Goal: Transaction & Acquisition: Book appointment/travel/reservation

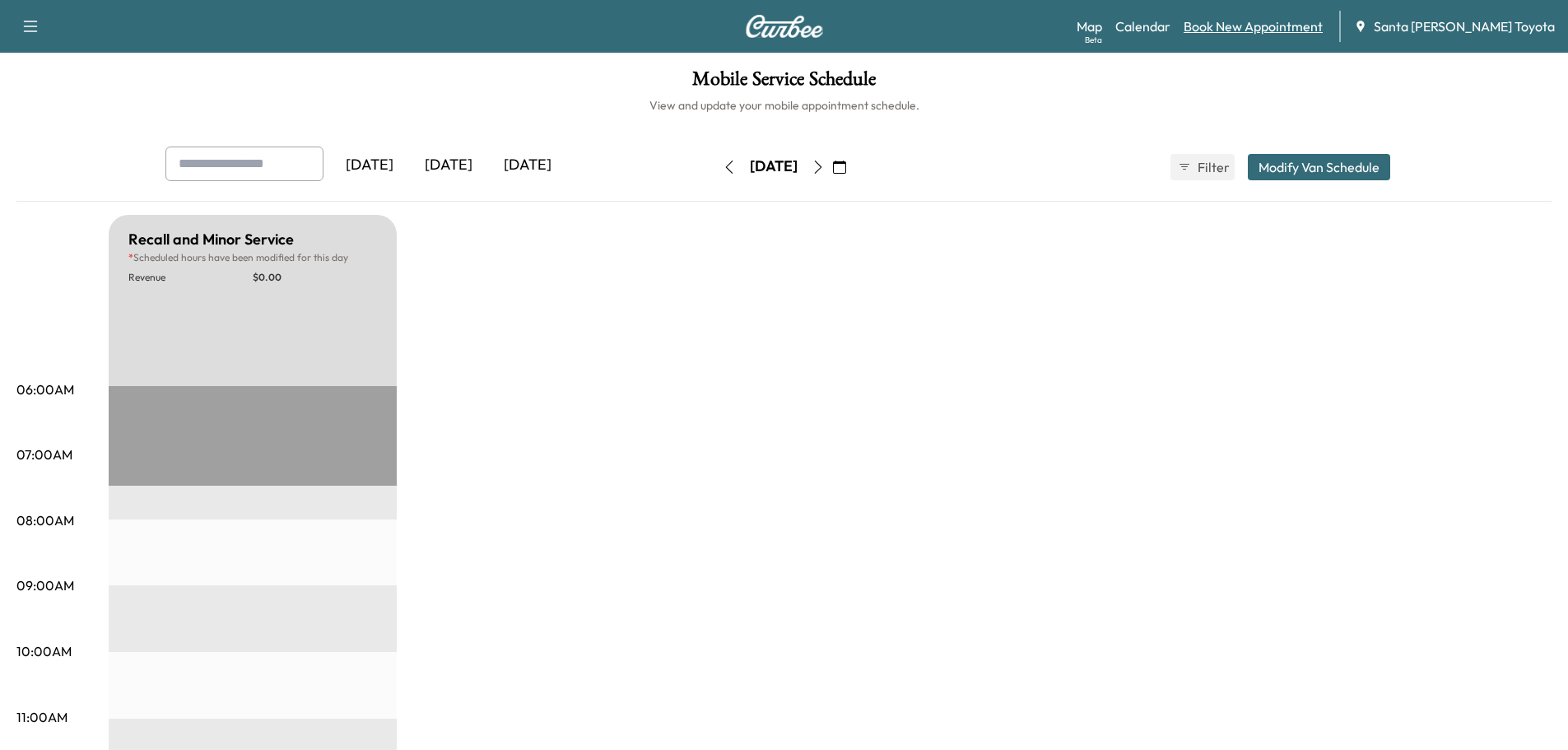
click at [1271, 26] on link "Book New Appointment" at bounding box center [1253, 27] width 139 height 20
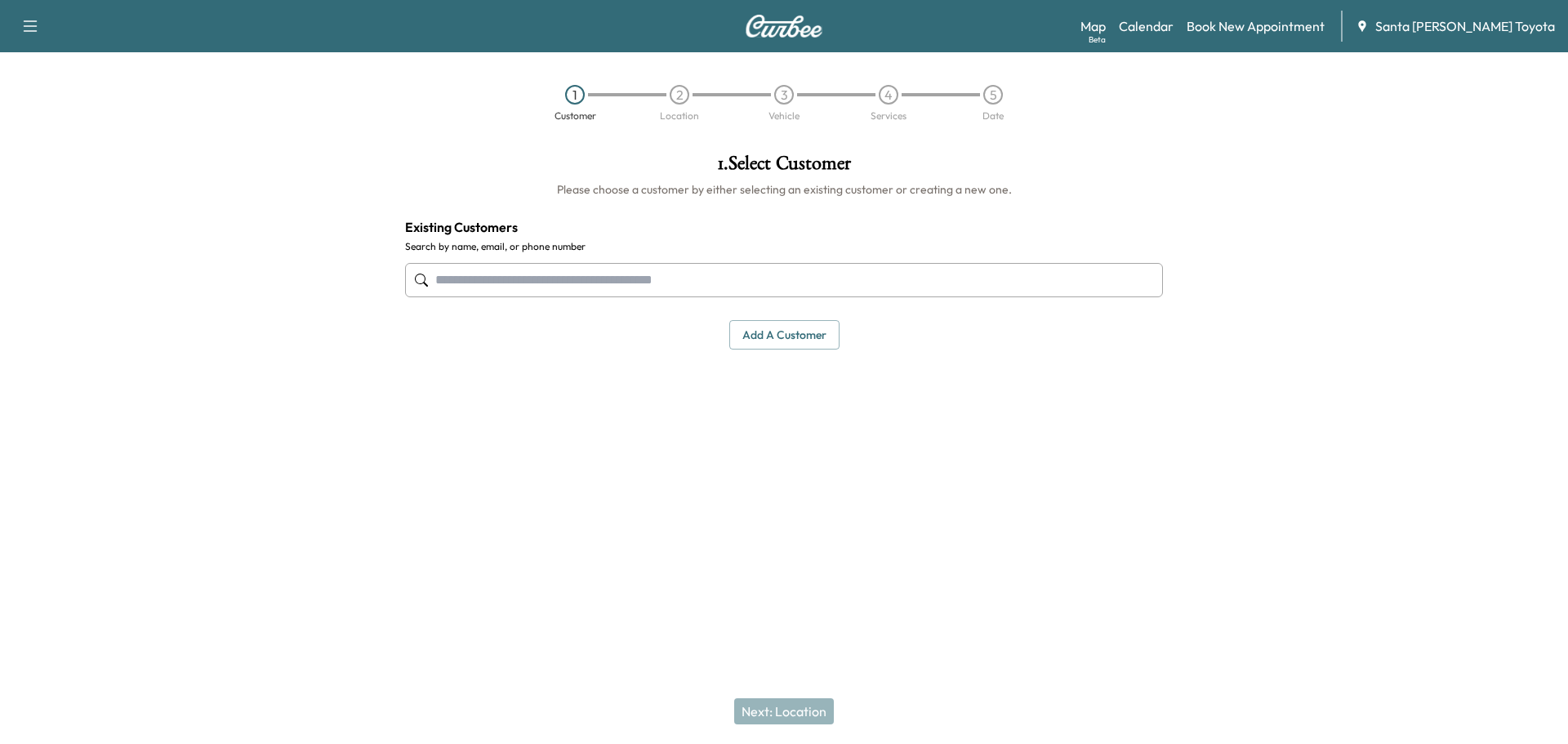
click at [484, 281] on input "text" at bounding box center [784, 280] width 758 height 35
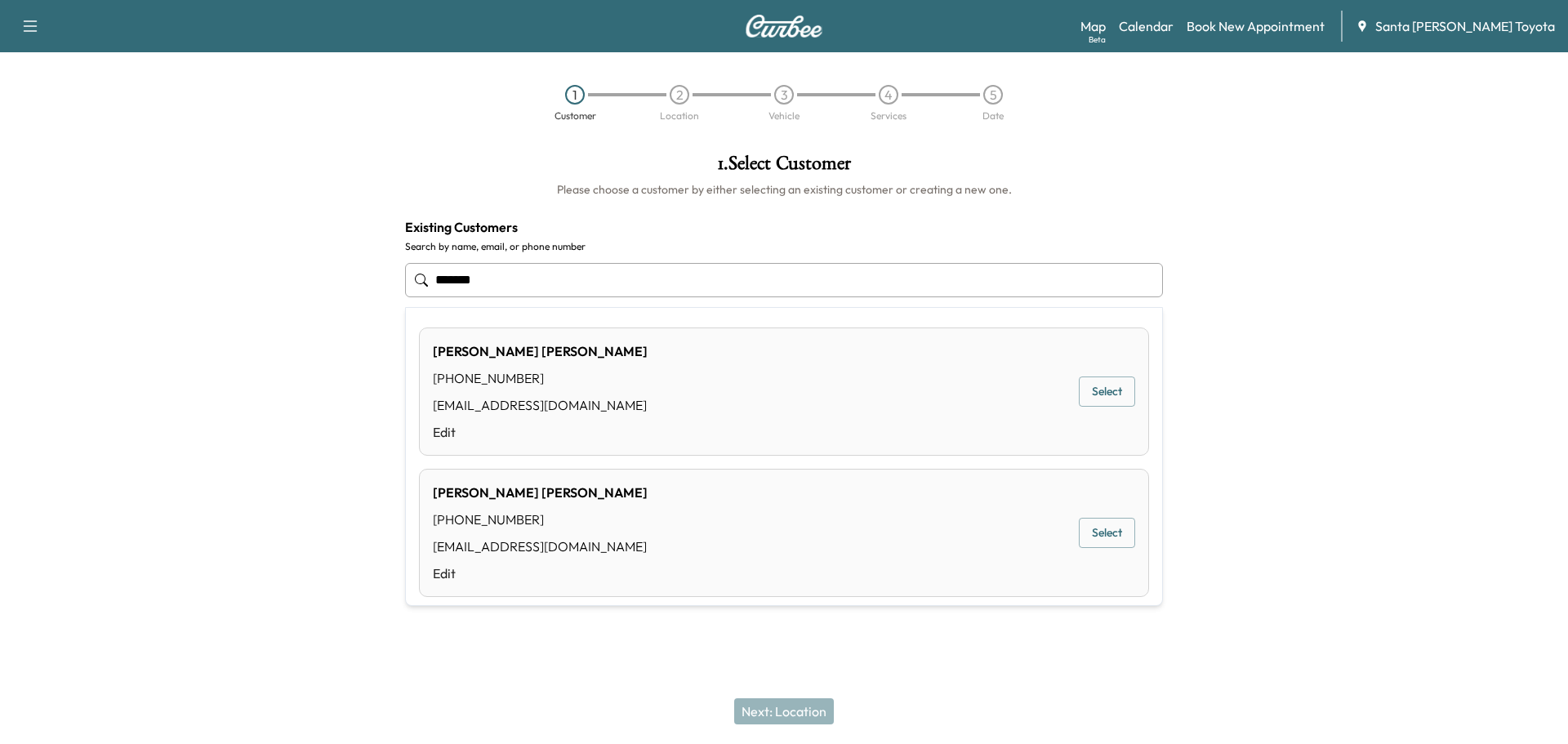
click at [1090, 402] on button "Select" at bounding box center [1106, 392] width 56 height 31
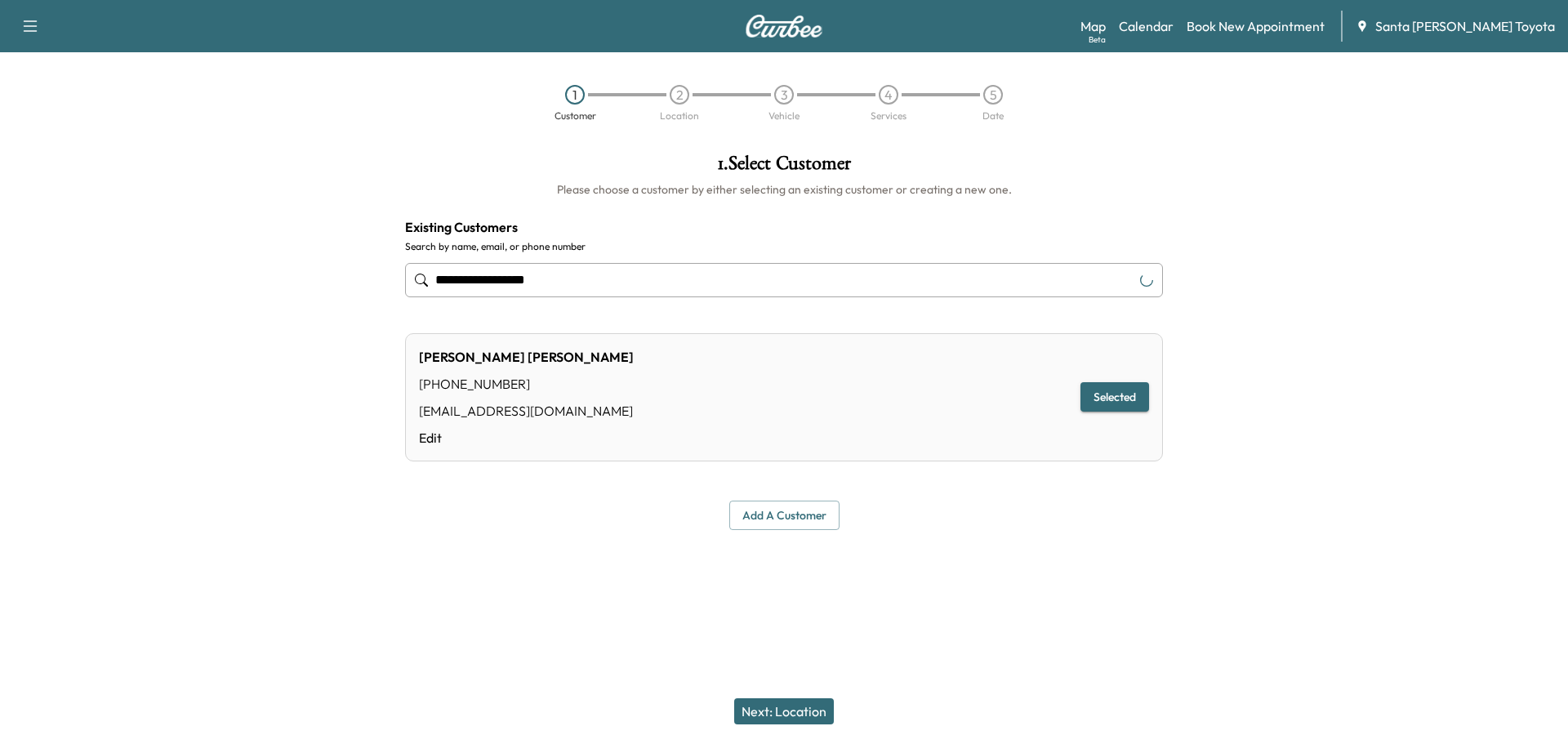
type input "**********"
click at [770, 717] on button "Next: Location" at bounding box center [784, 711] width 100 height 26
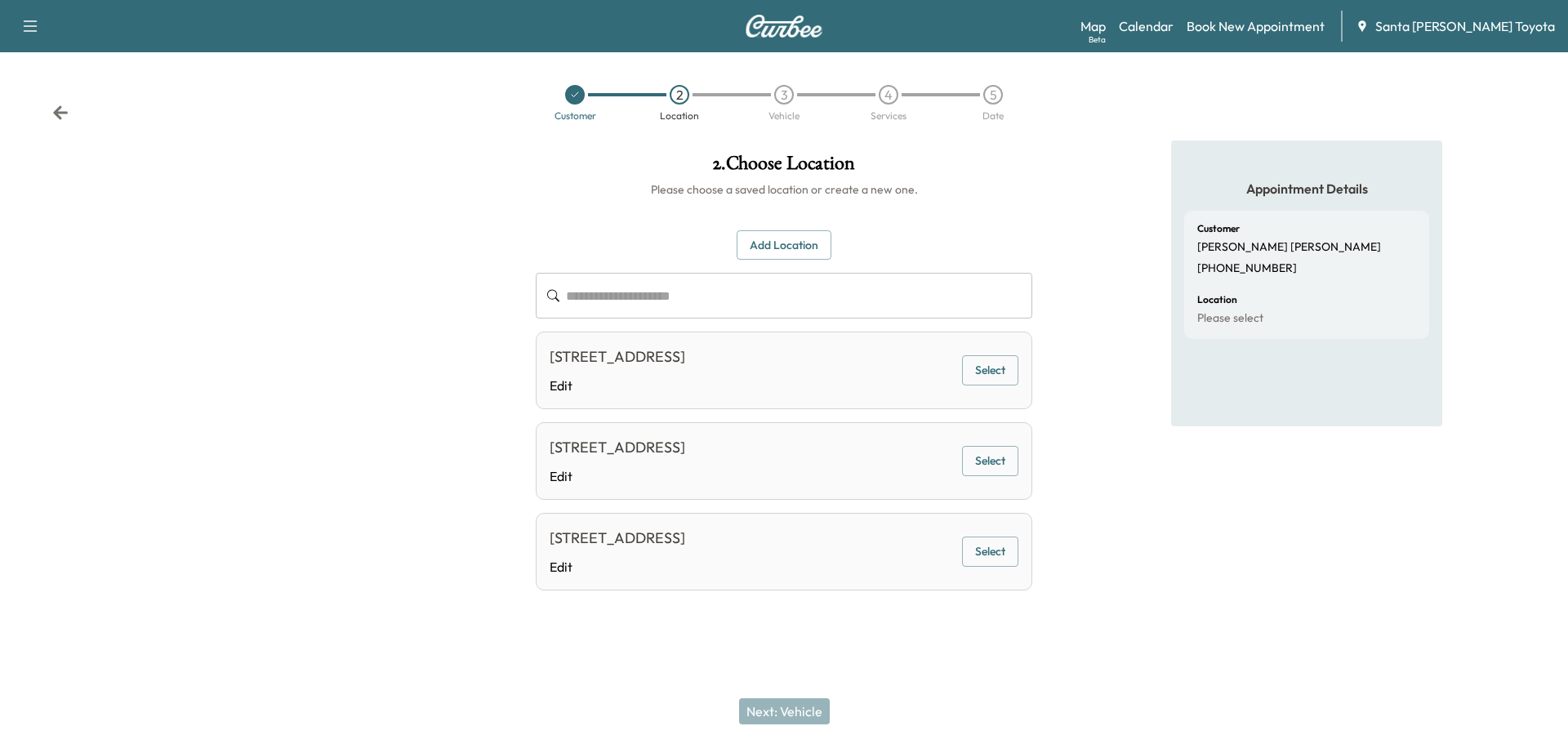
click at [992, 567] on button "Select" at bounding box center [989, 551] width 56 height 31
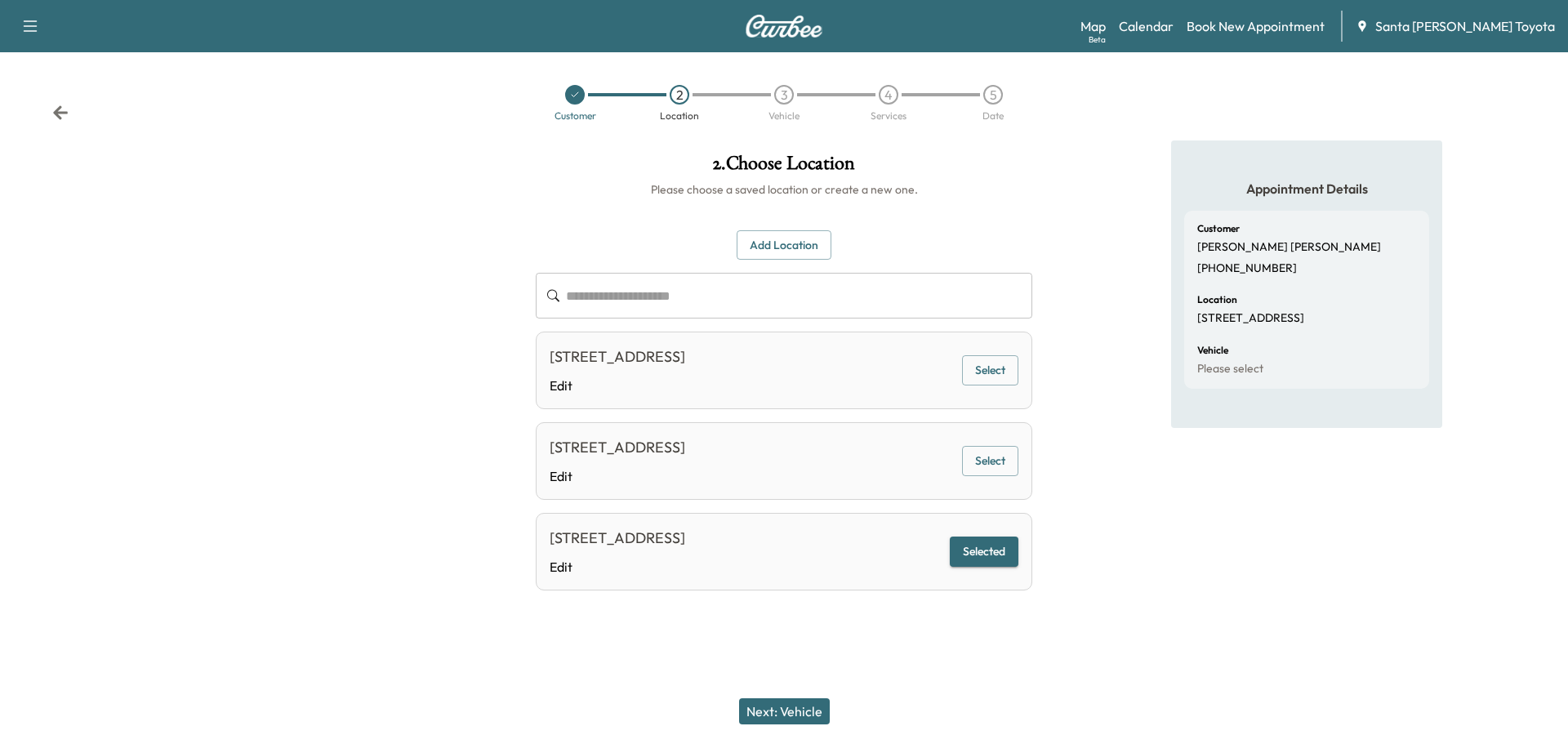
click at [780, 720] on button "Next: Vehicle" at bounding box center [784, 711] width 91 height 26
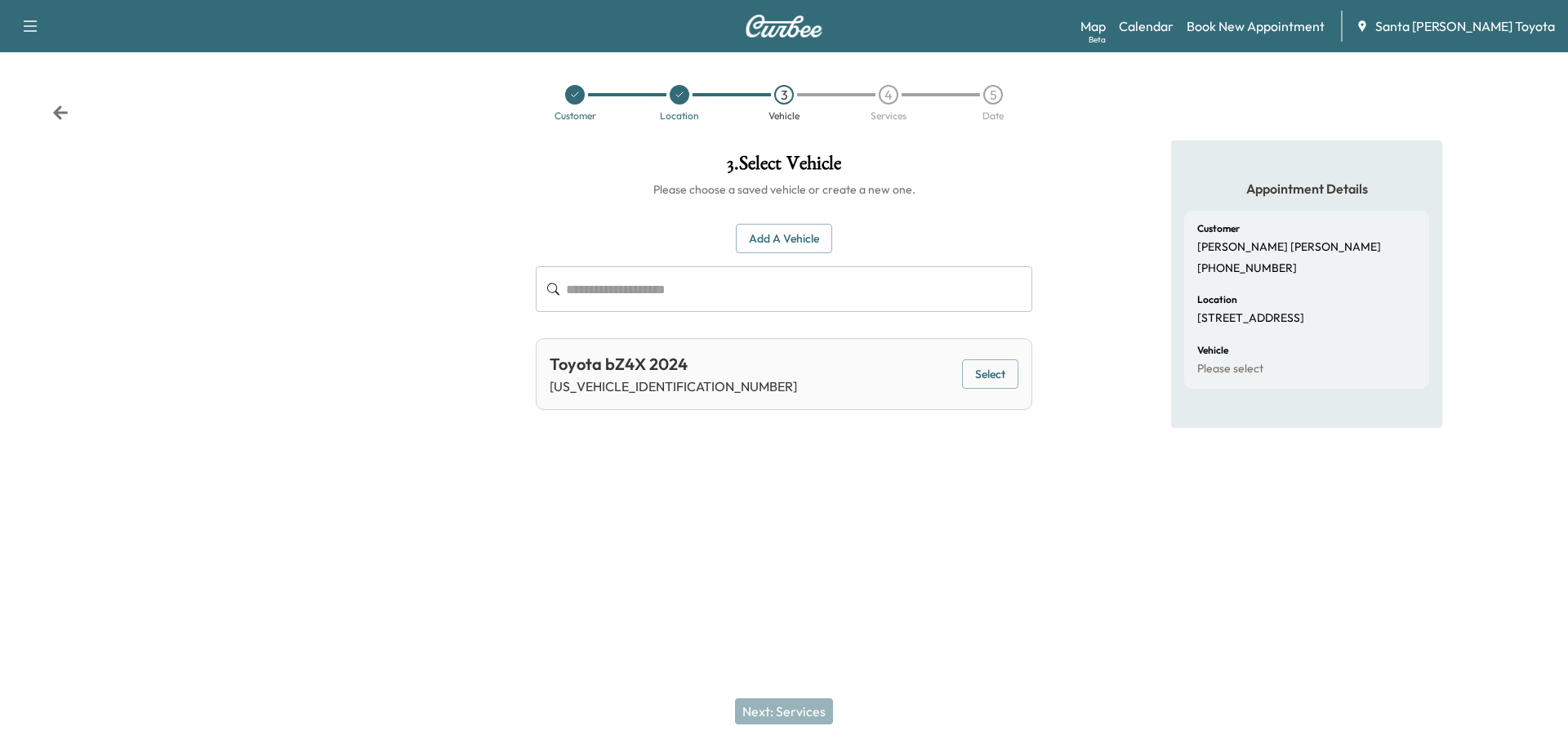
click at [1000, 382] on button "Select" at bounding box center [989, 374] width 56 height 31
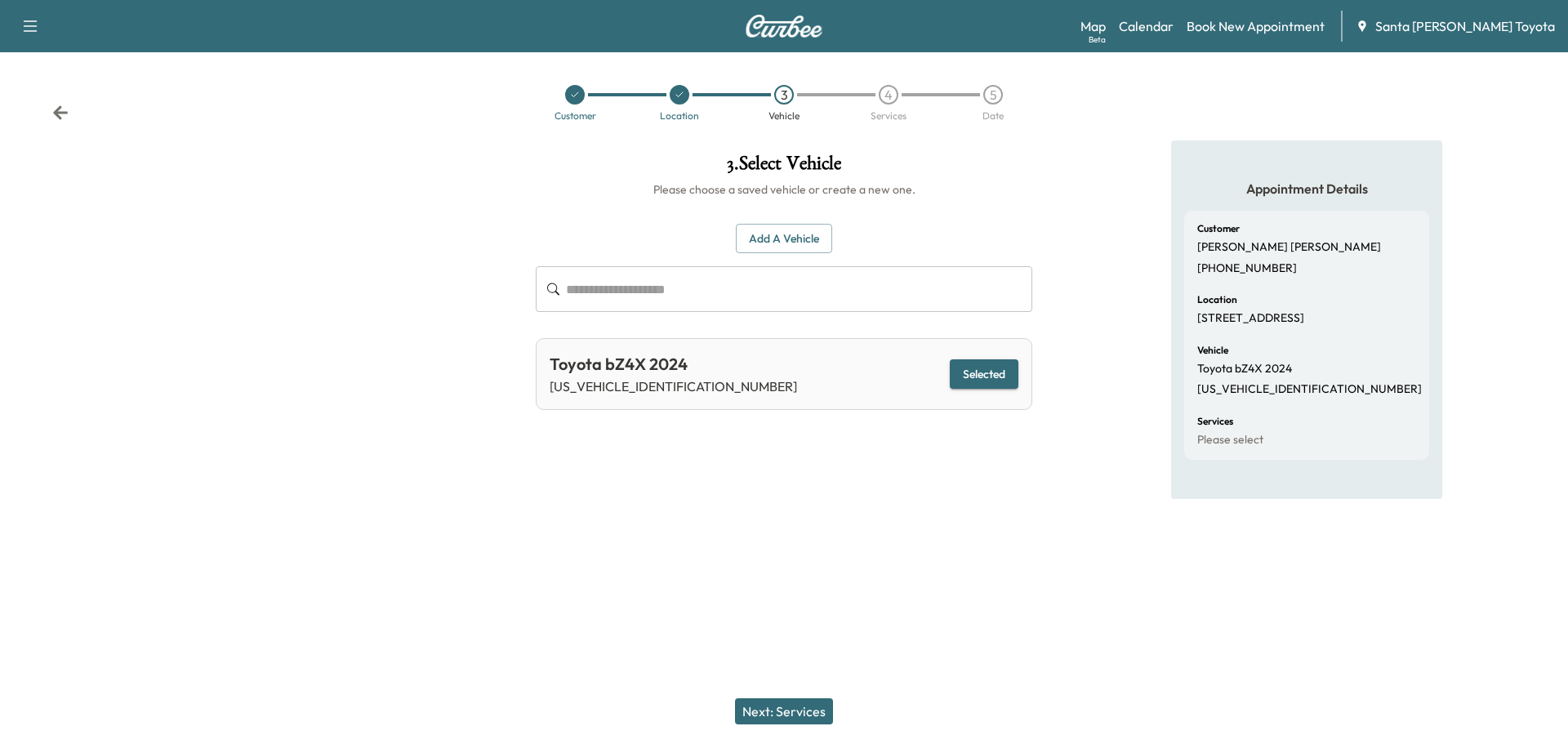
click at [797, 711] on button "Next: Services" at bounding box center [784, 711] width 98 height 26
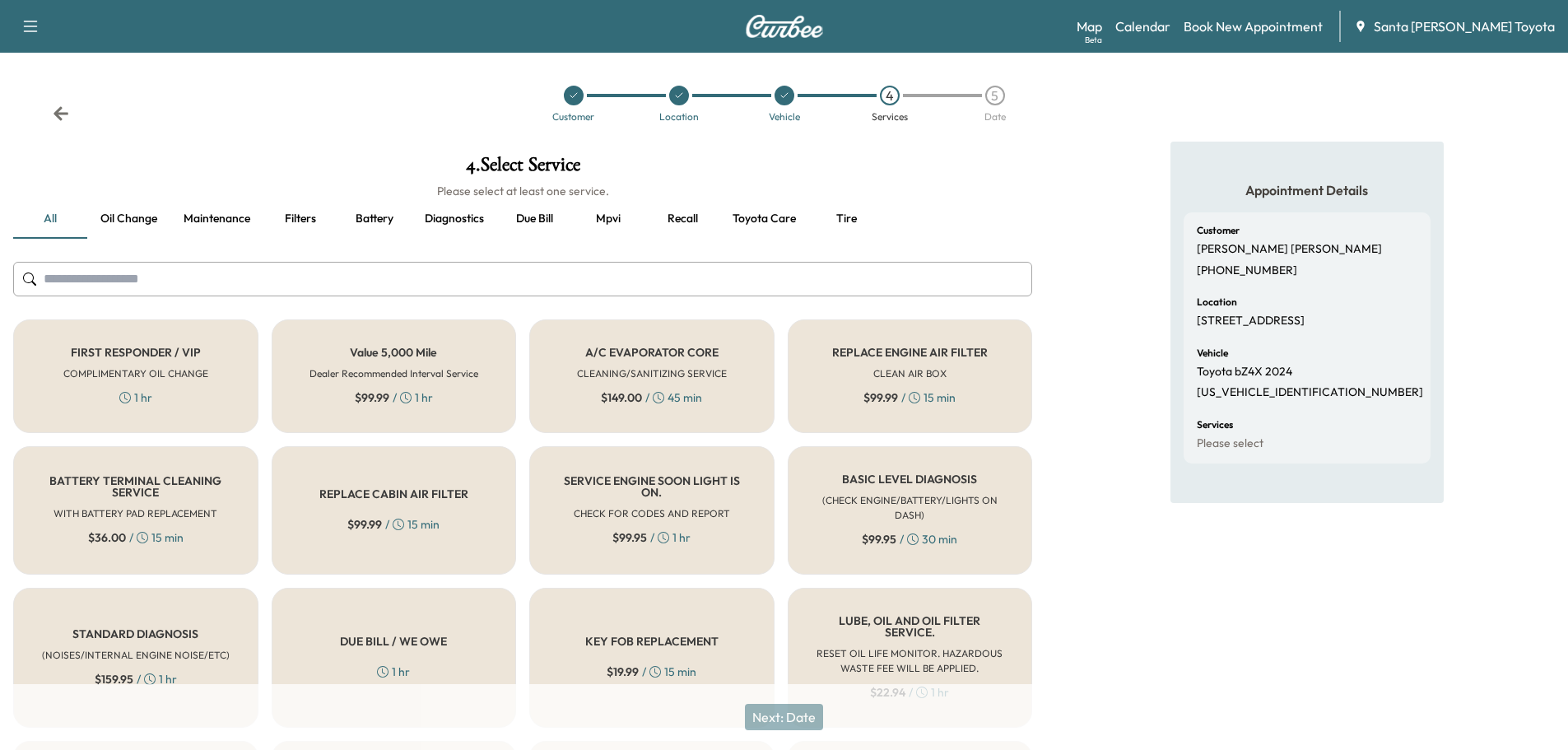
click at [428, 280] on input "text" at bounding box center [523, 278] width 1019 height 35
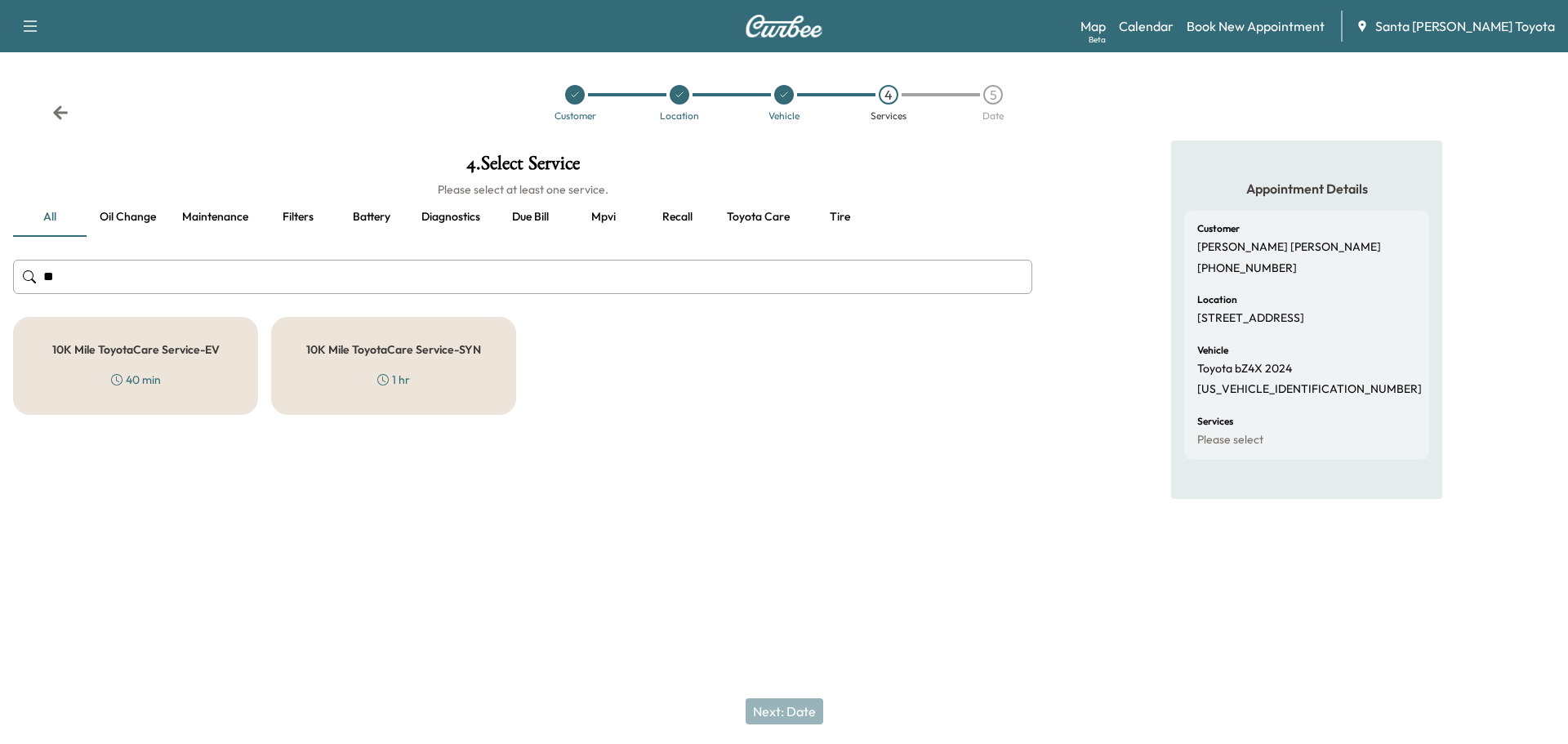
type input "*"
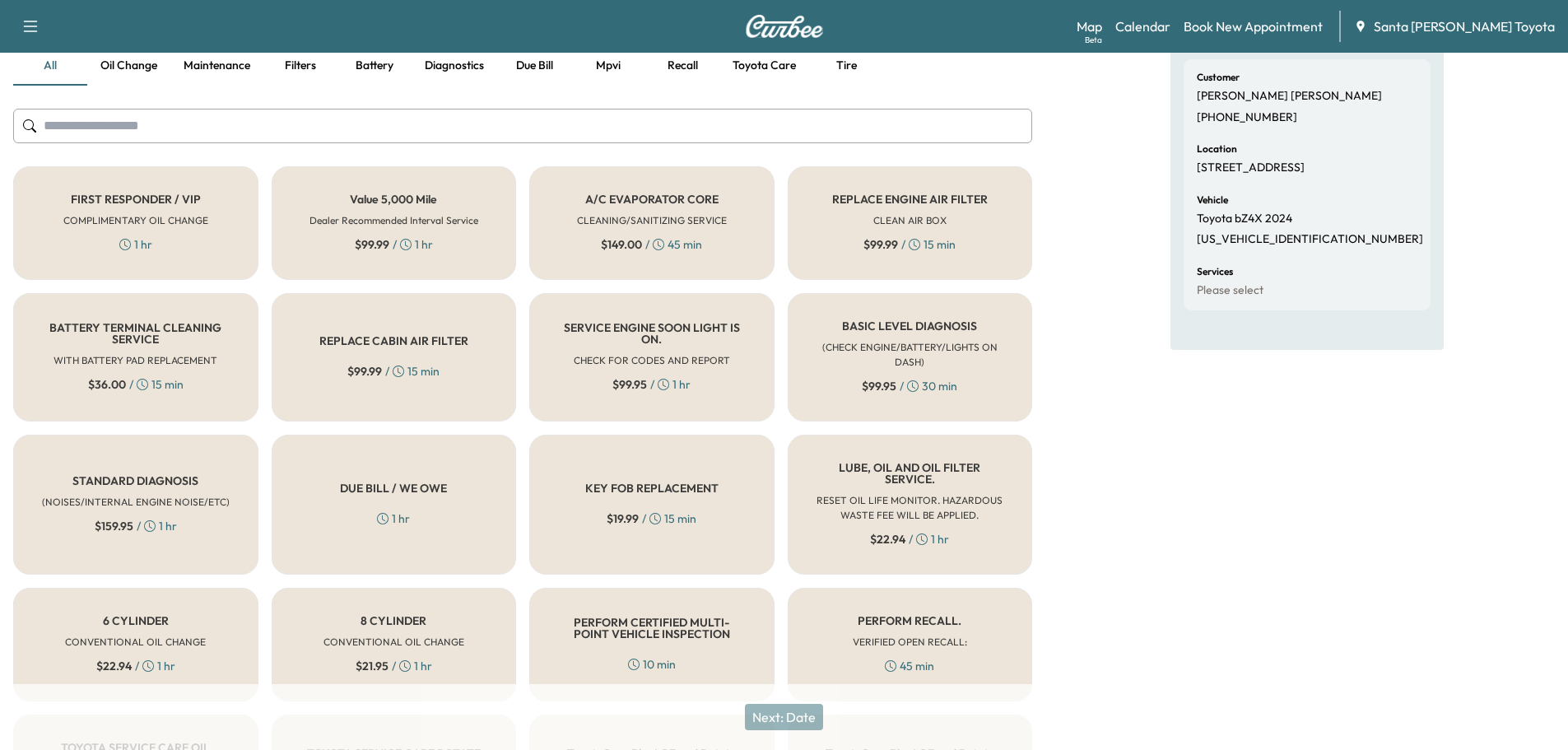
scroll to position [165, 0]
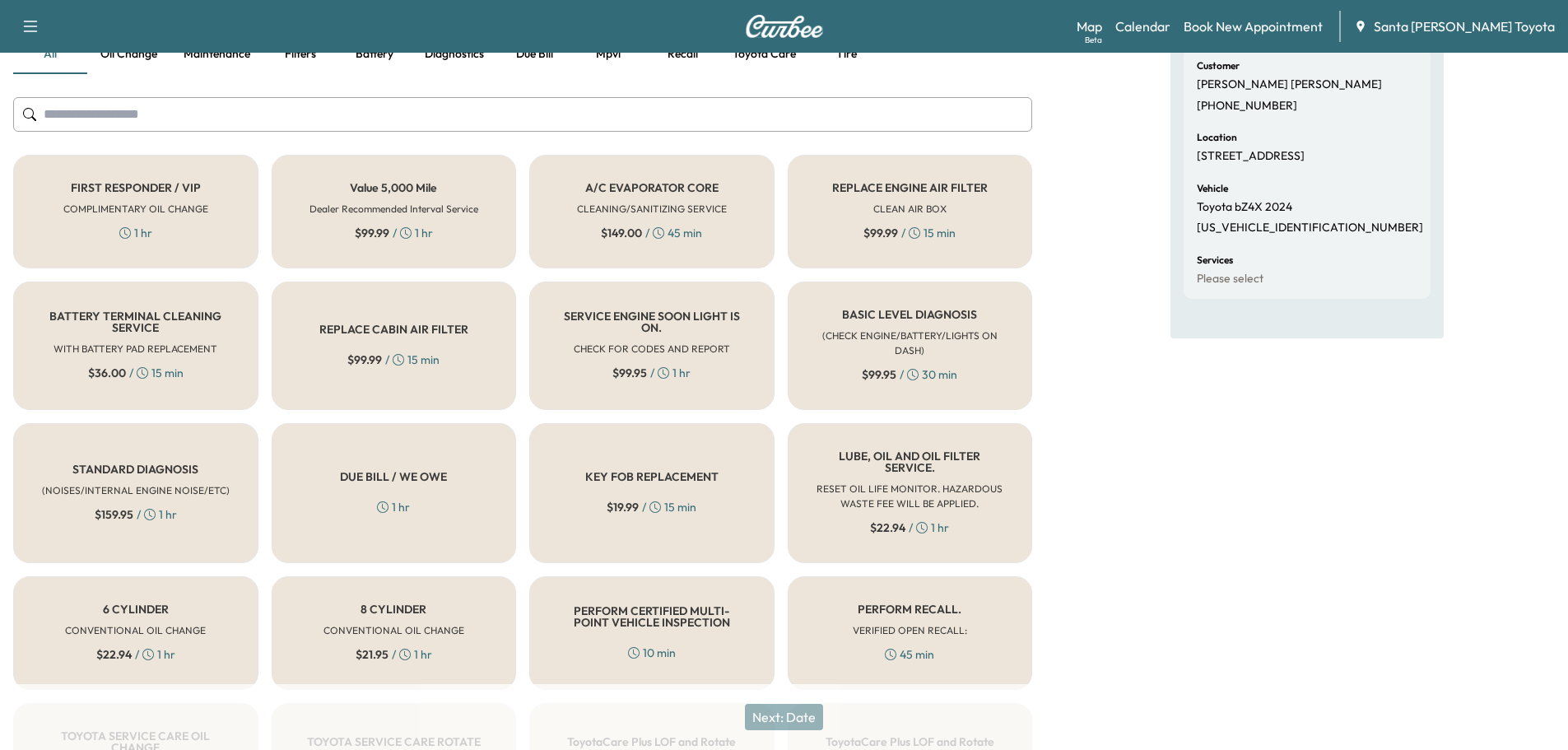
click at [911, 484] on h6 "RESET OIL LIFE MONITOR. HAZARDOUS WASTE FEE WILL BE APPLIED." at bounding box center [910, 497] width 191 height 30
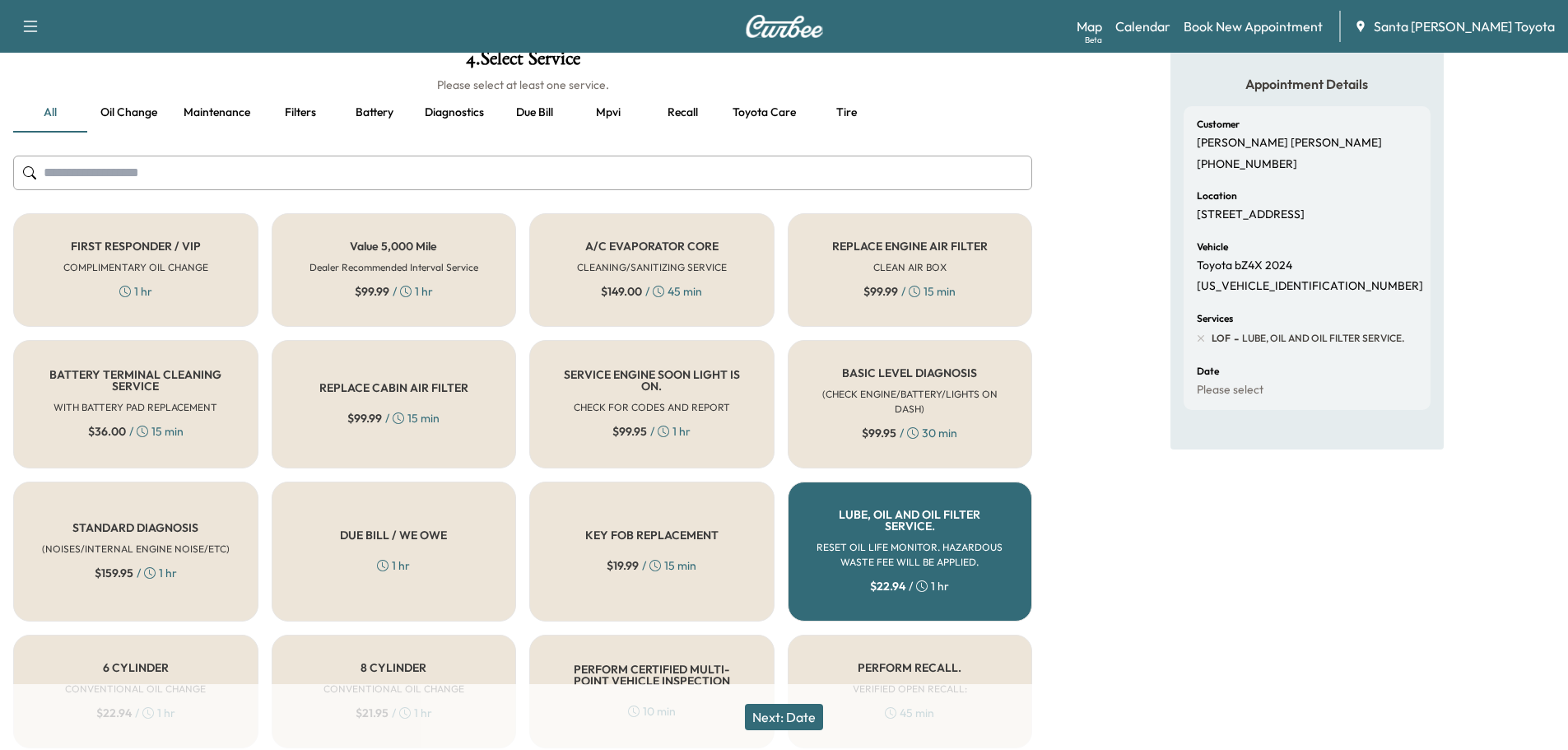
scroll to position [0, 0]
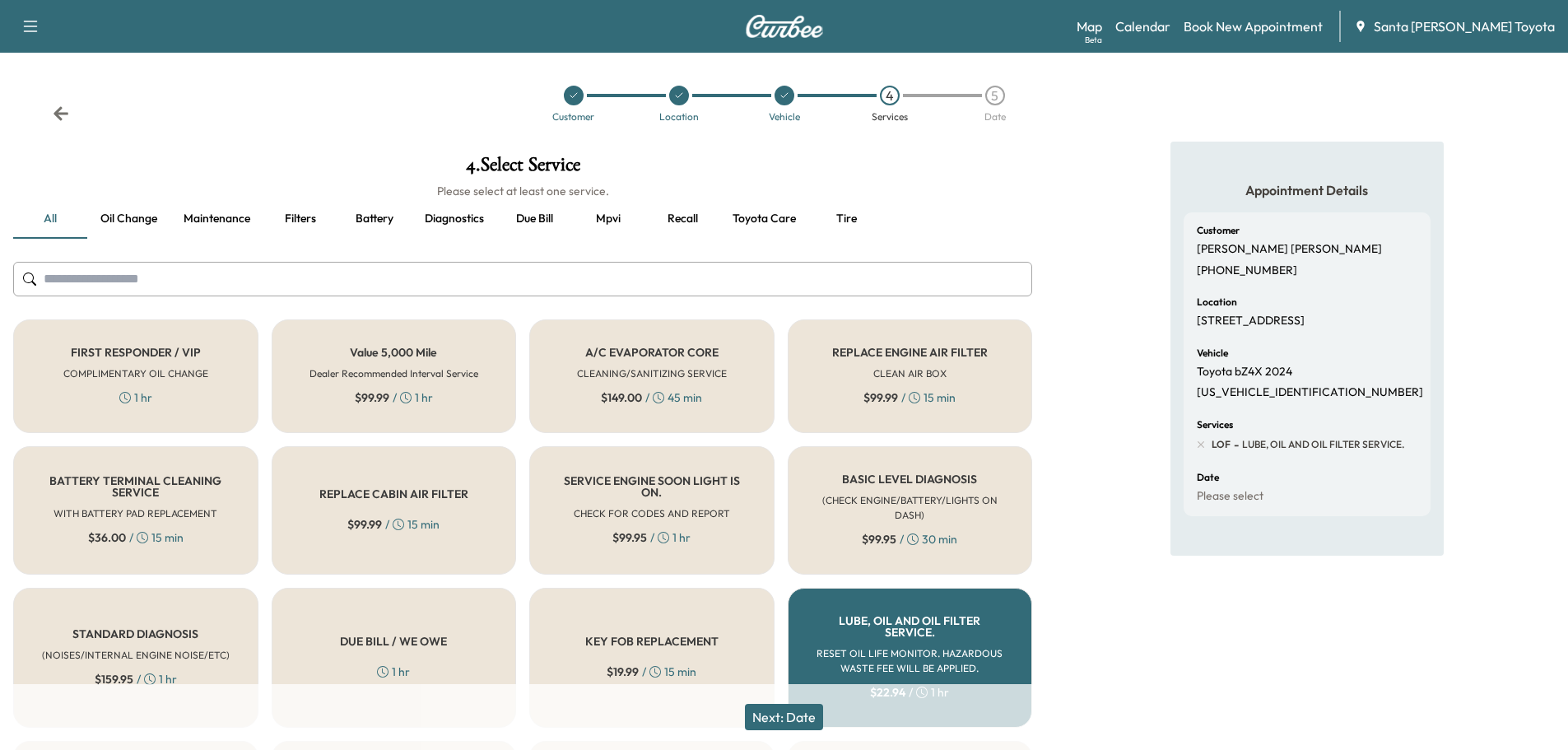
click at [797, 719] on button "Next: Date" at bounding box center [784, 717] width 78 height 26
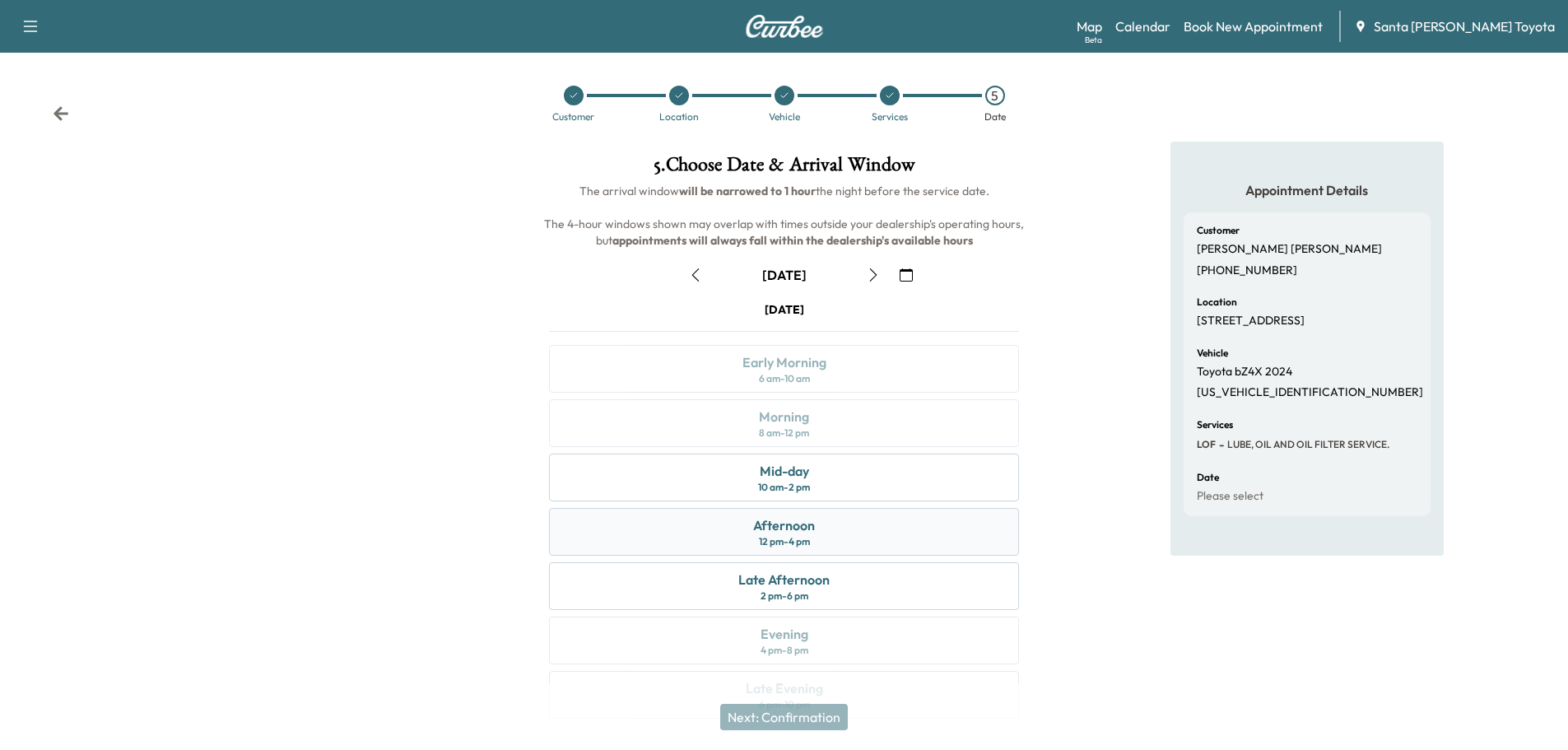
click at [816, 529] on div "Afternoon 12 pm - 4 pm" at bounding box center [784, 532] width 470 height 48
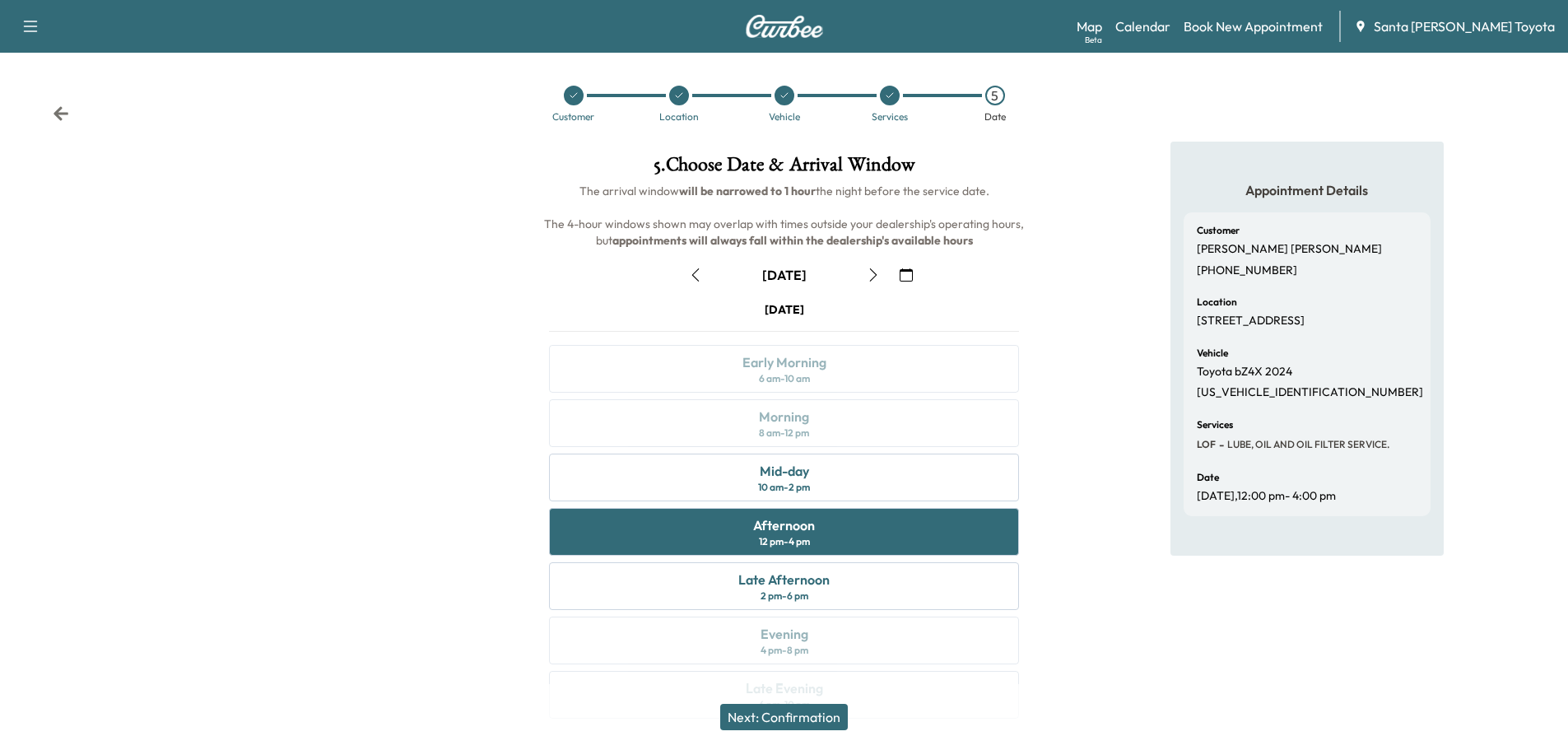
click at [806, 716] on button "Next: Confirmation" at bounding box center [784, 717] width 128 height 26
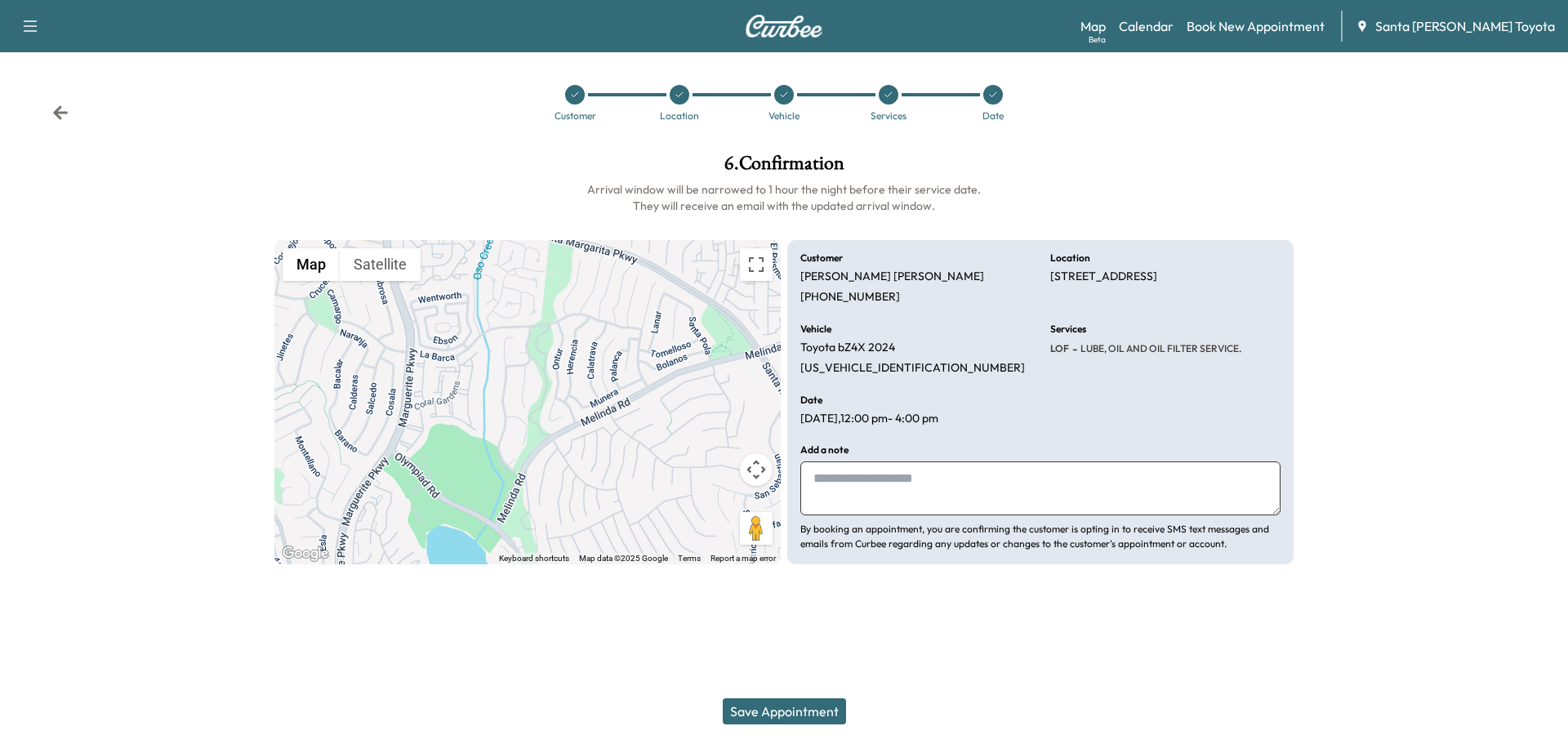
click at [787, 713] on button "Save Appointment" at bounding box center [784, 711] width 124 height 26
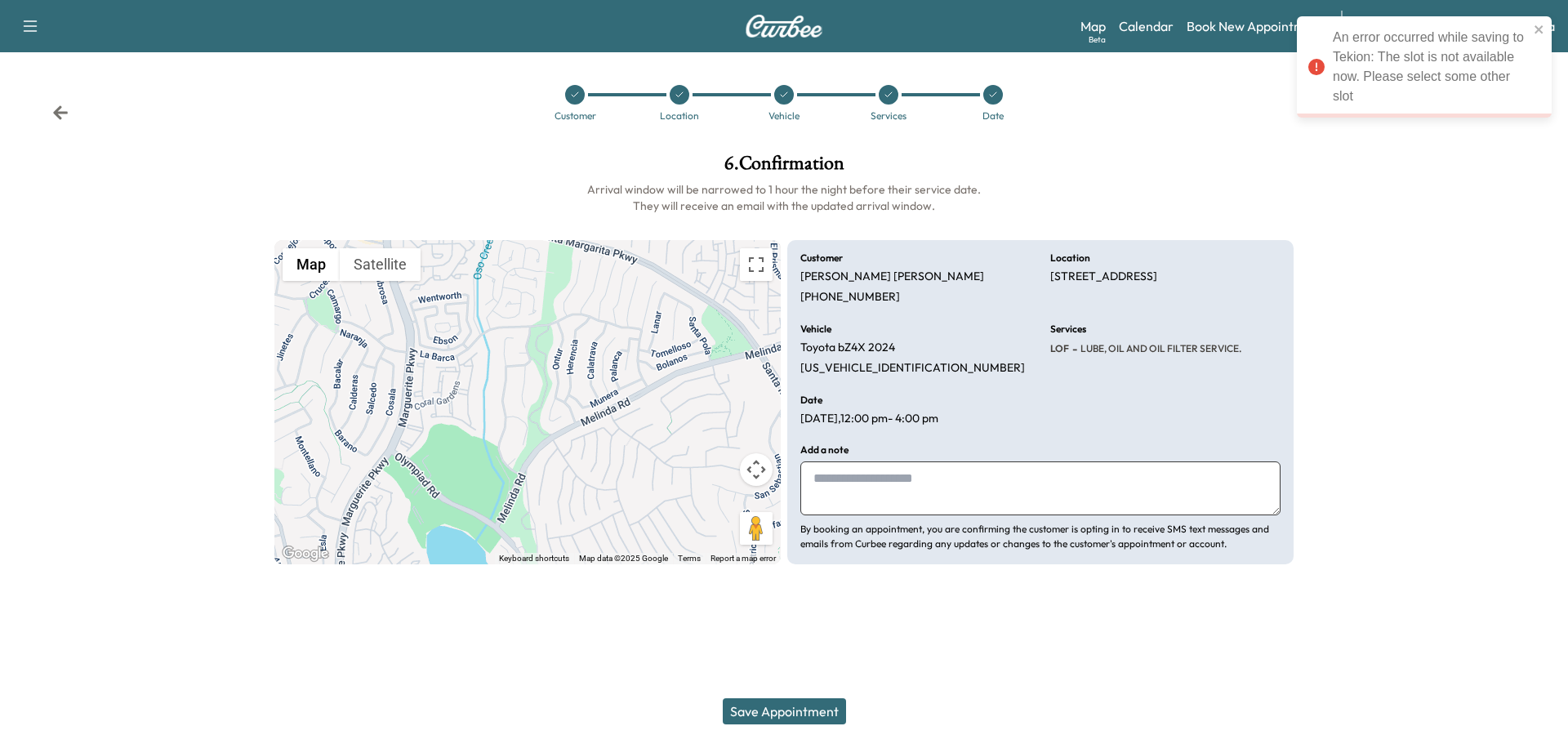
click at [62, 117] on icon at bounding box center [60, 113] width 17 height 17
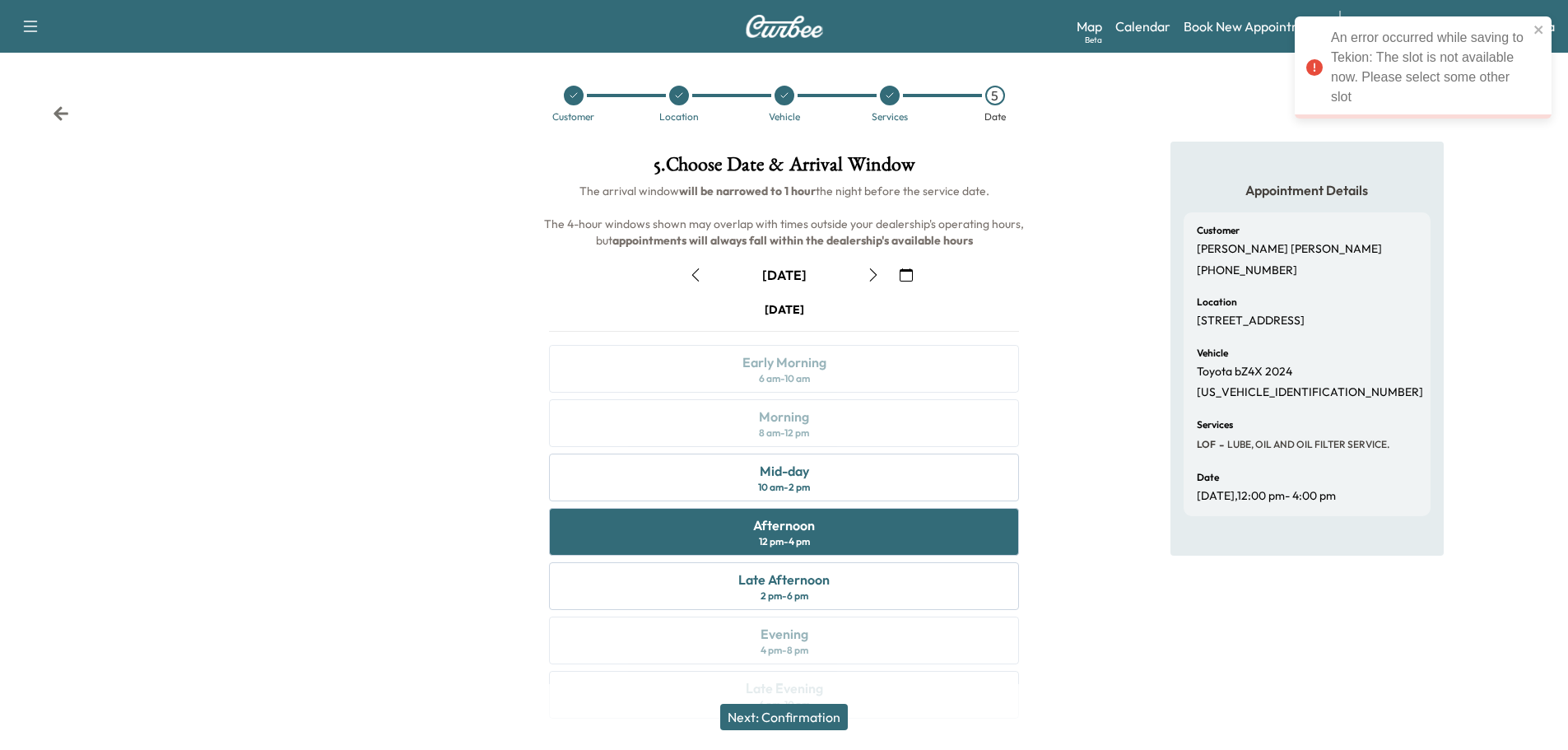
click at [874, 274] on icon "button" at bounding box center [873, 274] width 13 height 13
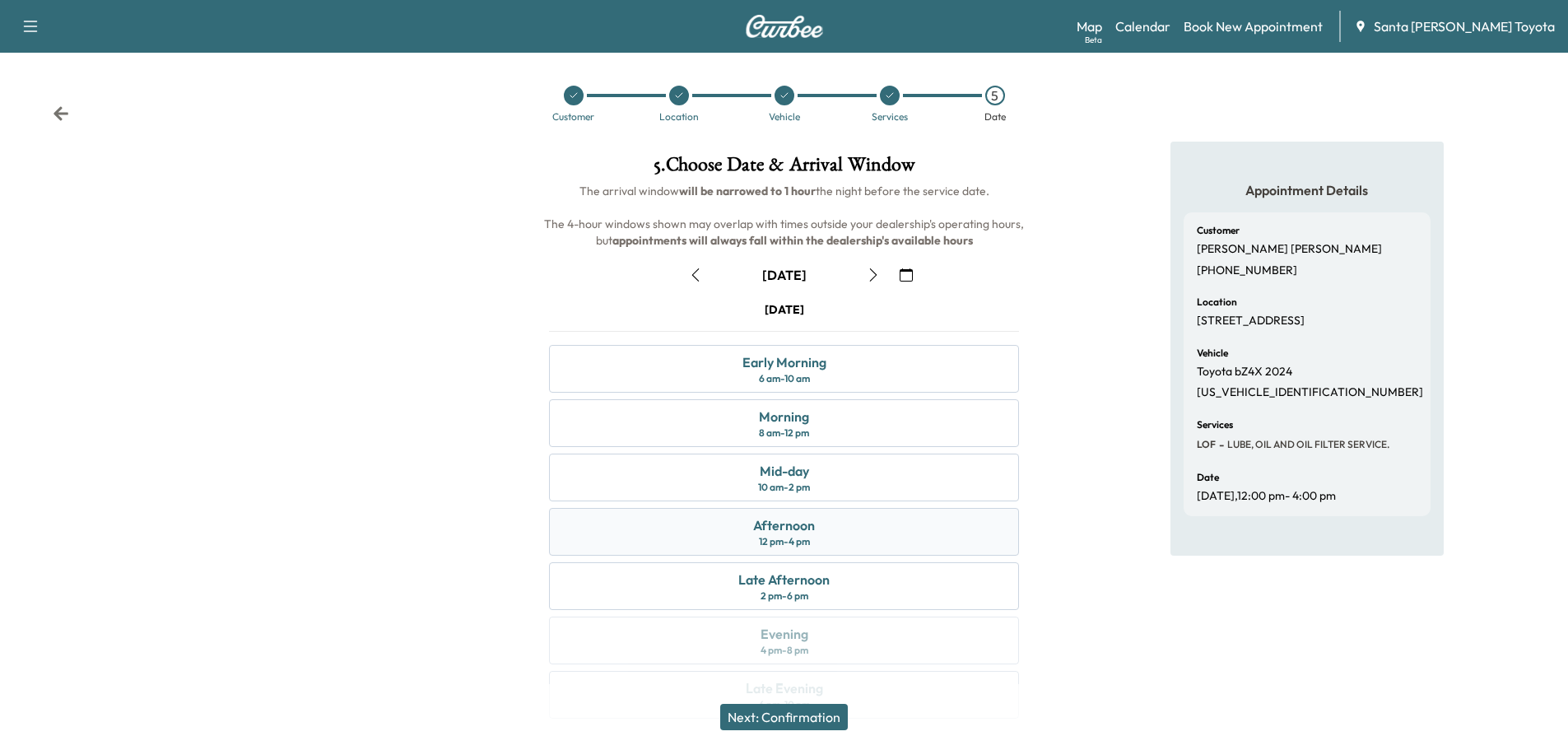
click at [833, 532] on div "Afternoon 12 pm - 4 pm" at bounding box center [784, 532] width 470 height 48
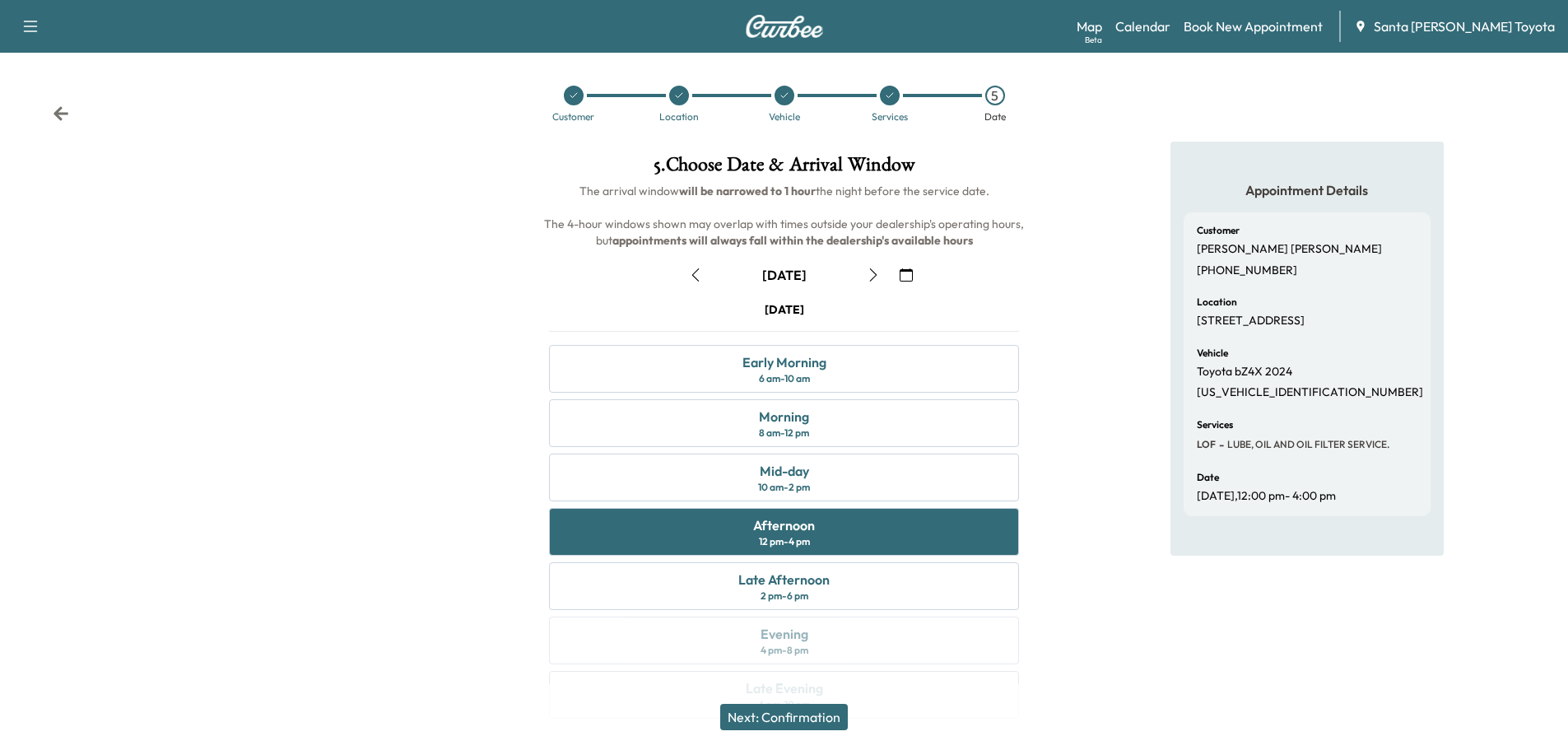
click at [794, 715] on button "Next: Confirmation" at bounding box center [784, 717] width 128 height 26
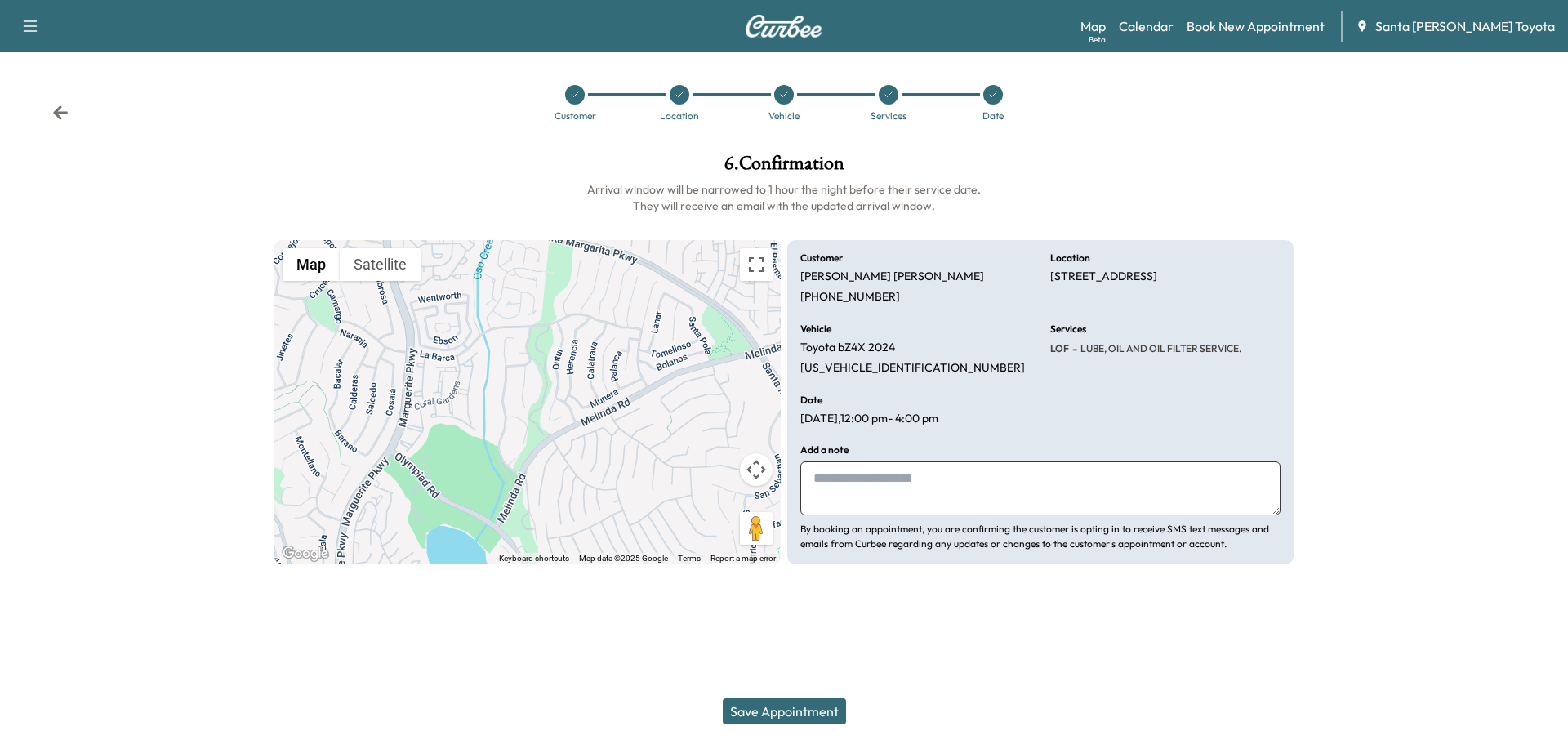
click at [63, 119] on icon at bounding box center [60, 113] width 17 height 17
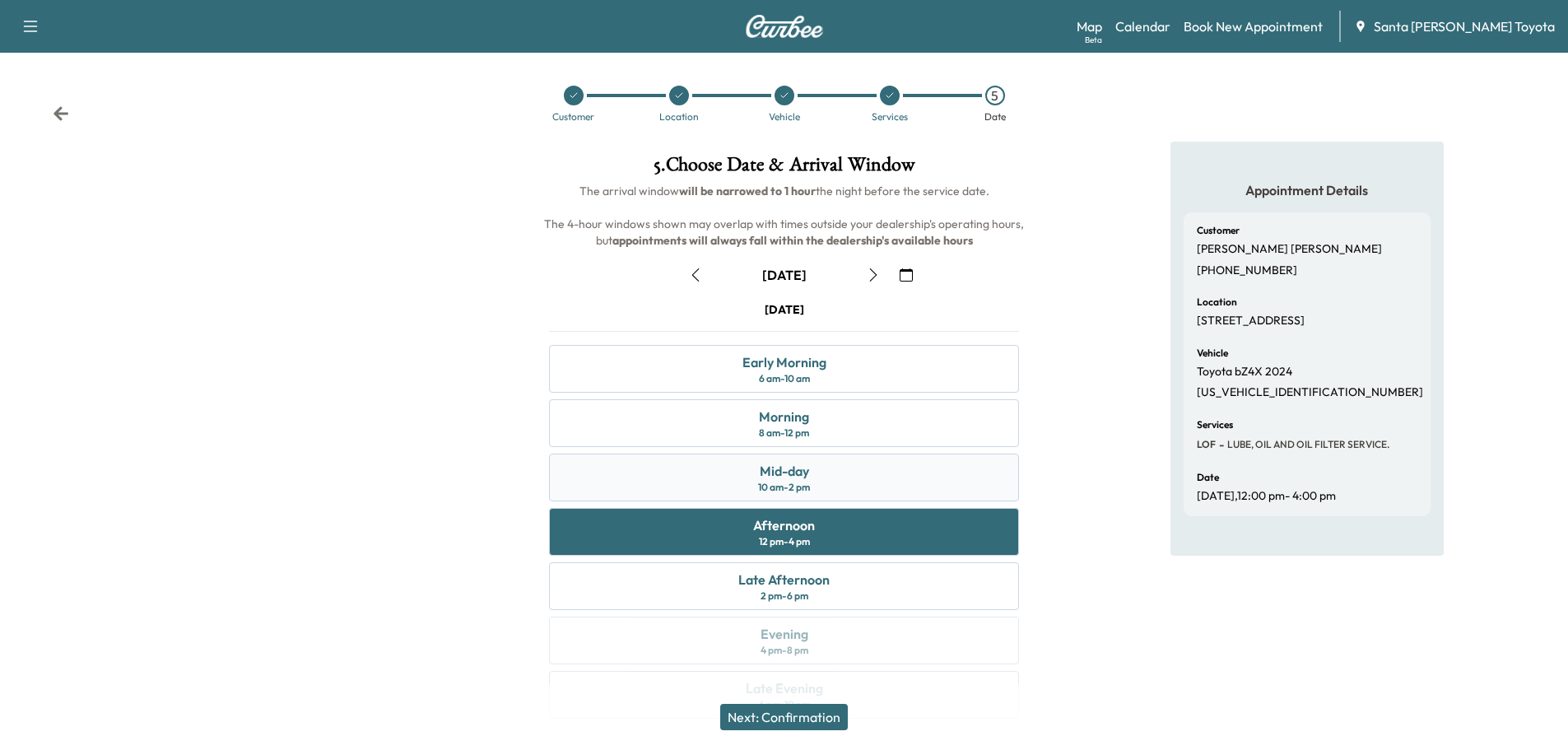
click at [802, 468] on div "Mid-day" at bounding box center [785, 471] width 50 height 20
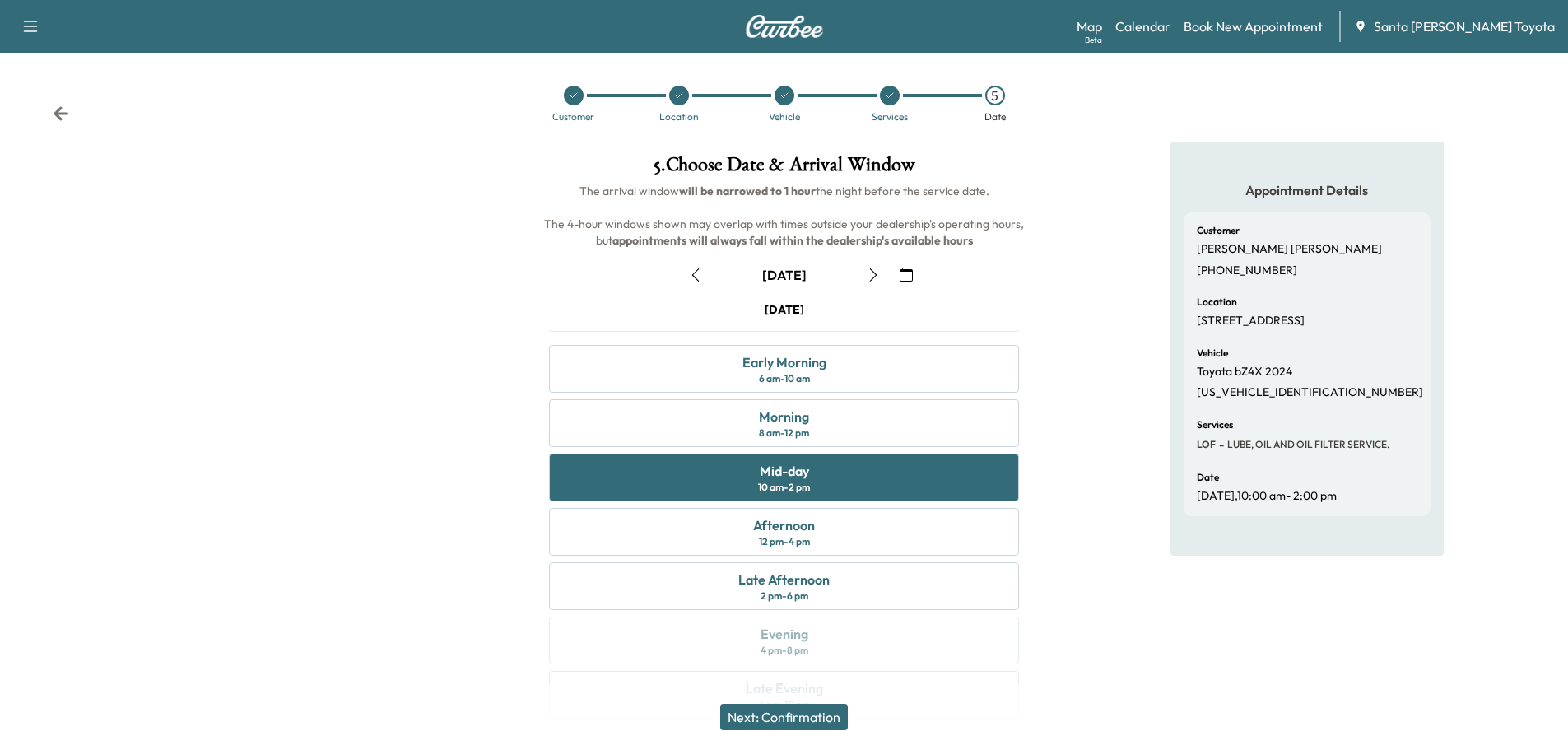
click at [792, 718] on button "Next: Confirmation" at bounding box center [784, 717] width 128 height 26
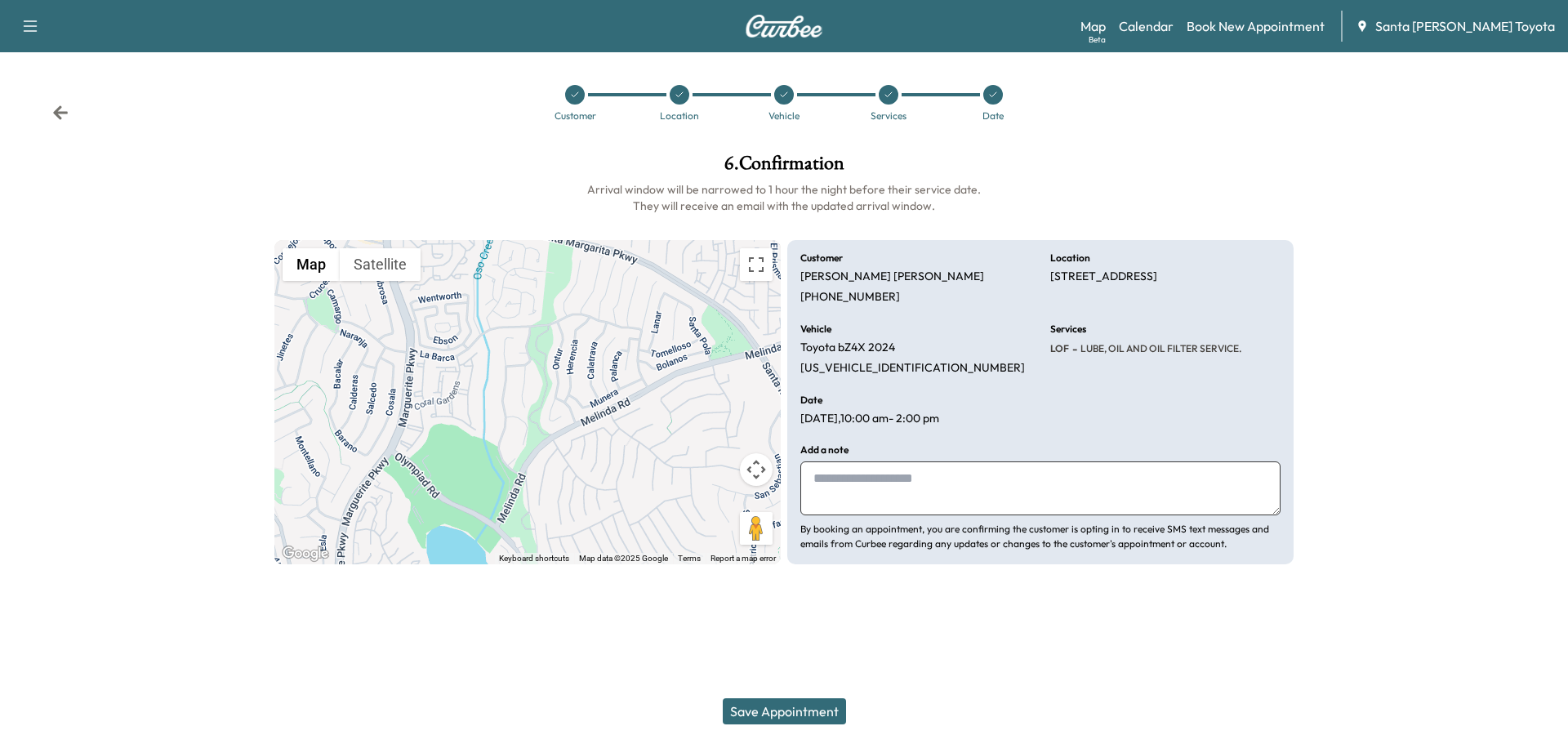
click at [779, 704] on button "Save Appointment" at bounding box center [784, 711] width 124 height 26
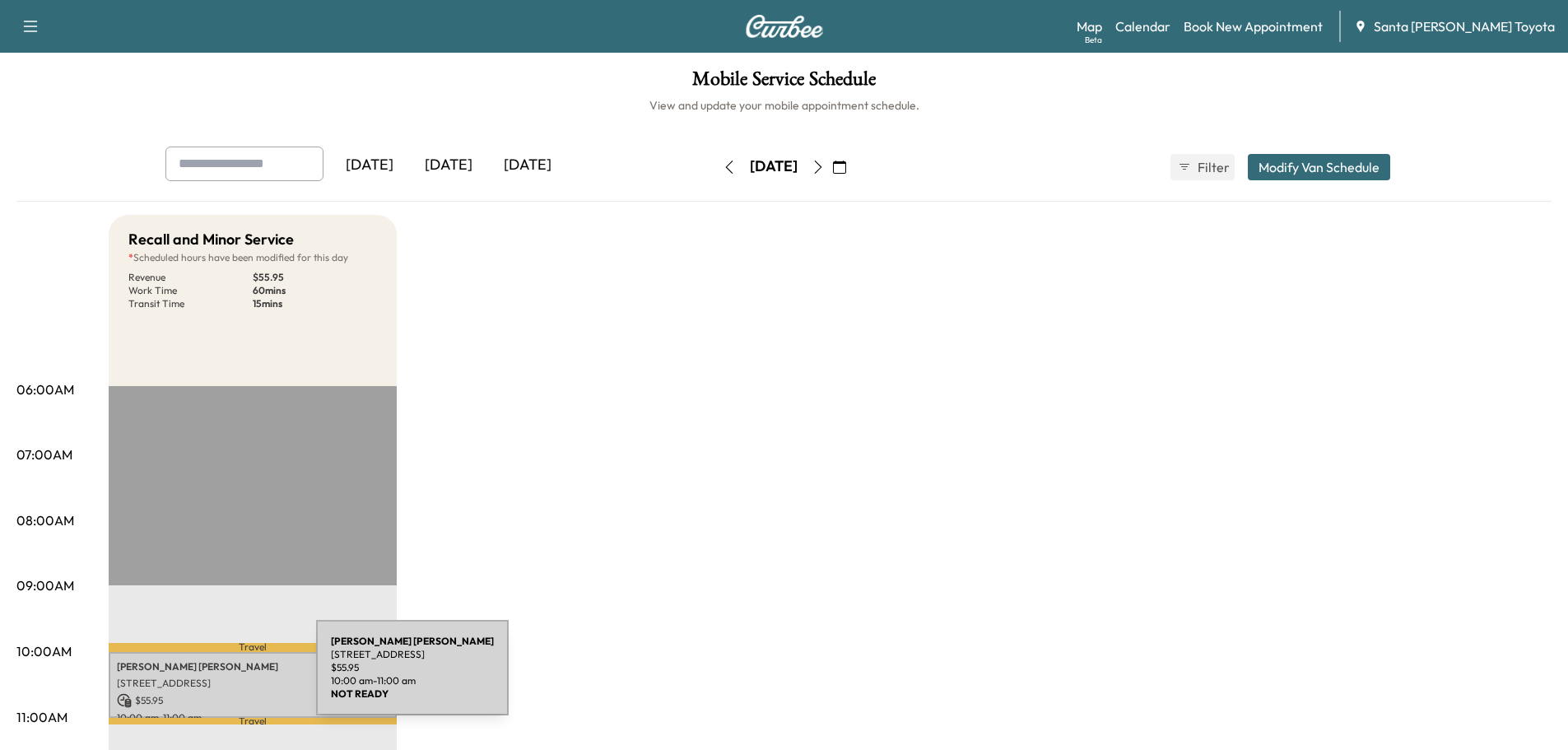
click at [193, 677] on p "[STREET_ADDRESS]" at bounding box center [252, 683] width 271 height 13
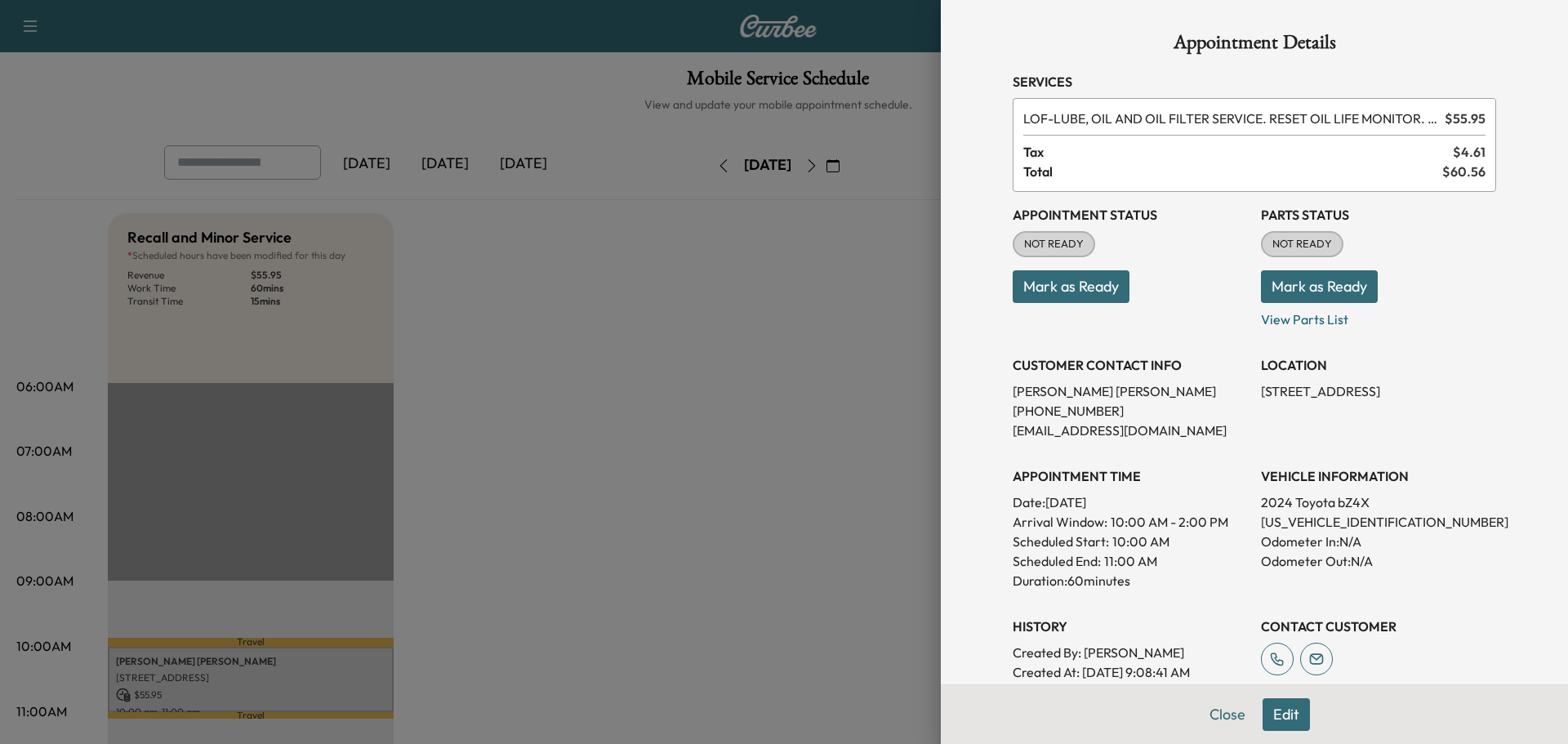
click at [1272, 719] on button "Edit" at bounding box center [1286, 714] width 47 height 33
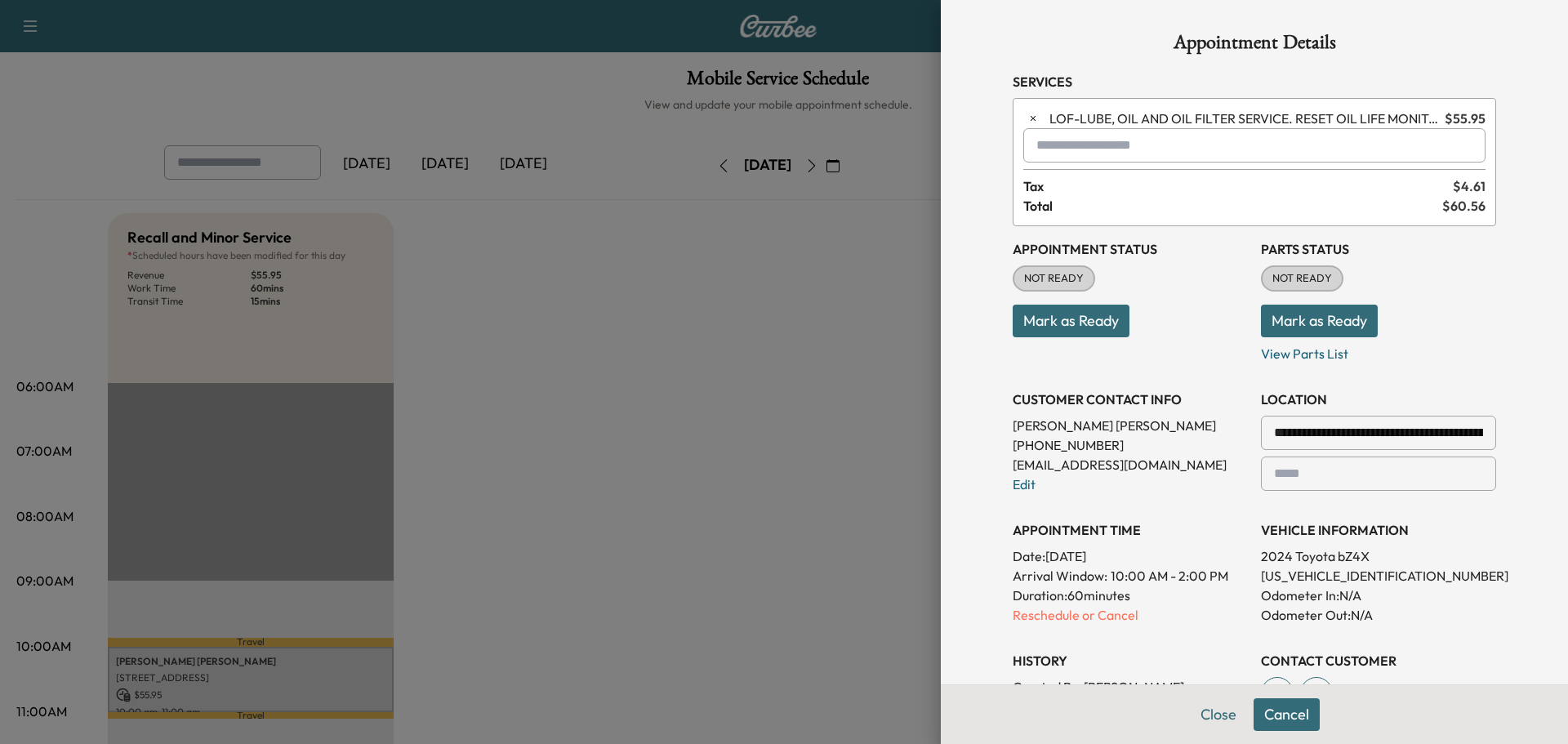
click at [1089, 151] on input "text" at bounding box center [1253, 145] width 462 height 35
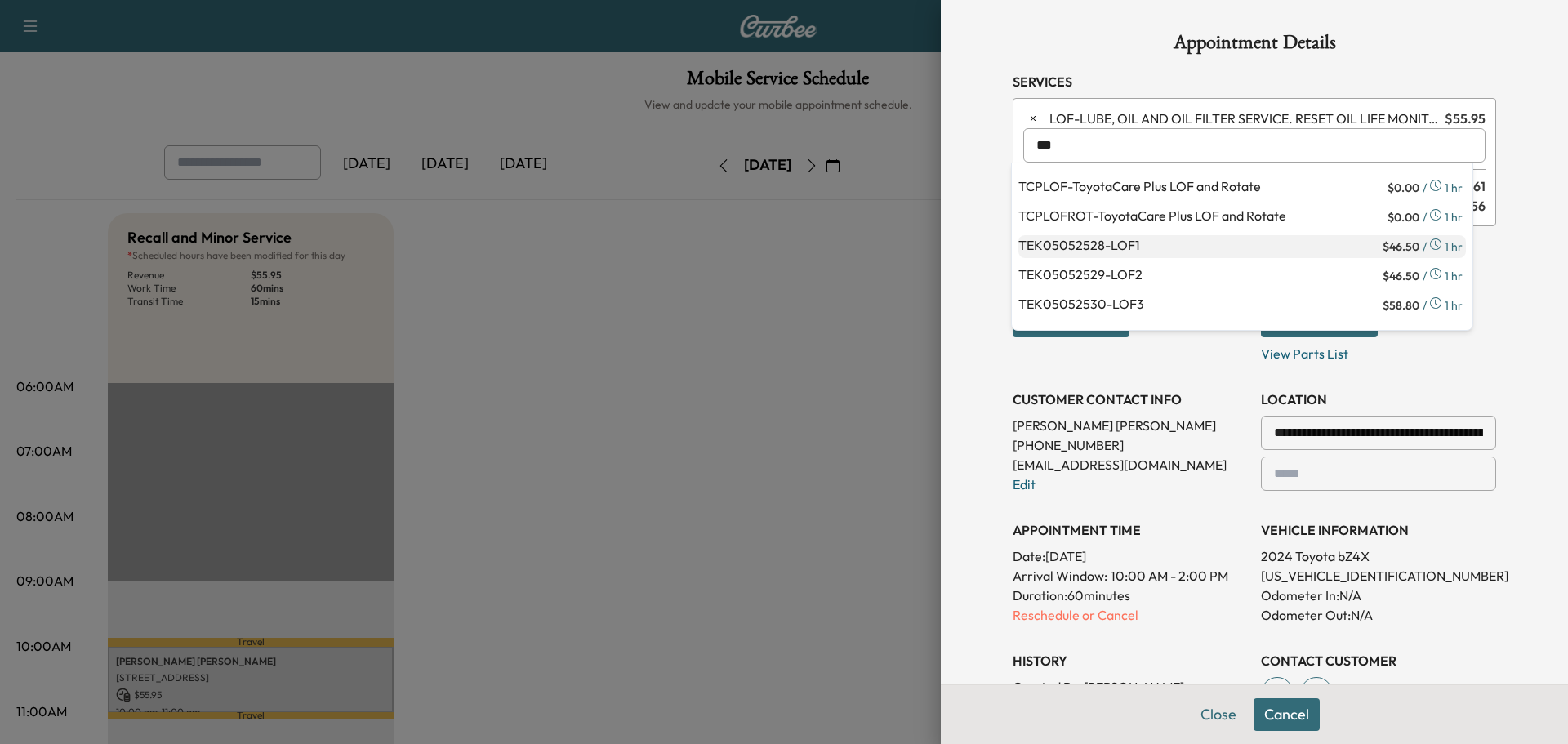
click at [1149, 249] on p "TEK05052528 - LOF1" at bounding box center [1198, 246] width 361 height 23
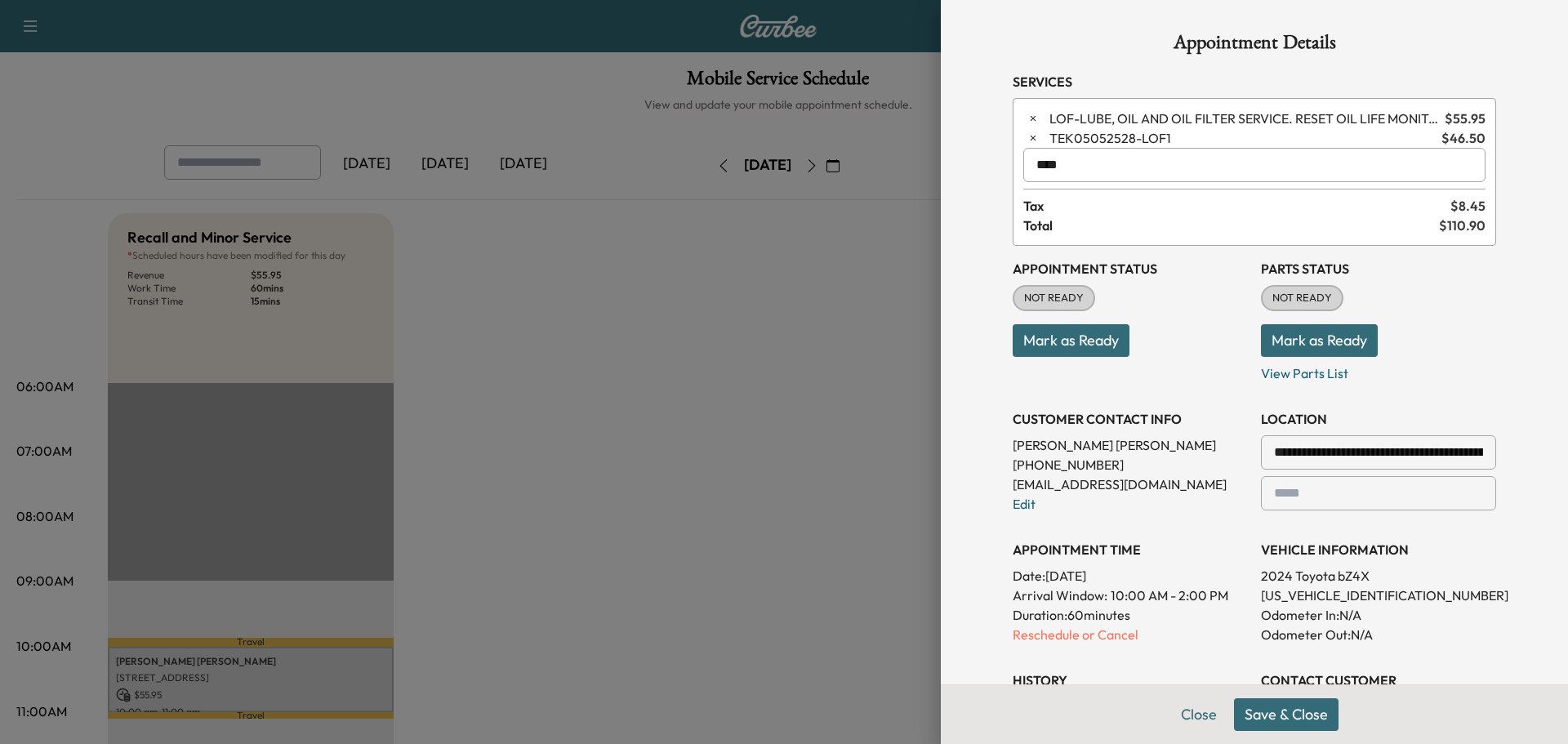
type input "****"
click at [1264, 710] on button "Save & Close" at bounding box center [1286, 714] width 105 height 33
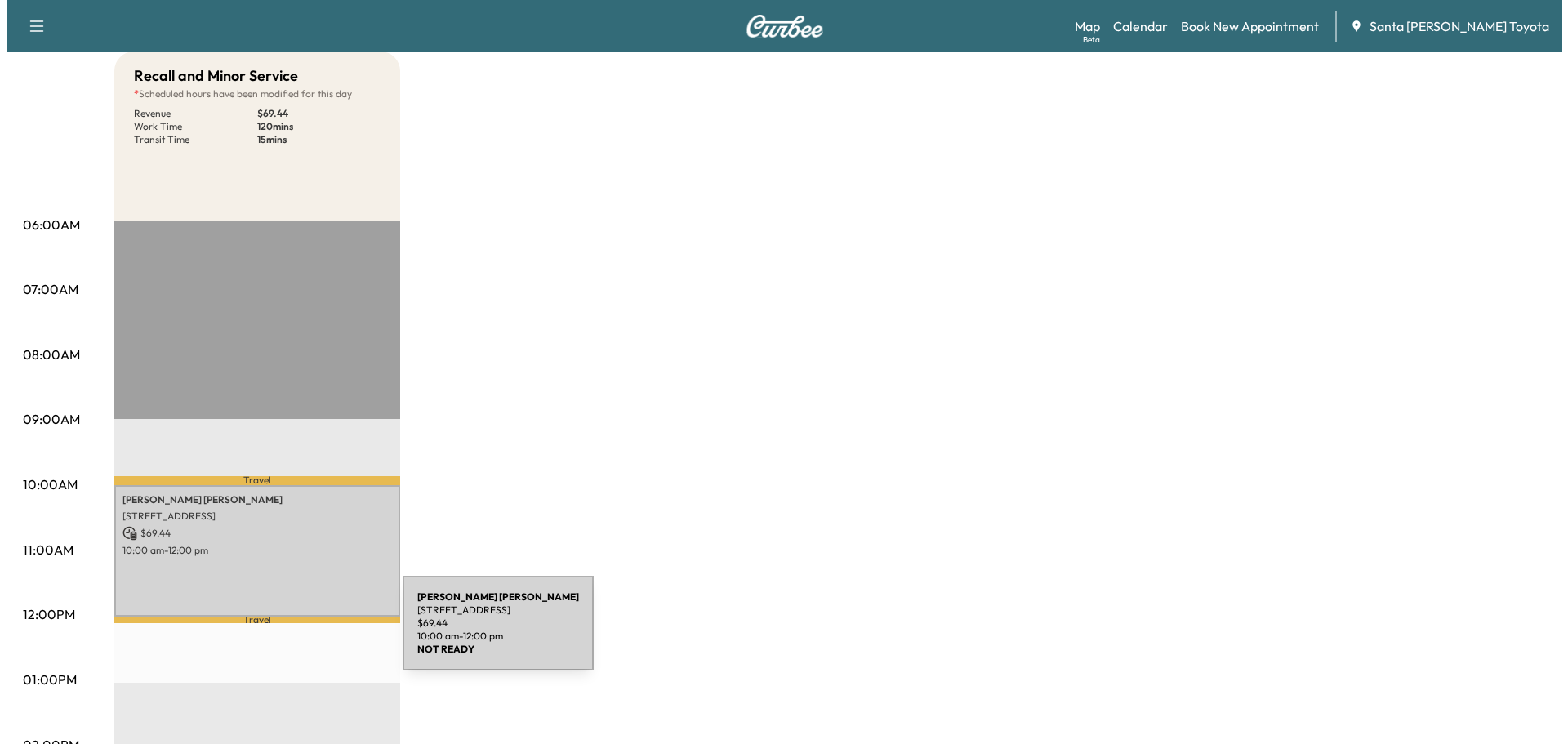
scroll to position [163, 0]
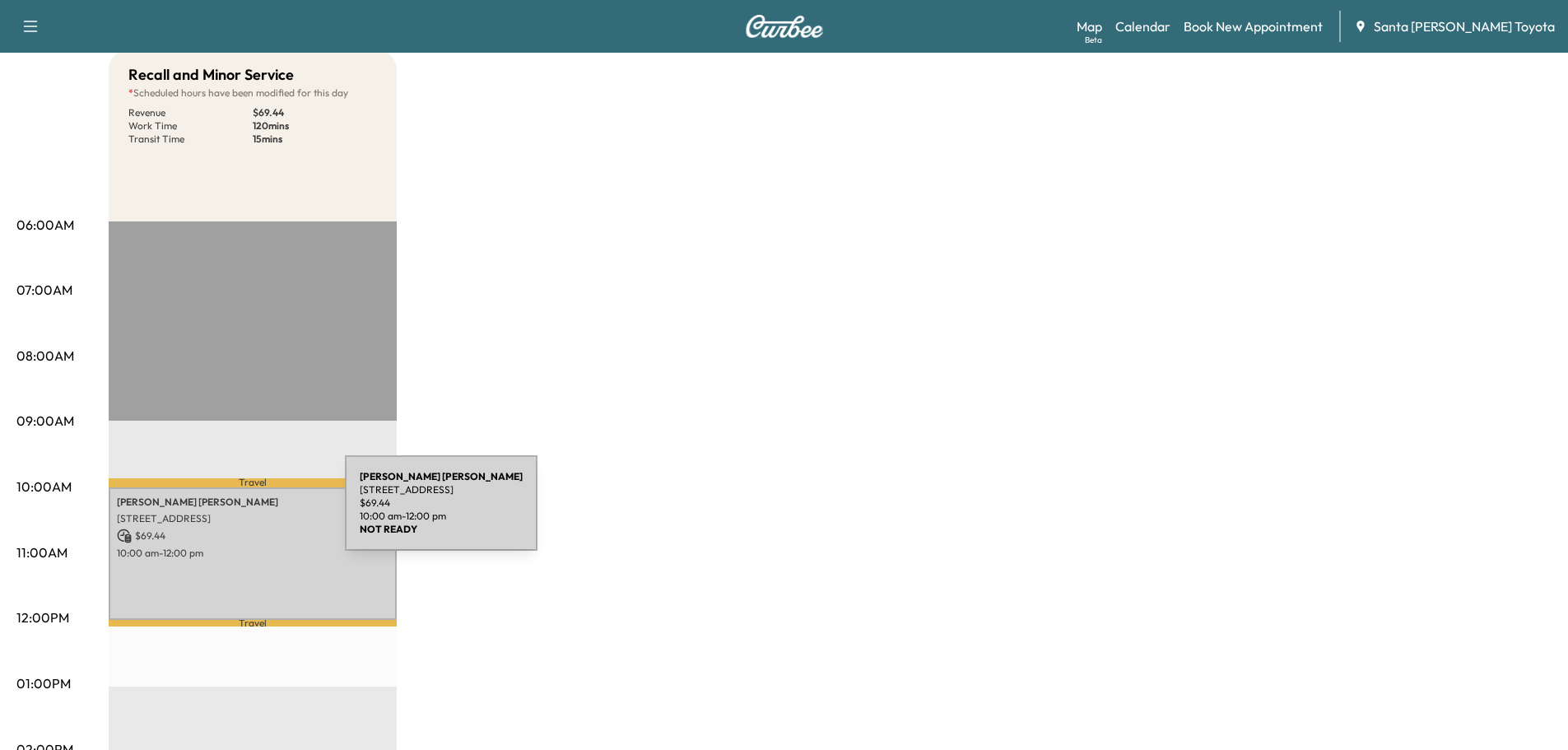
click at [224, 523] on div "[PERSON_NAME] 21982 [GEOGRAPHIC_DATA], [GEOGRAPHIC_DATA], [GEOGRAPHIC_DATA] $ 6…" at bounding box center [252, 555] width 288 height 134
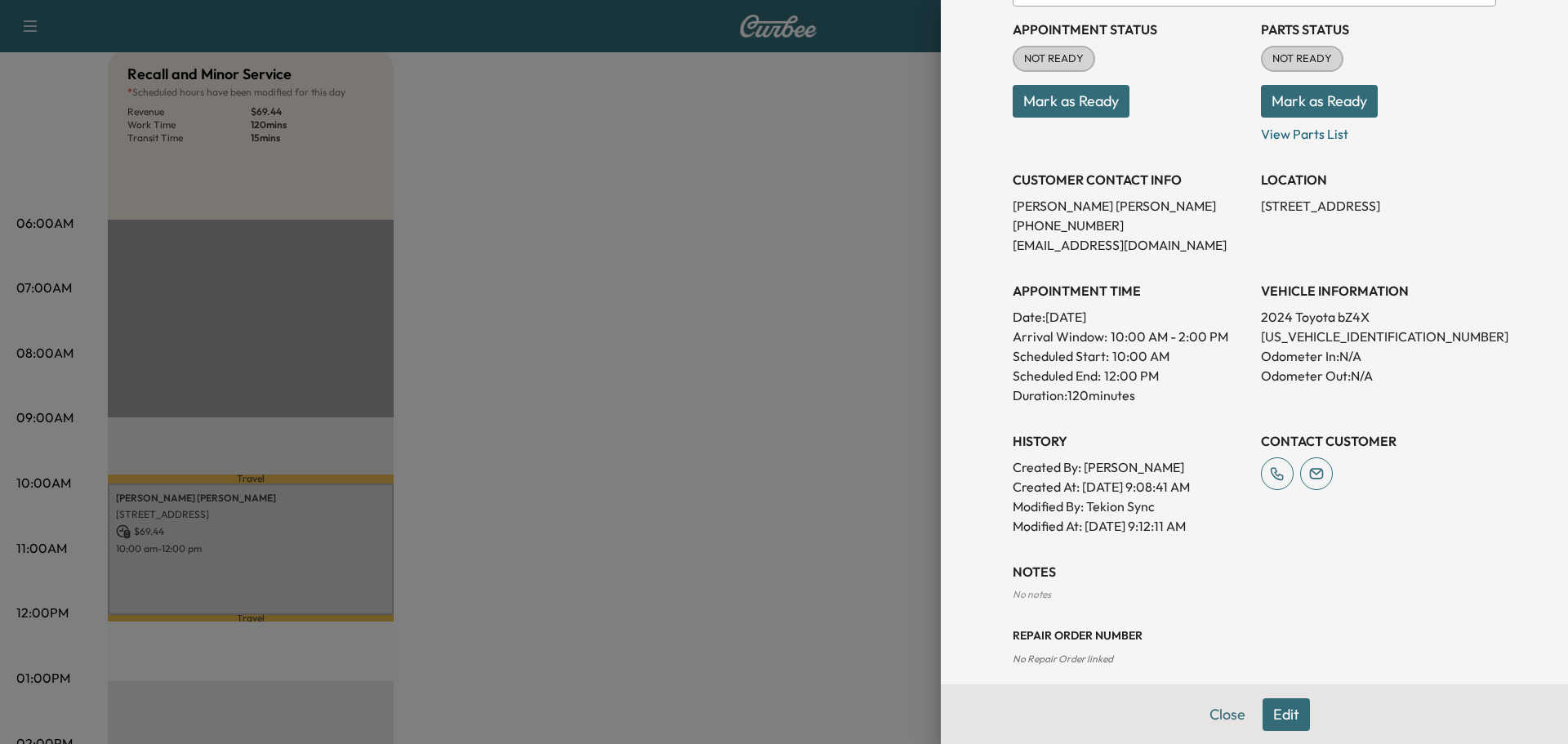
scroll to position [0, 0]
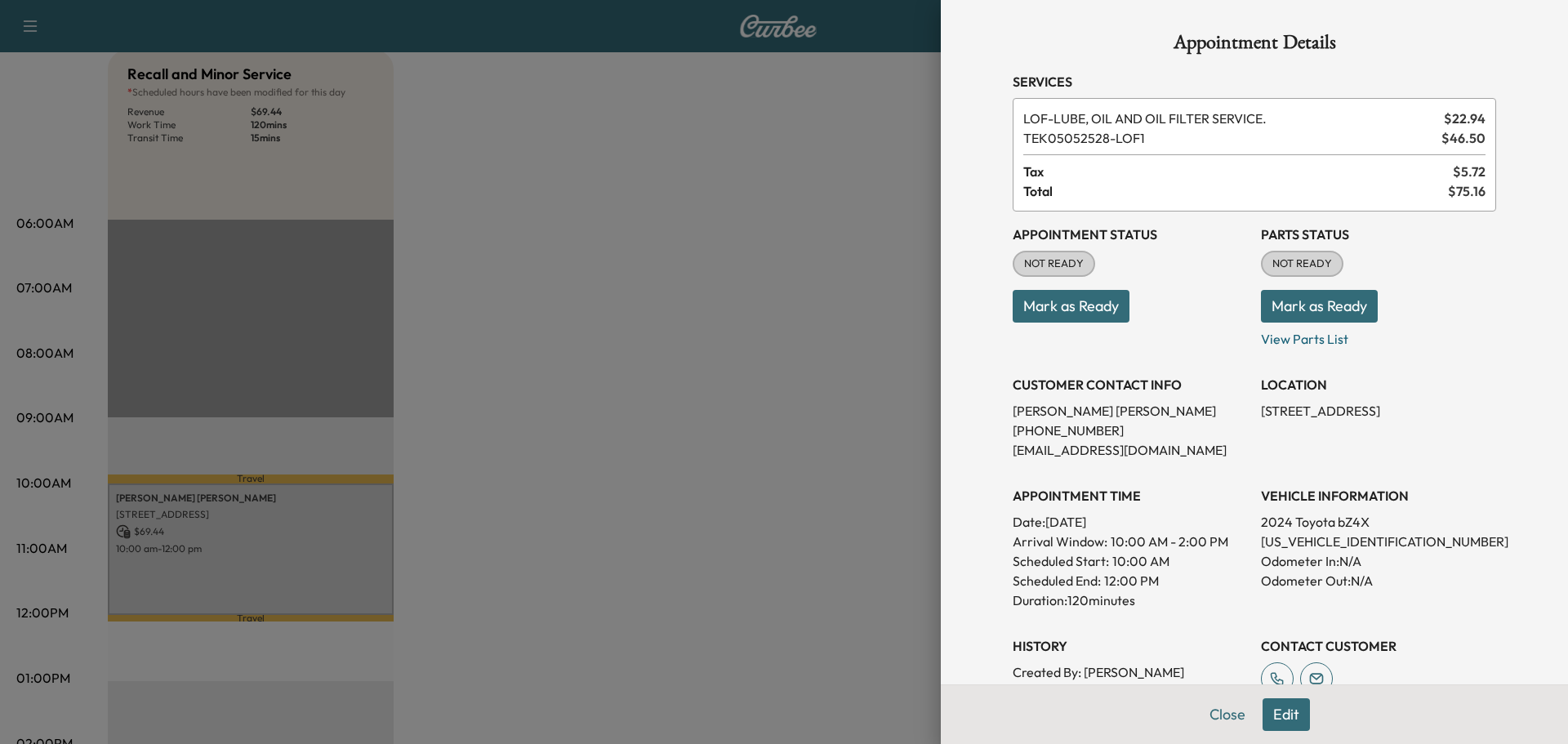
click at [1285, 714] on button "Edit" at bounding box center [1286, 714] width 47 height 33
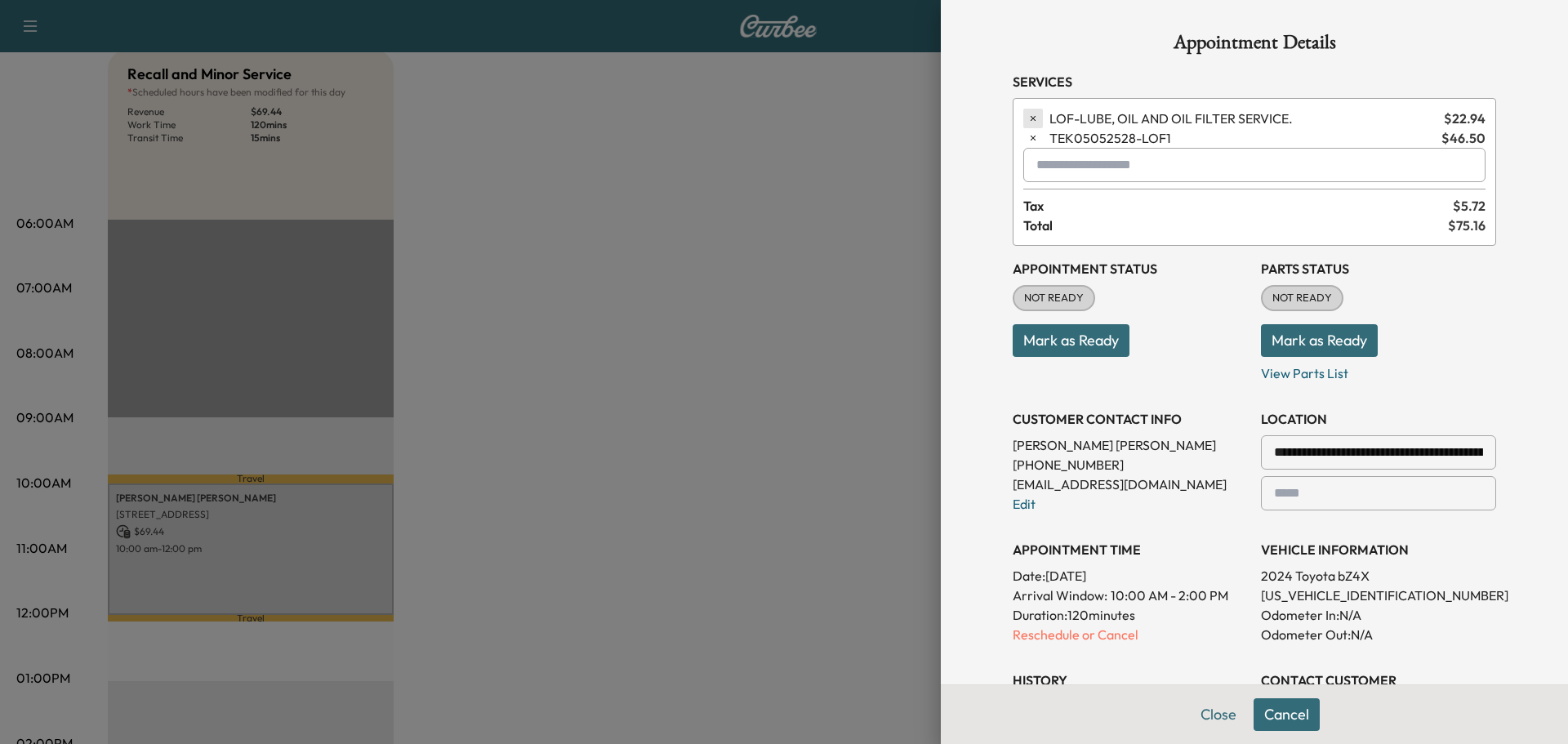
click at [1027, 115] on icon "button" at bounding box center [1033, 119] width 12 height 12
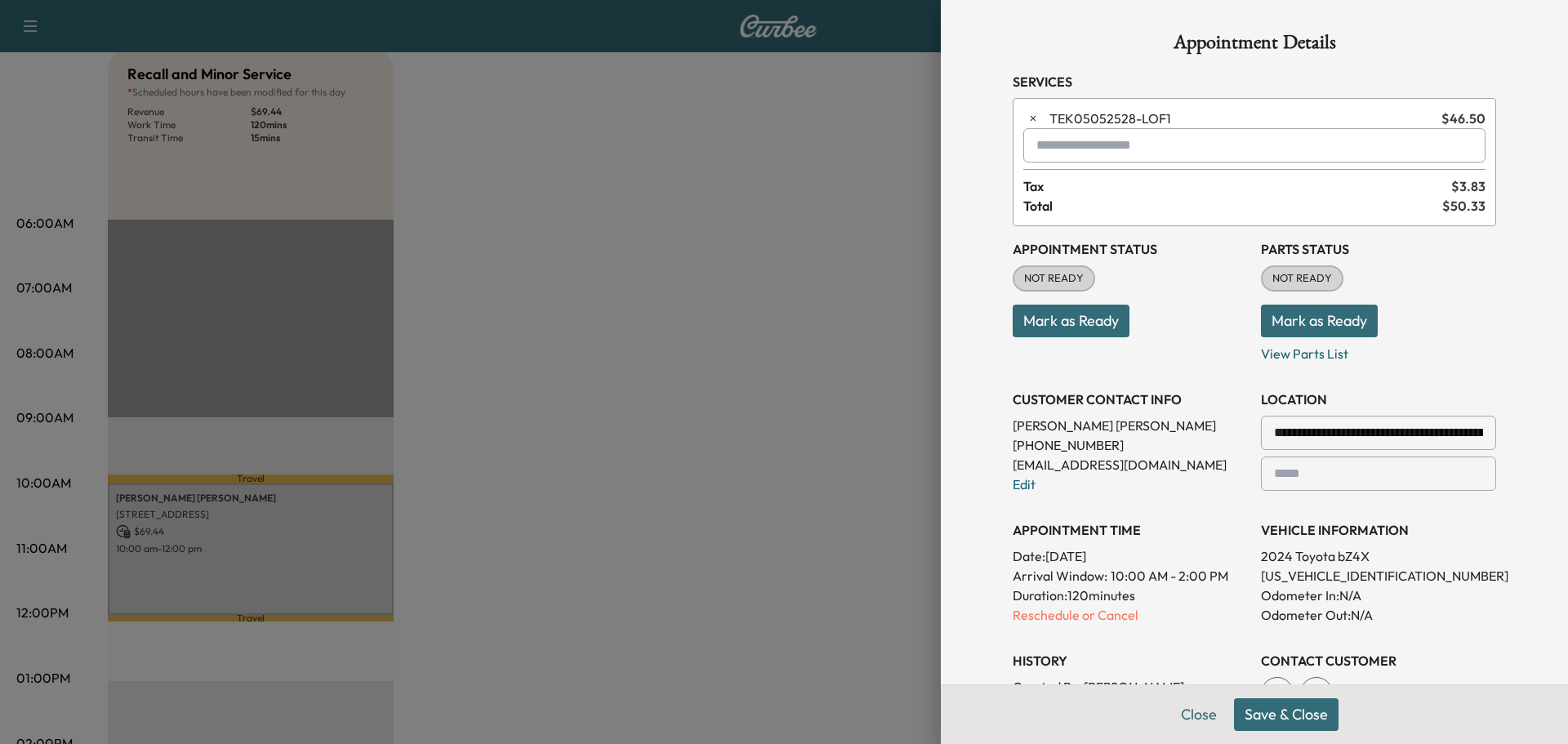
click at [1292, 712] on button "Save & Close" at bounding box center [1286, 714] width 105 height 33
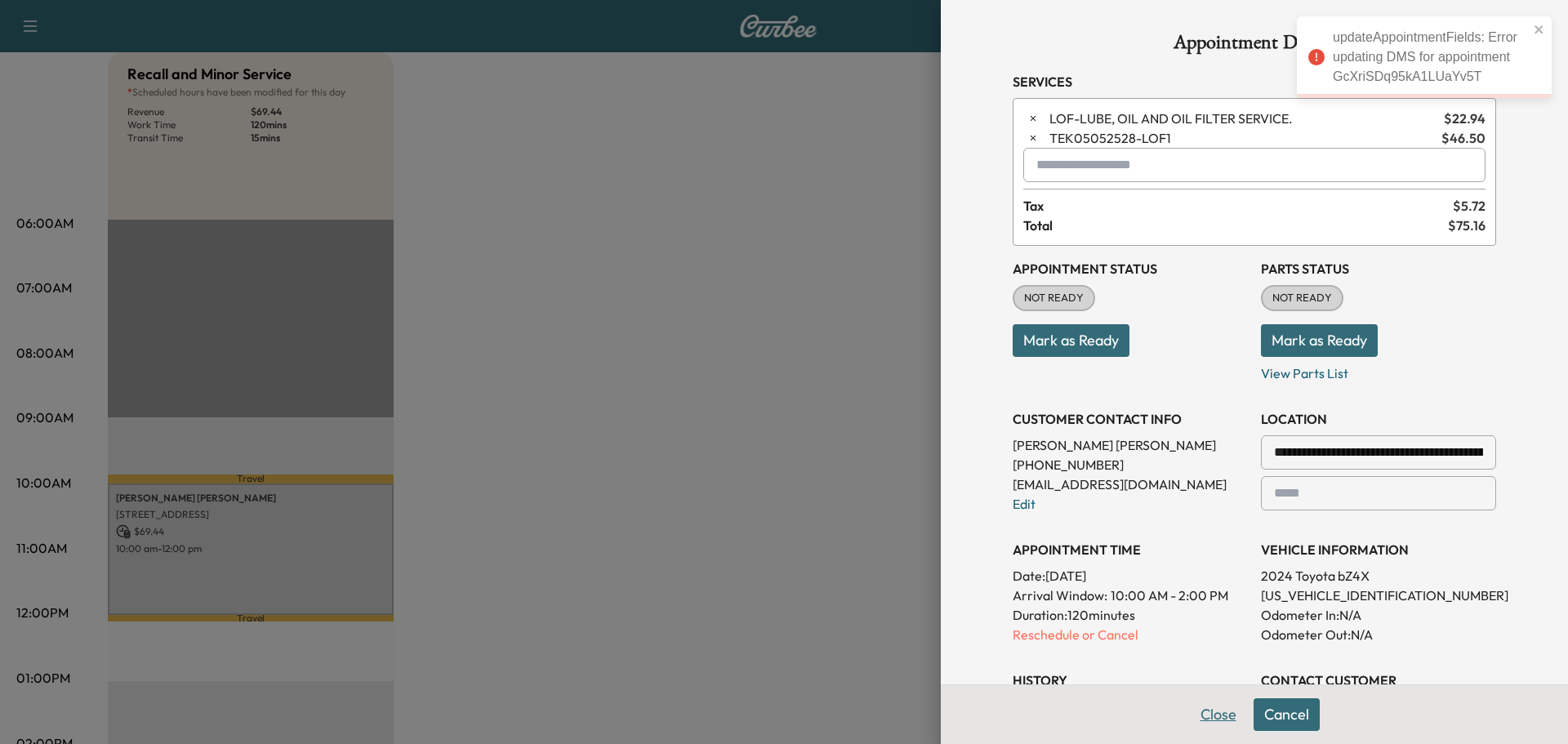
click at [1209, 714] on button "Close" at bounding box center [1219, 714] width 57 height 33
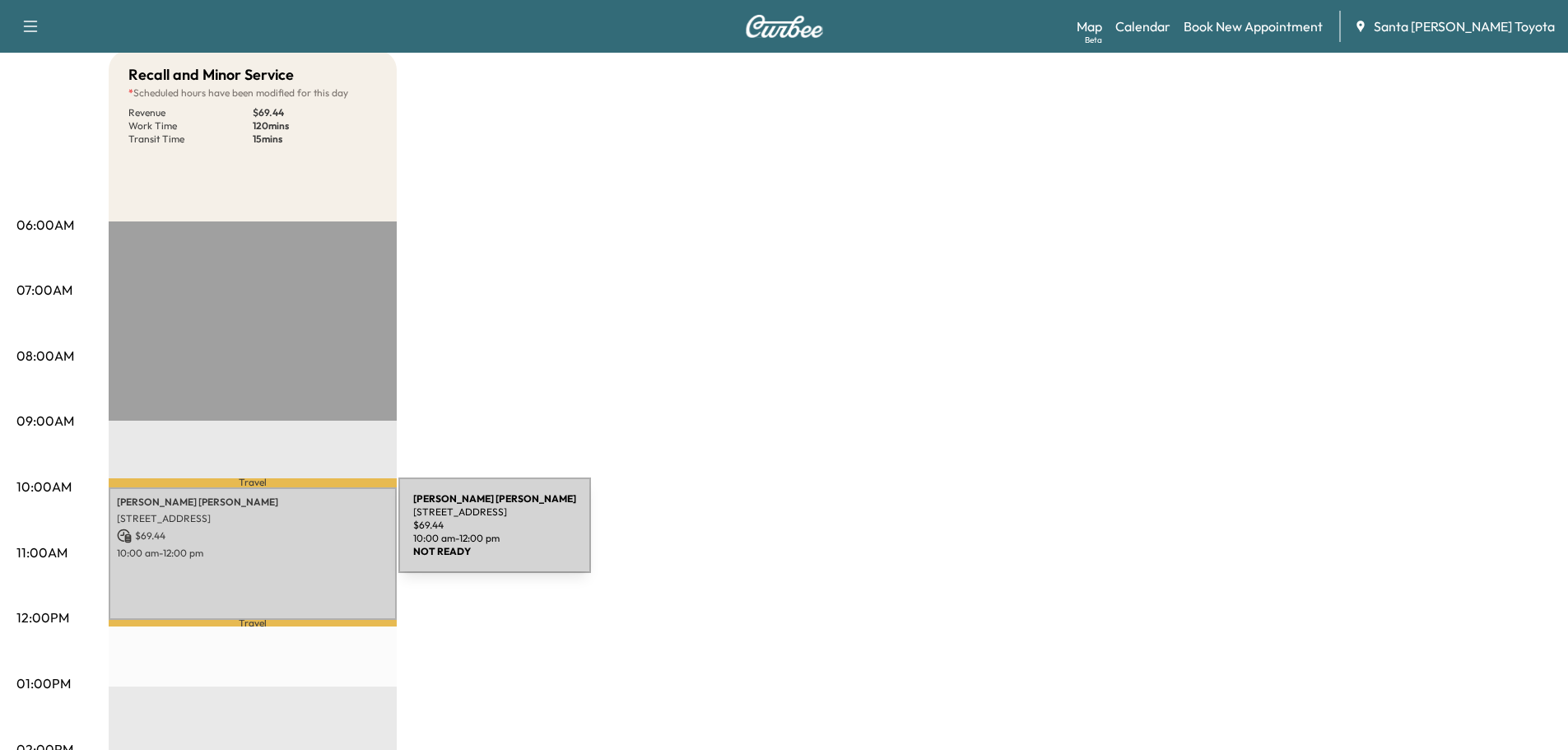
click at [272, 536] on p "$ 69.44" at bounding box center [252, 536] width 271 height 15
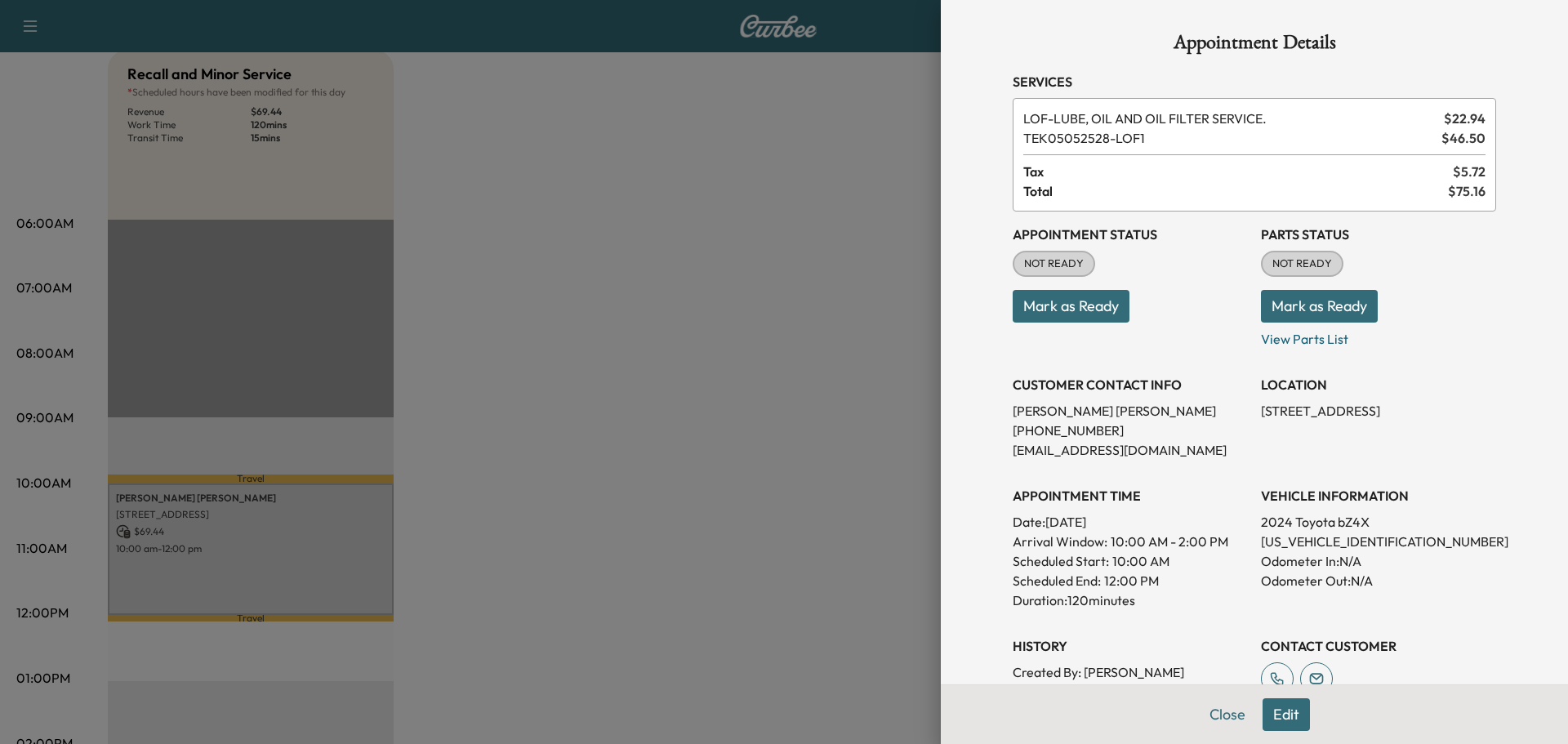
click at [1269, 719] on button "Edit" at bounding box center [1286, 714] width 47 height 33
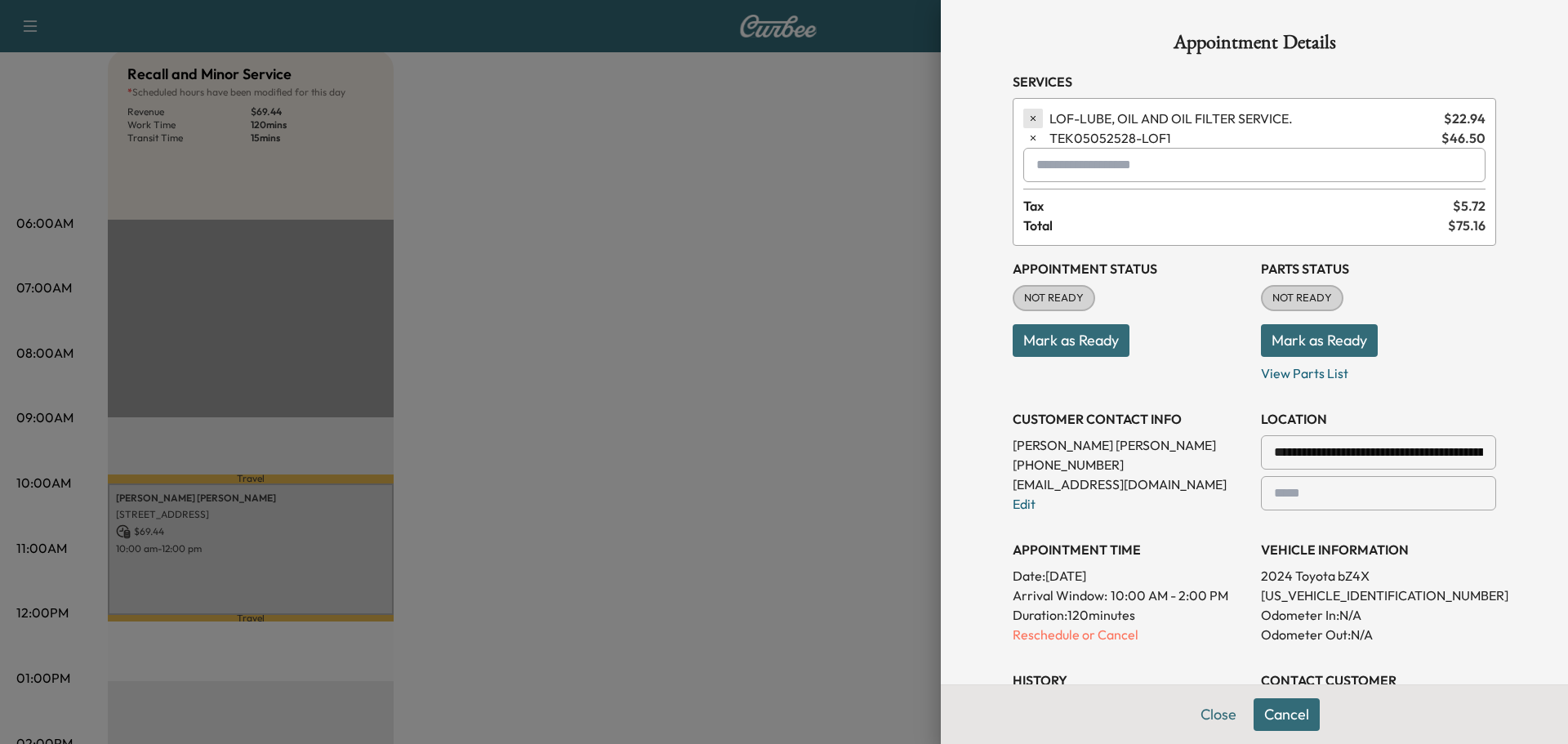
click at [1027, 124] on icon "button" at bounding box center [1033, 119] width 12 height 12
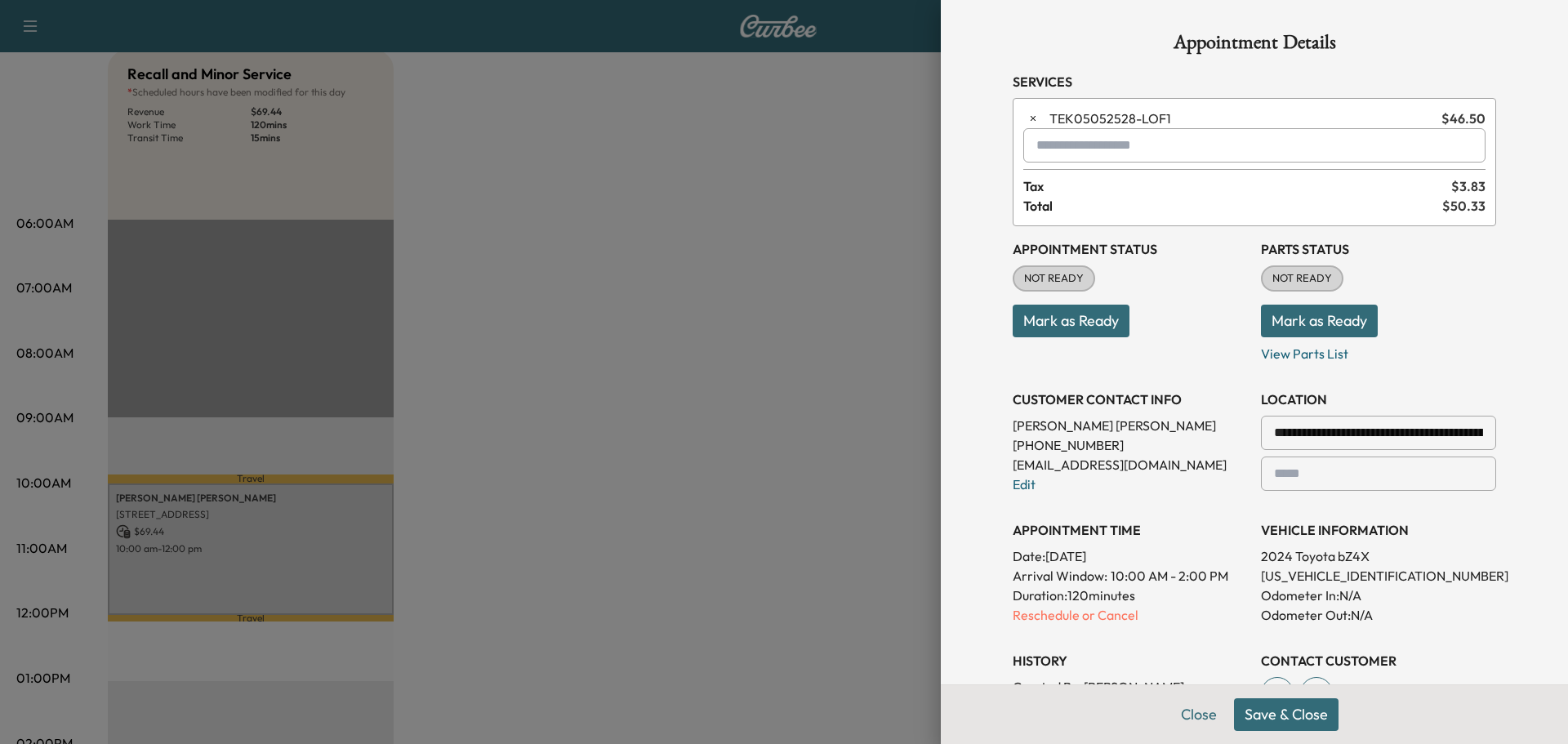
click at [1288, 708] on button "Save & Close" at bounding box center [1286, 714] width 105 height 33
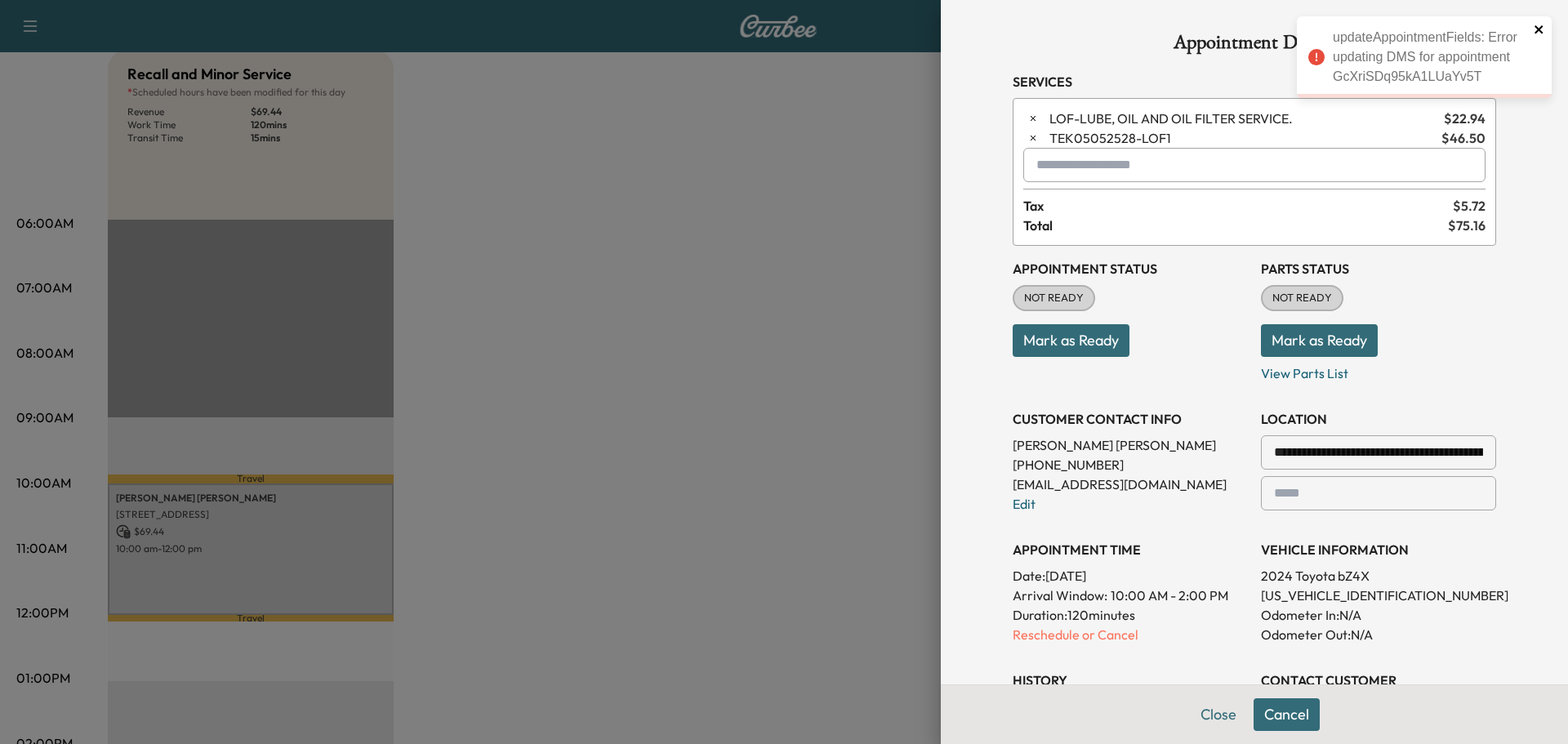
click at [1537, 28] on icon "close" at bounding box center [1538, 30] width 8 height 8
click at [1023, 118] on button "button" at bounding box center [1033, 119] width 20 height 20
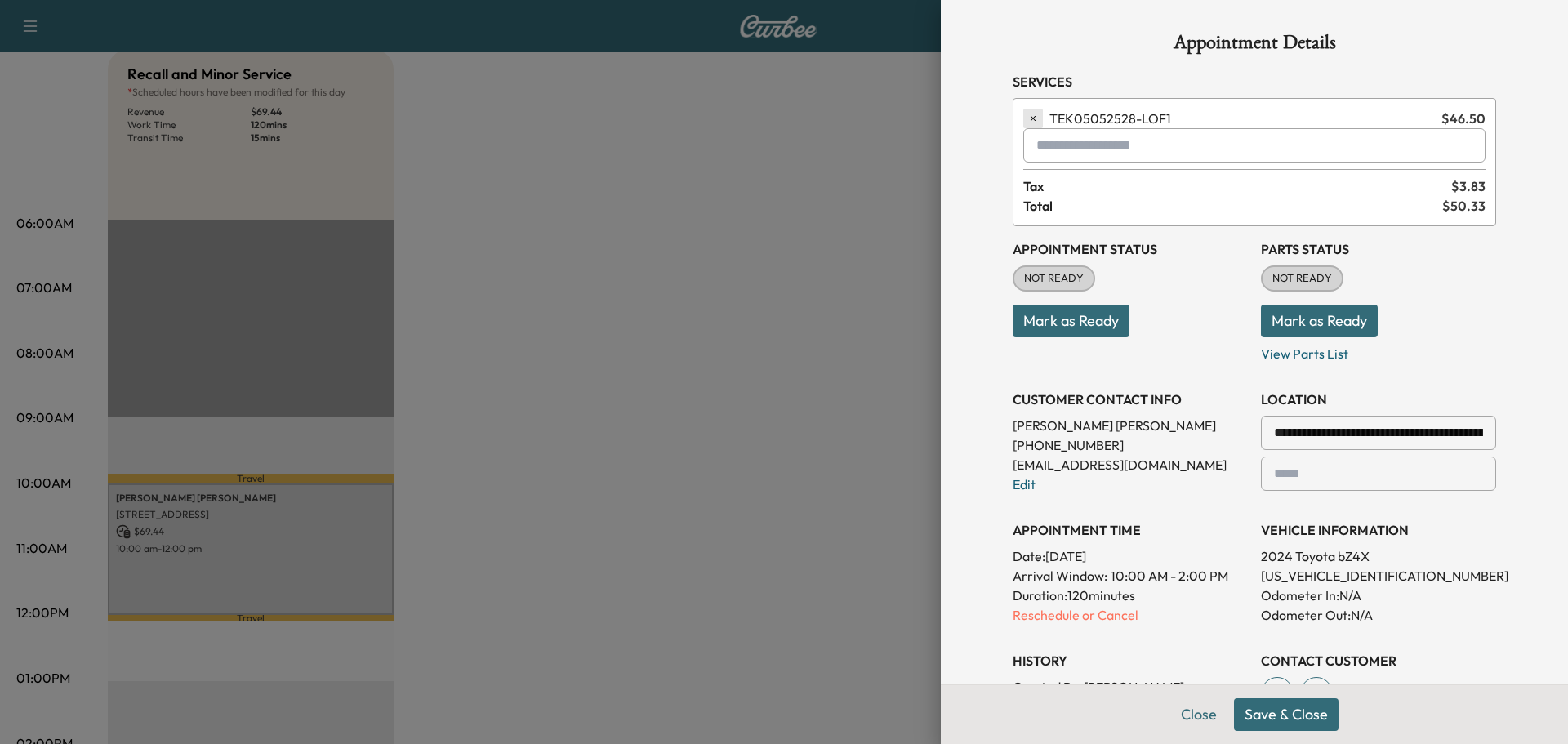
click at [1027, 119] on icon "button" at bounding box center [1033, 119] width 12 height 12
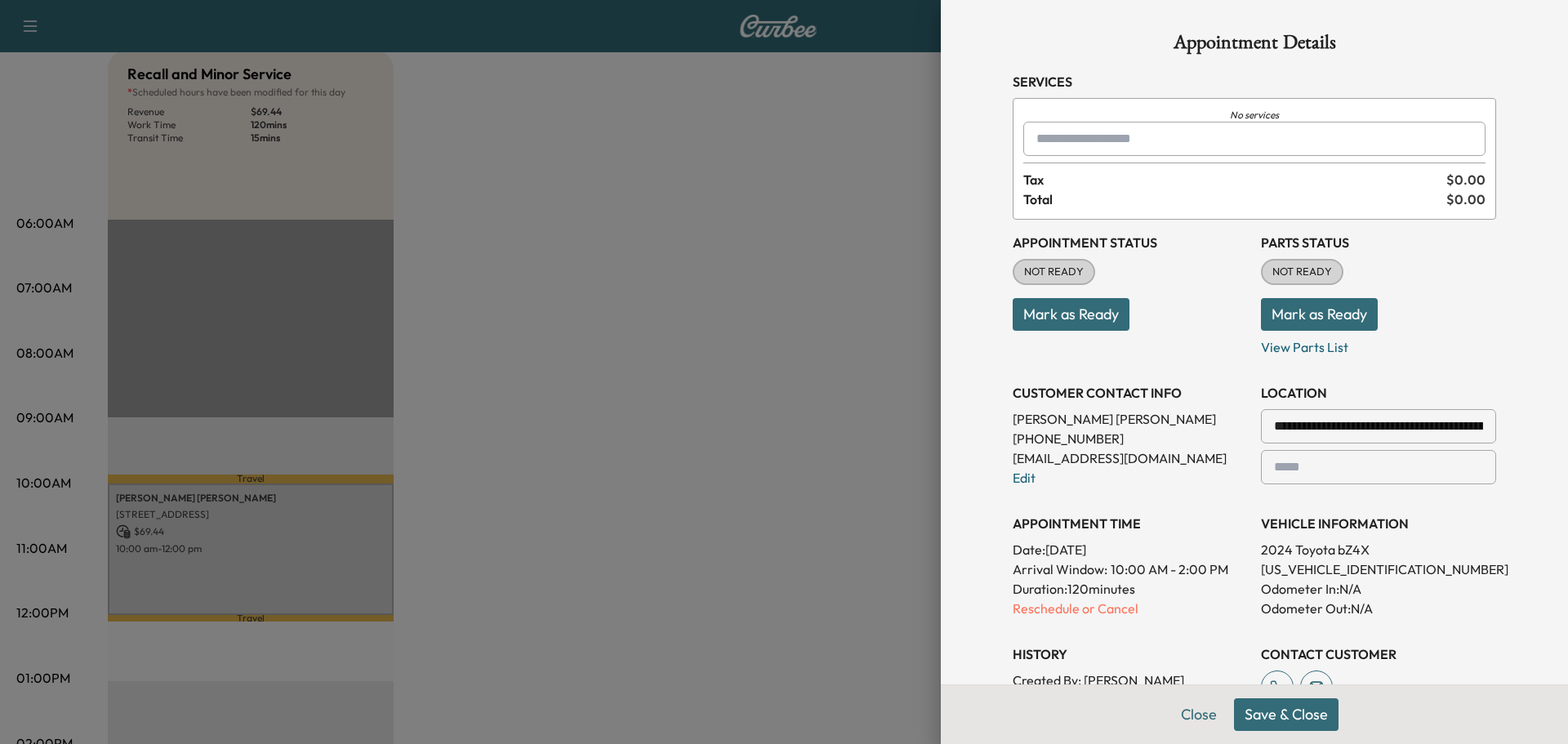
click at [1052, 134] on input "text" at bounding box center [1253, 139] width 462 height 35
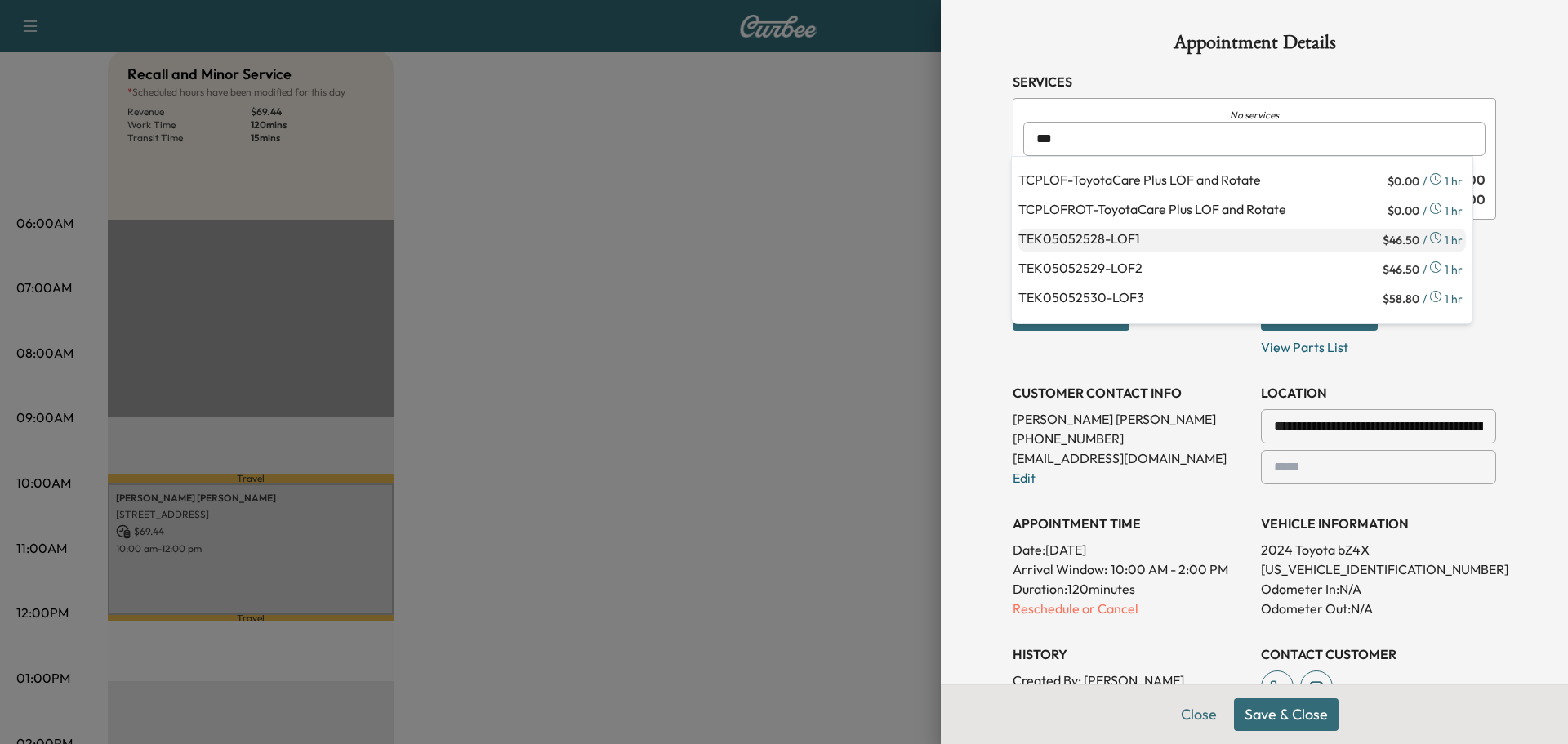
click at [1146, 242] on p "TEK05052528 - LOF1" at bounding box center [1198, 239] width 361 height 23
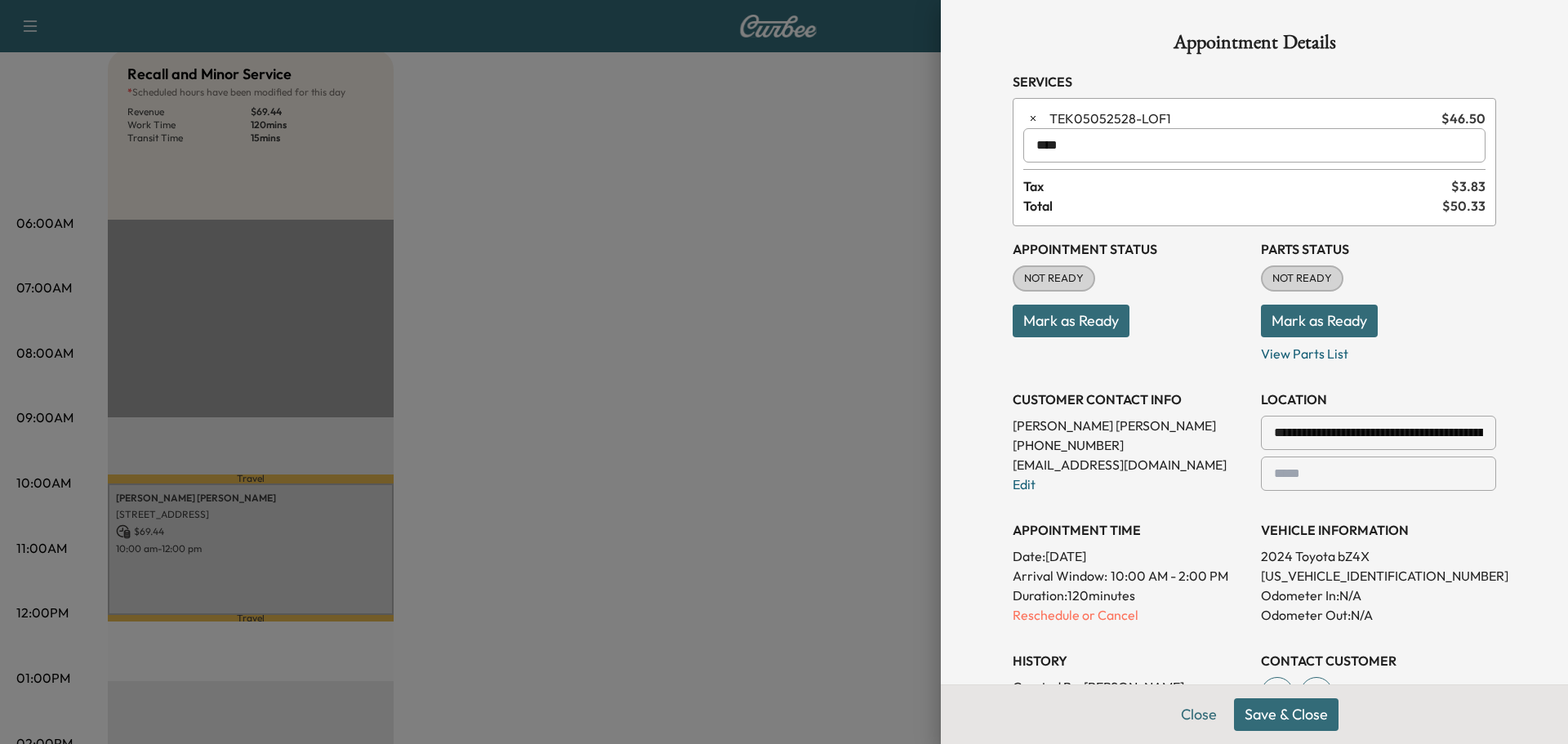
type input "****"
click at [1277, 708] on button "Save & Close" at bounding box center [1286, 714] width 105 height 33
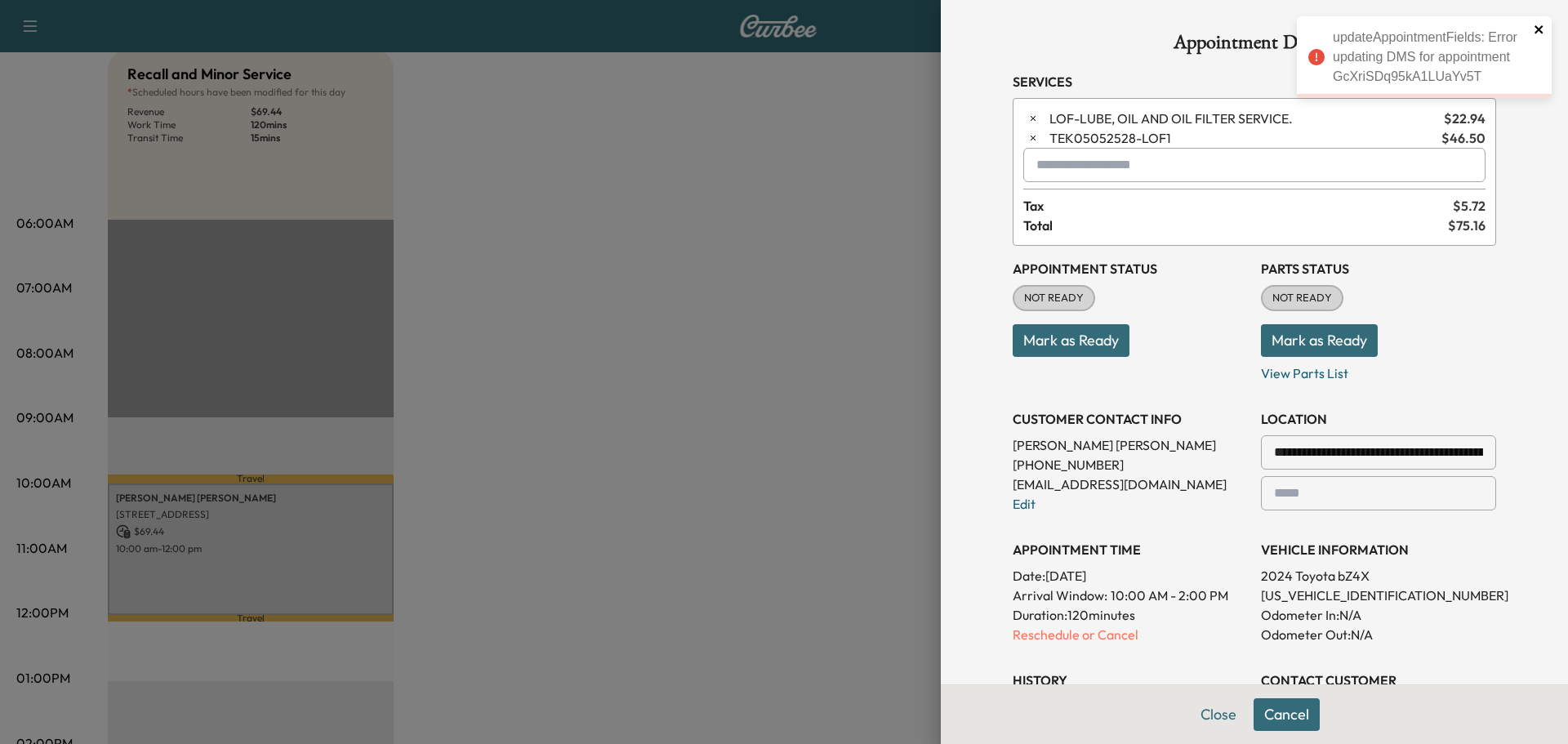
click at [1533, 28] on icon "close" at bounding box center [1539, 29] width 12 height 13
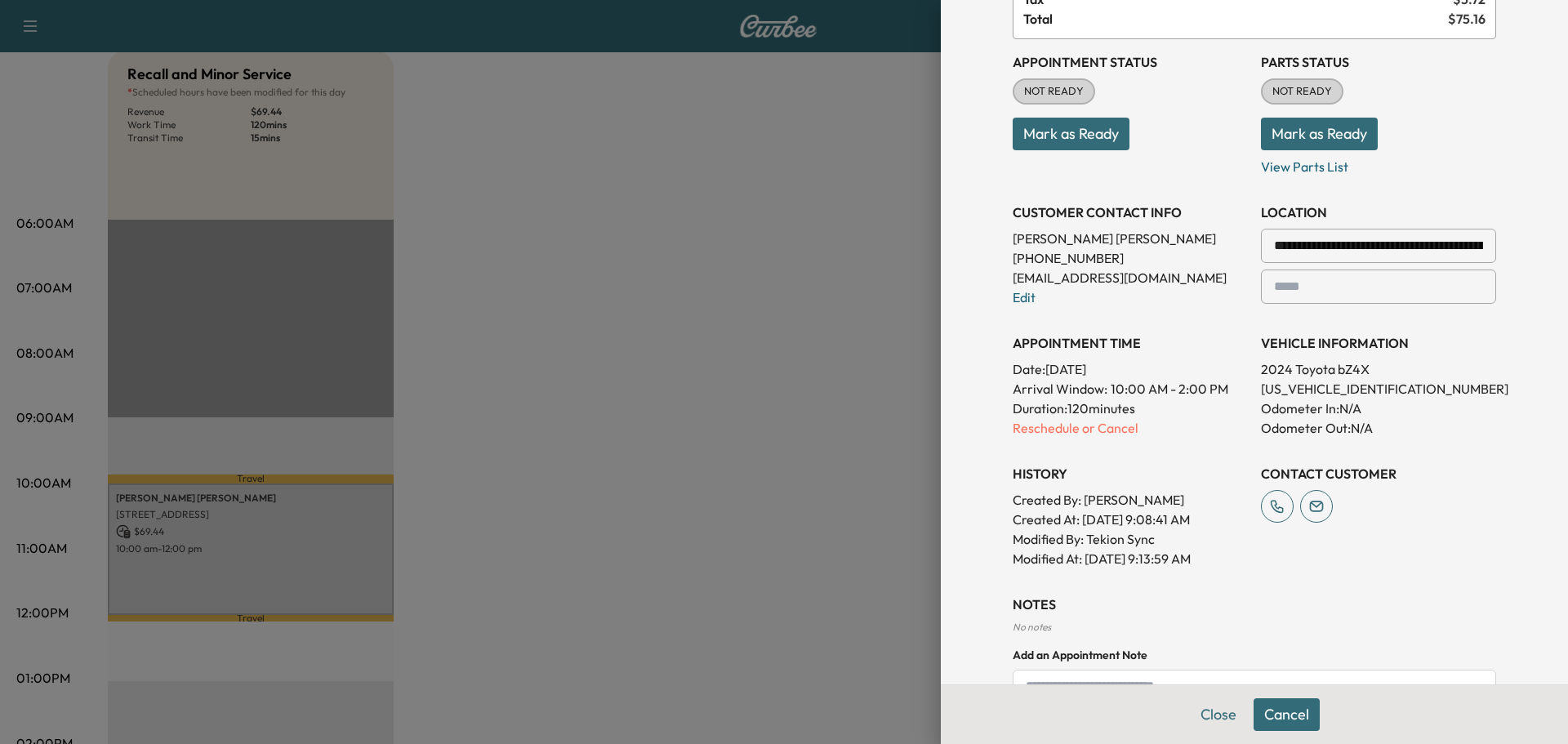
scroll to position [352, 0]
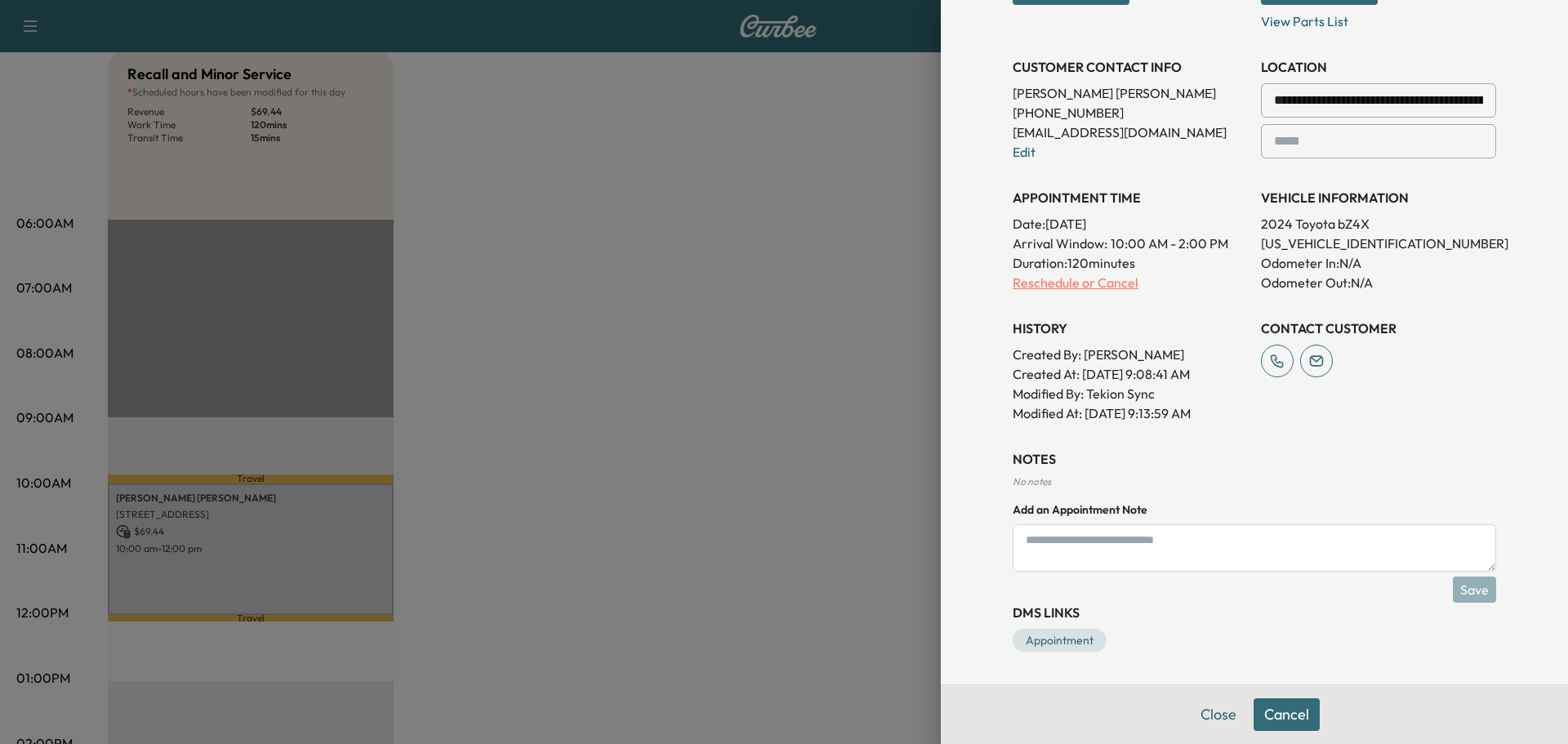
click at [1083, 285] on p "Reschedule or Cancel" at bounding box center [1131, 283] width 235 height 20
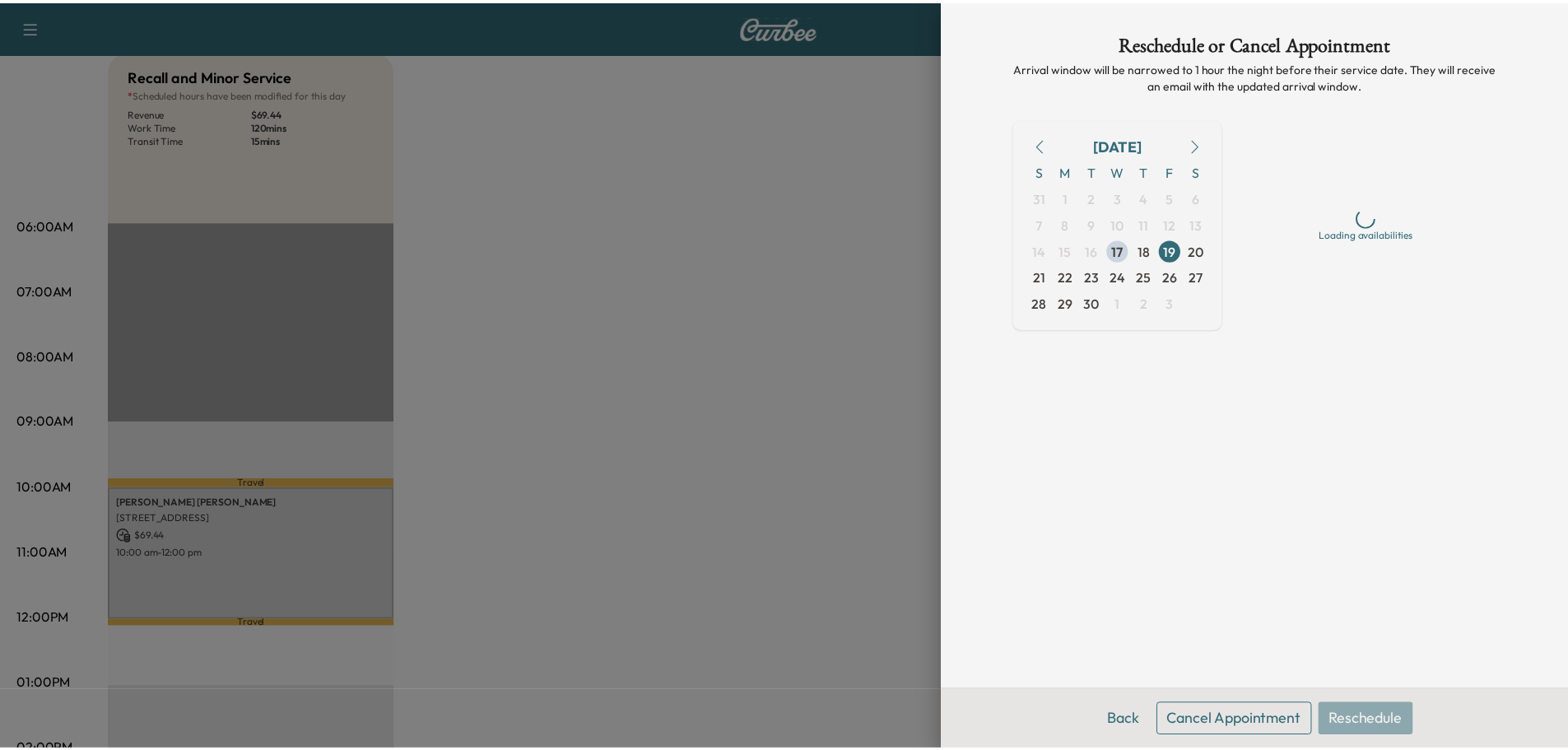
scroll to position [0, 0]
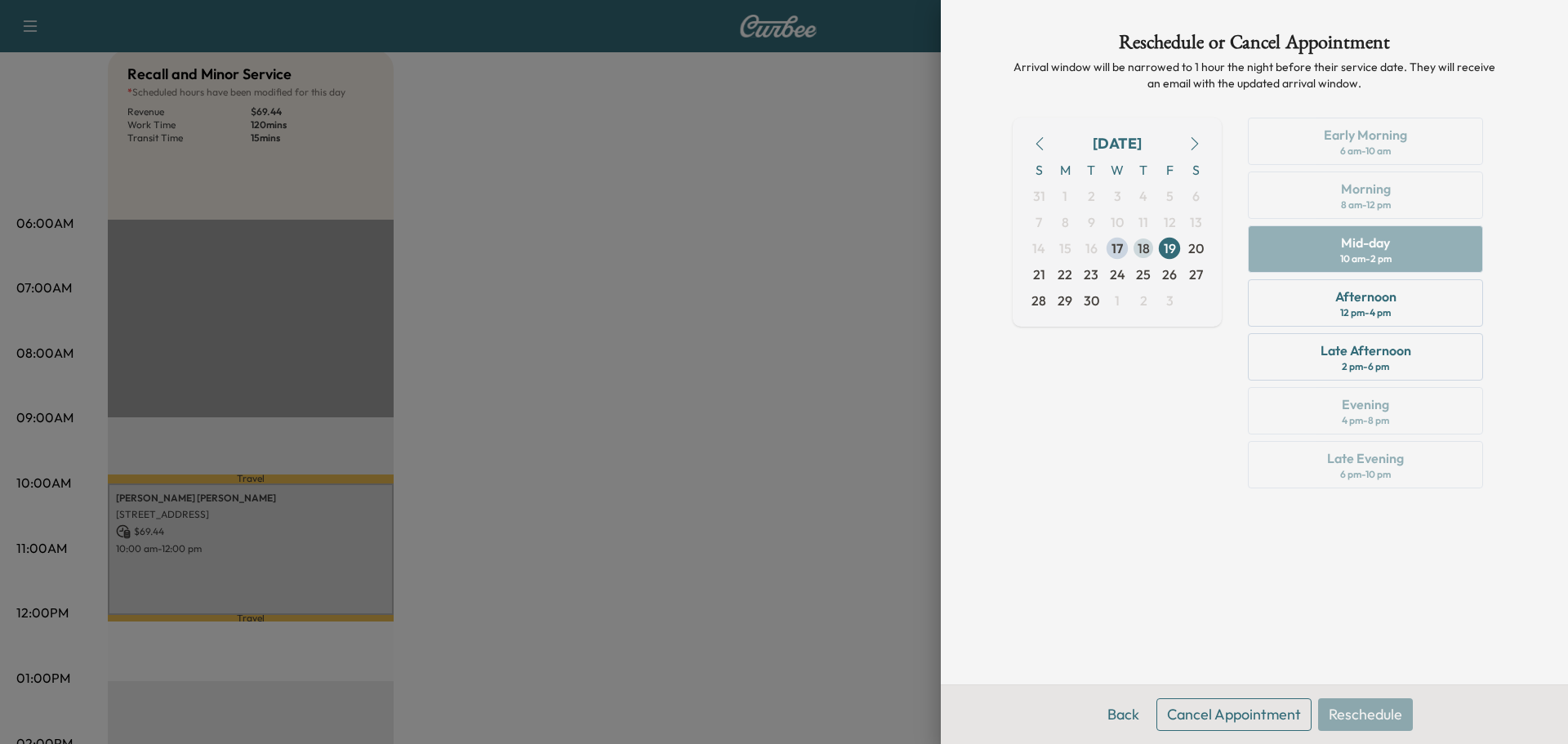
click at [1138, 252] on span "18" at bounding box center [1144, 248] width 12 height 20
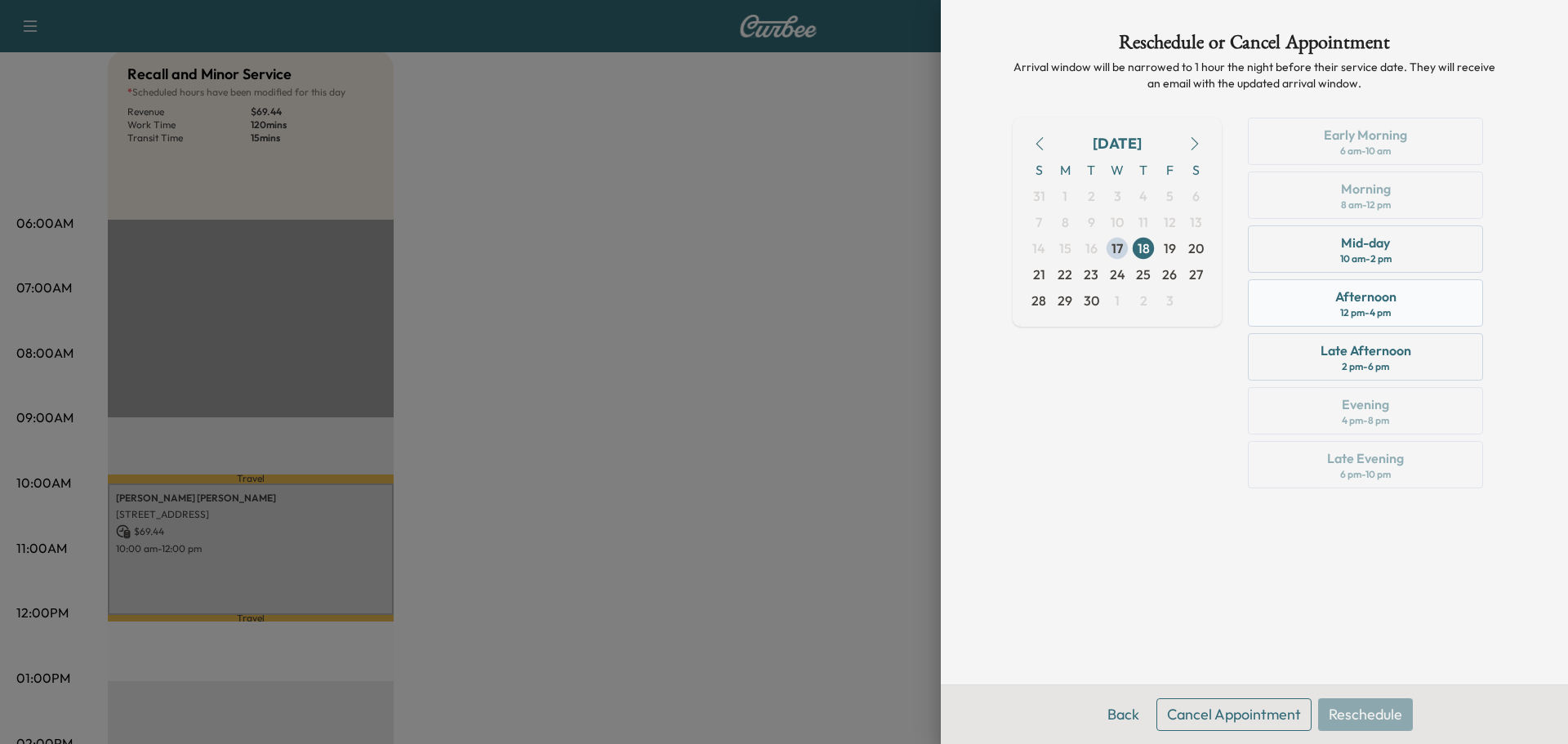
click at [1372, 318] on div "12 pm - 4 pm" at bounding box center [1365, 313] width 50 height 13
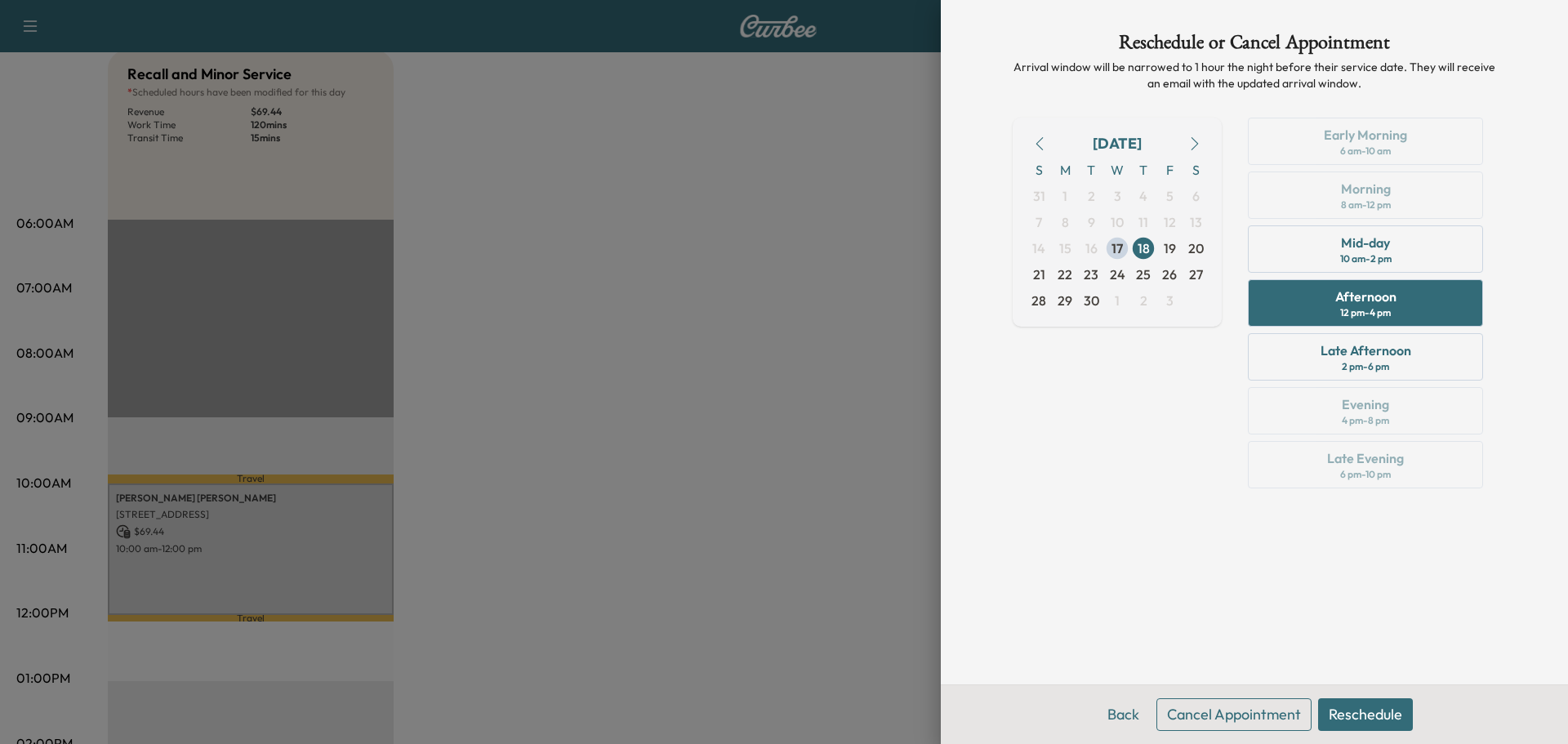
click at [1349, 718] on button "Reschedule" at bounding box center [1365, 714] width 95 height 33
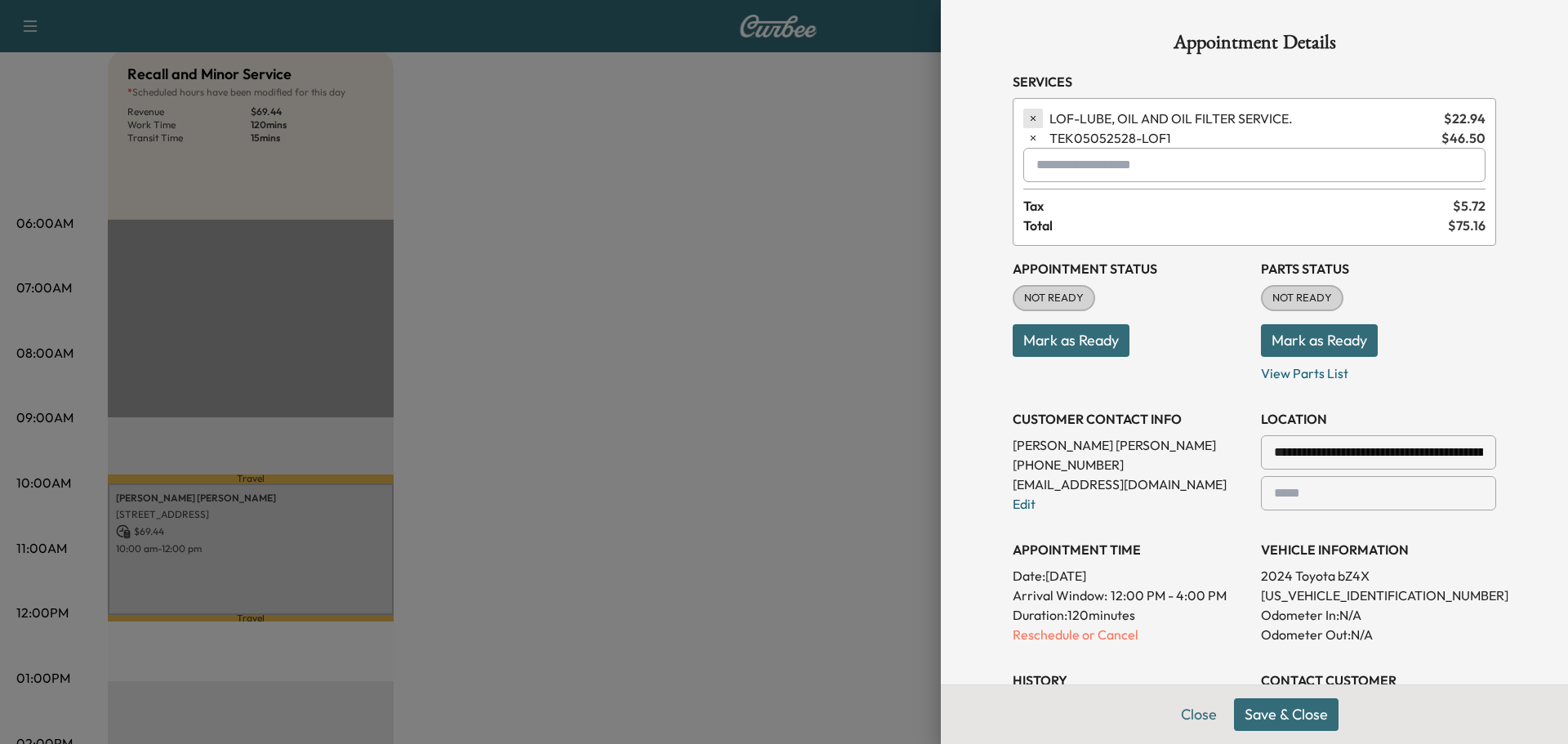
click at [1023, 119] on button "button" at bounding box center [1033, 119] width 20 height 20
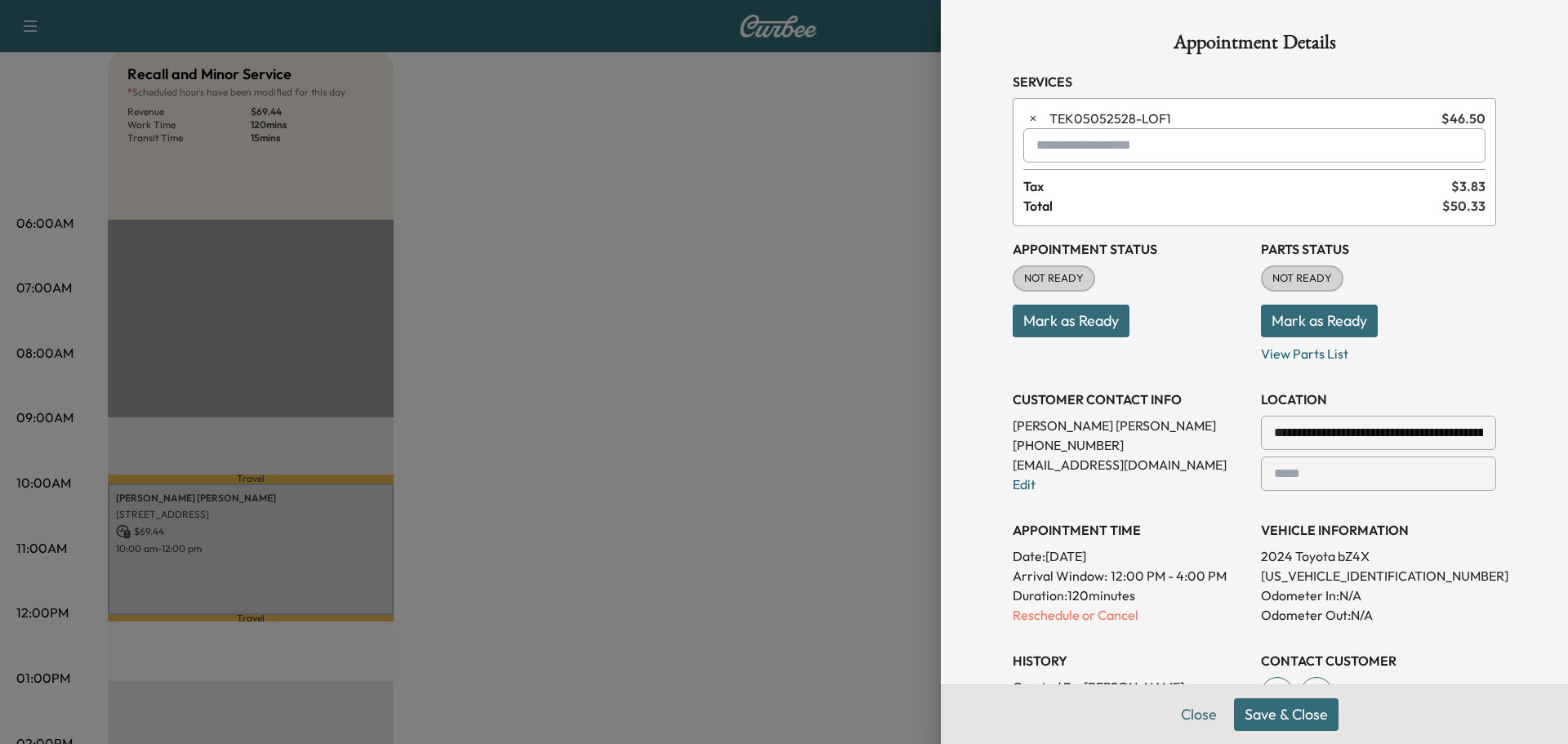
click at [1295, 708] on button "Save & Close" at bounding box center [1286, 714] width 105 height 33
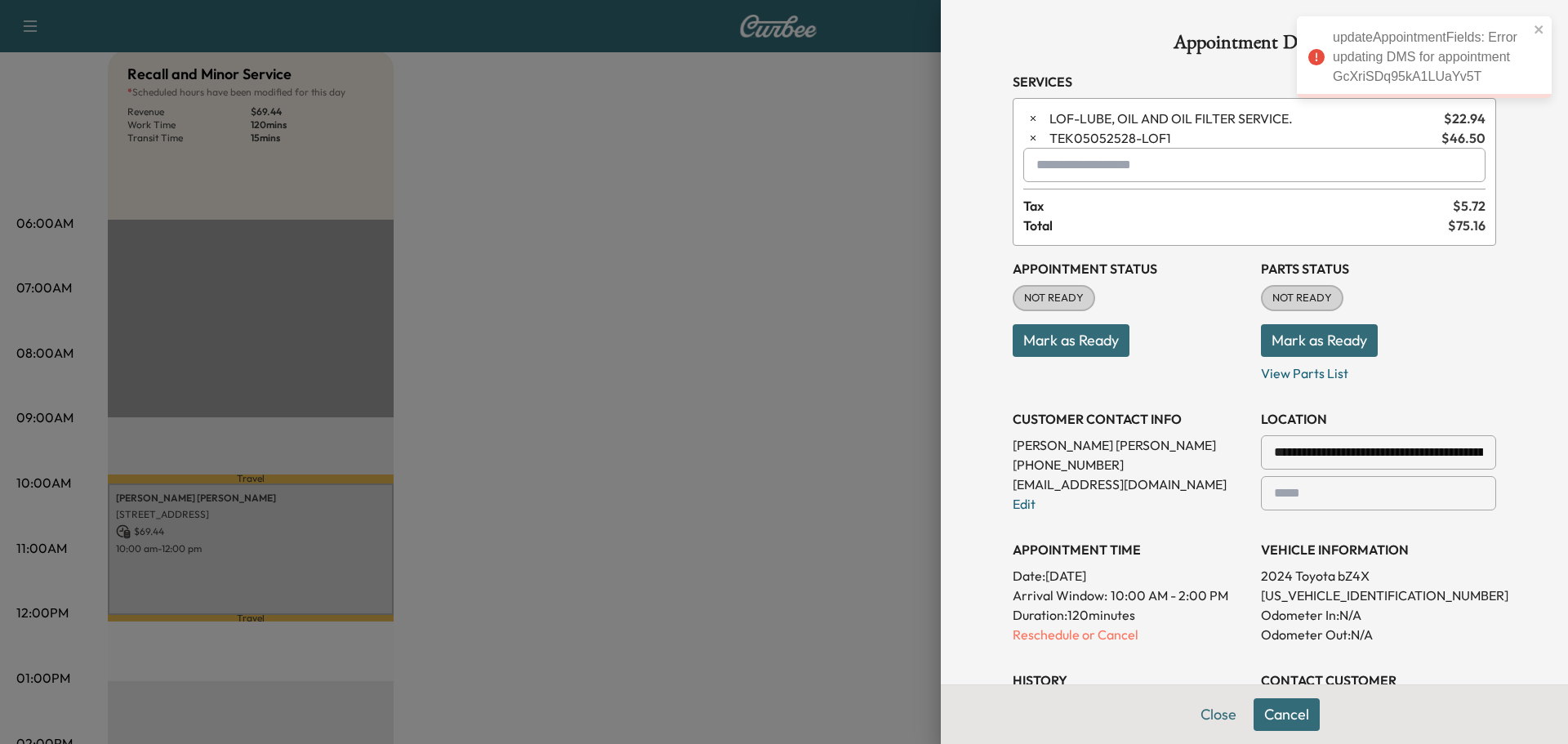
drag, startPoint x: 1531, startPoint y: 25, endPoint x: 1476, endPoint y: 69, distance: 70.4
click at [1531, 25] on div "updateAppointmentFields: Error updating DMS for appointment GcXriSDq95kA1LUaYv5T" at bounding box center [1418, 56] width 231 height 68
click at [1113, 627] on p "Reschedule or Cancel" at bounding box center [1131, 634] width 235 height 20
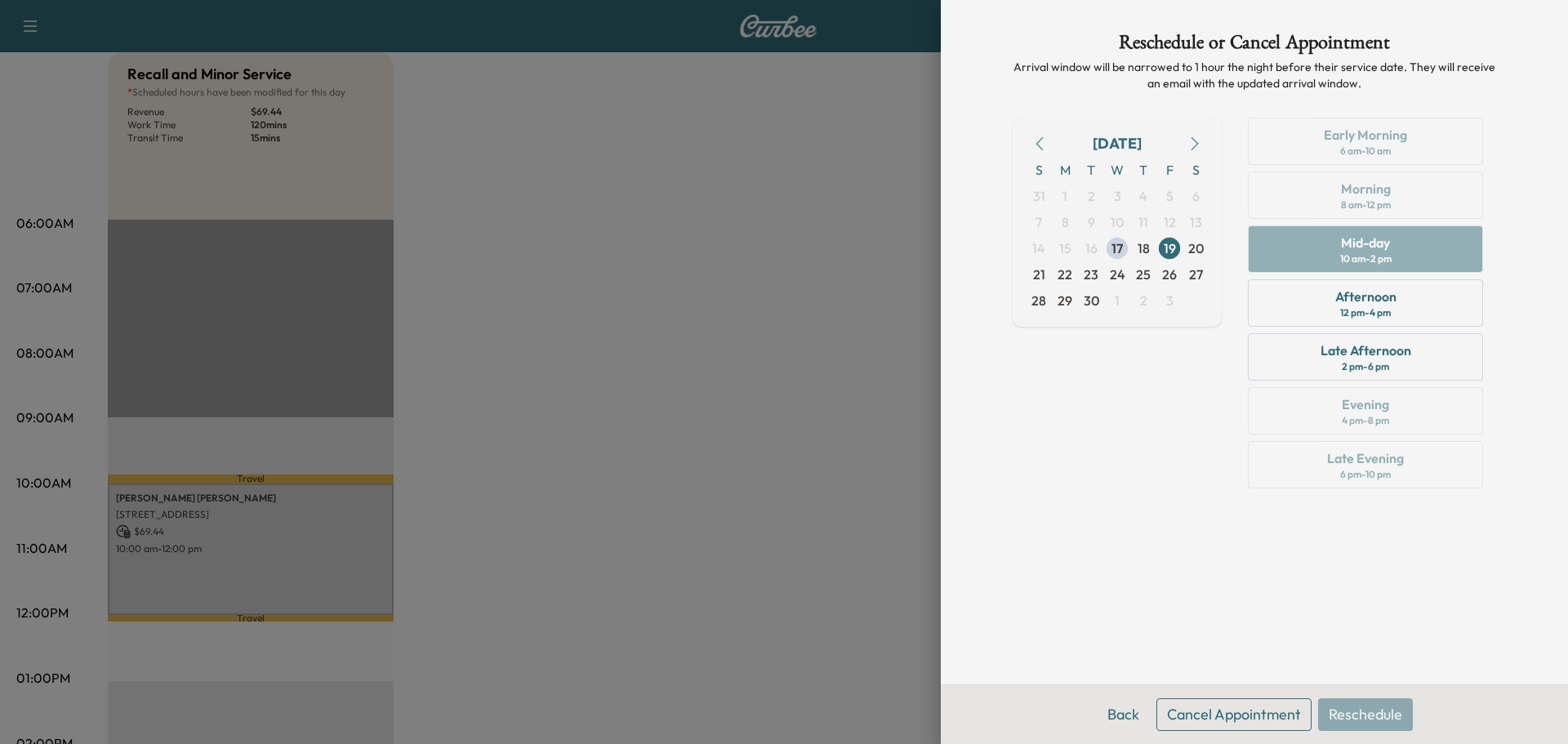
click at [1192, 712] on button "Cancel Appointment" at bounding box center [1234, 714] width 155 height 33
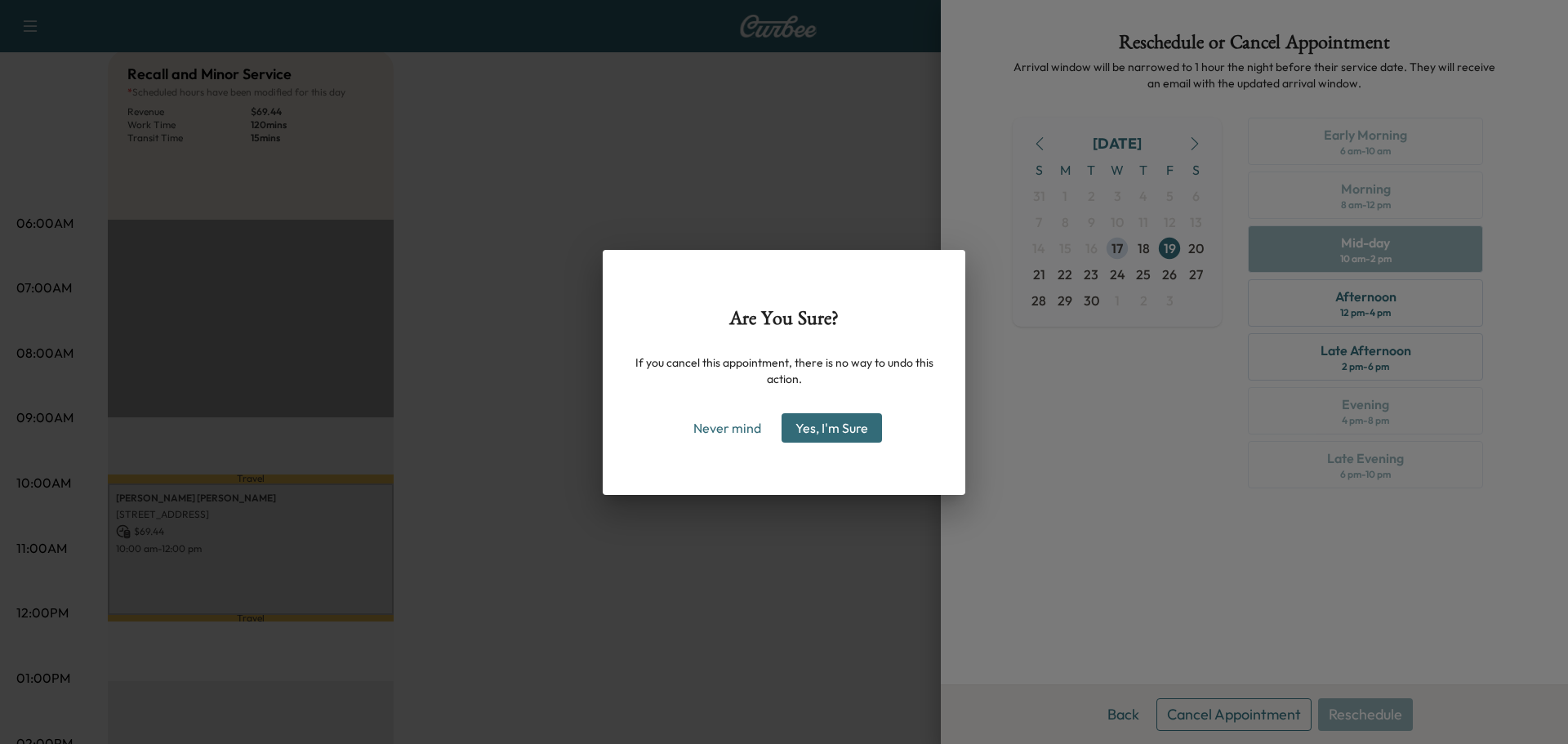
click at [853, 429] on button "Yes, I'm Sure" at bounding box center [832, 428] width 101 height 30
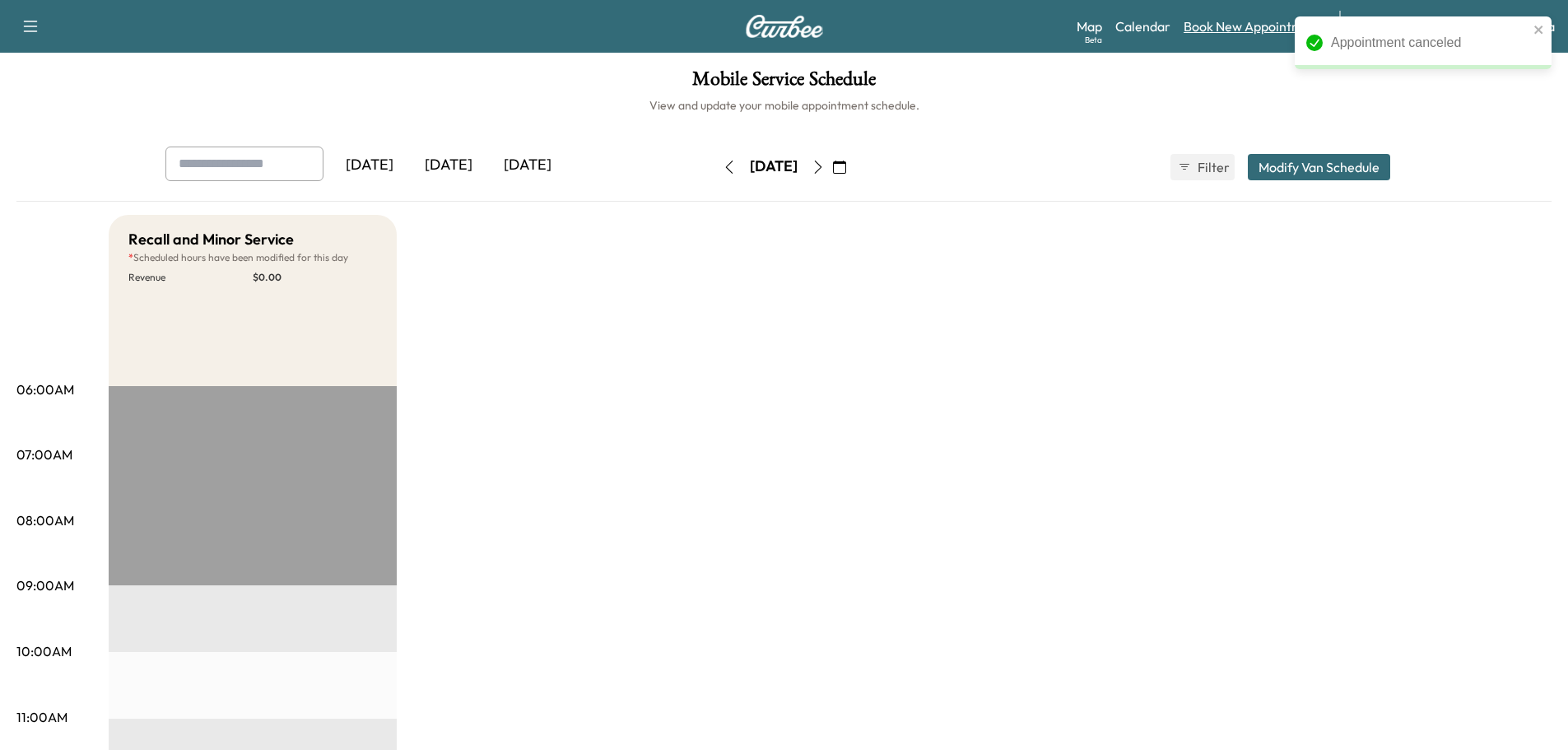
click at [1256, 31] on link "Book New Appointment" at bounding box center [1253, 27] width 139 height 20
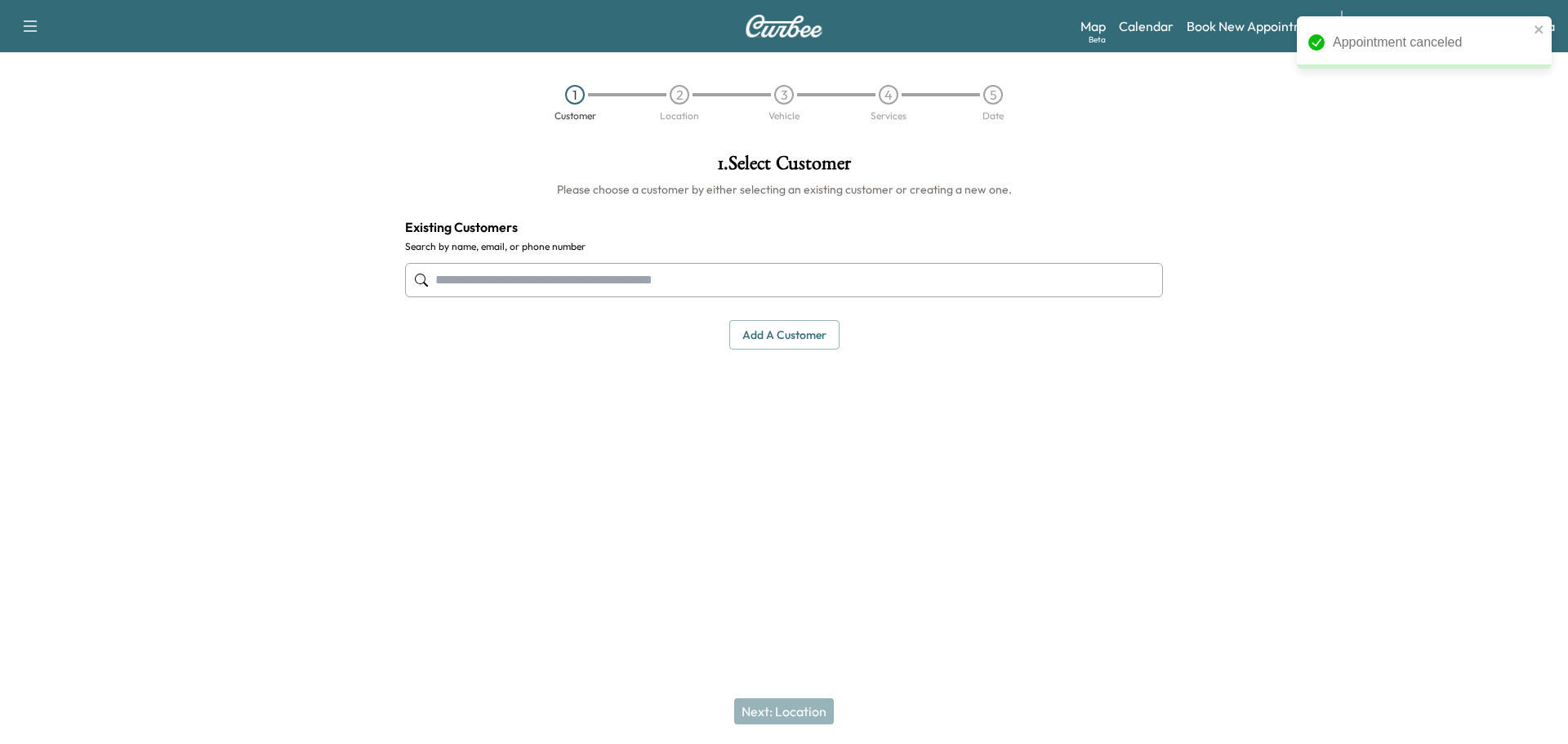
click at [524, 286] on input "text" at bounding box center [784, 280] width 758 height 35
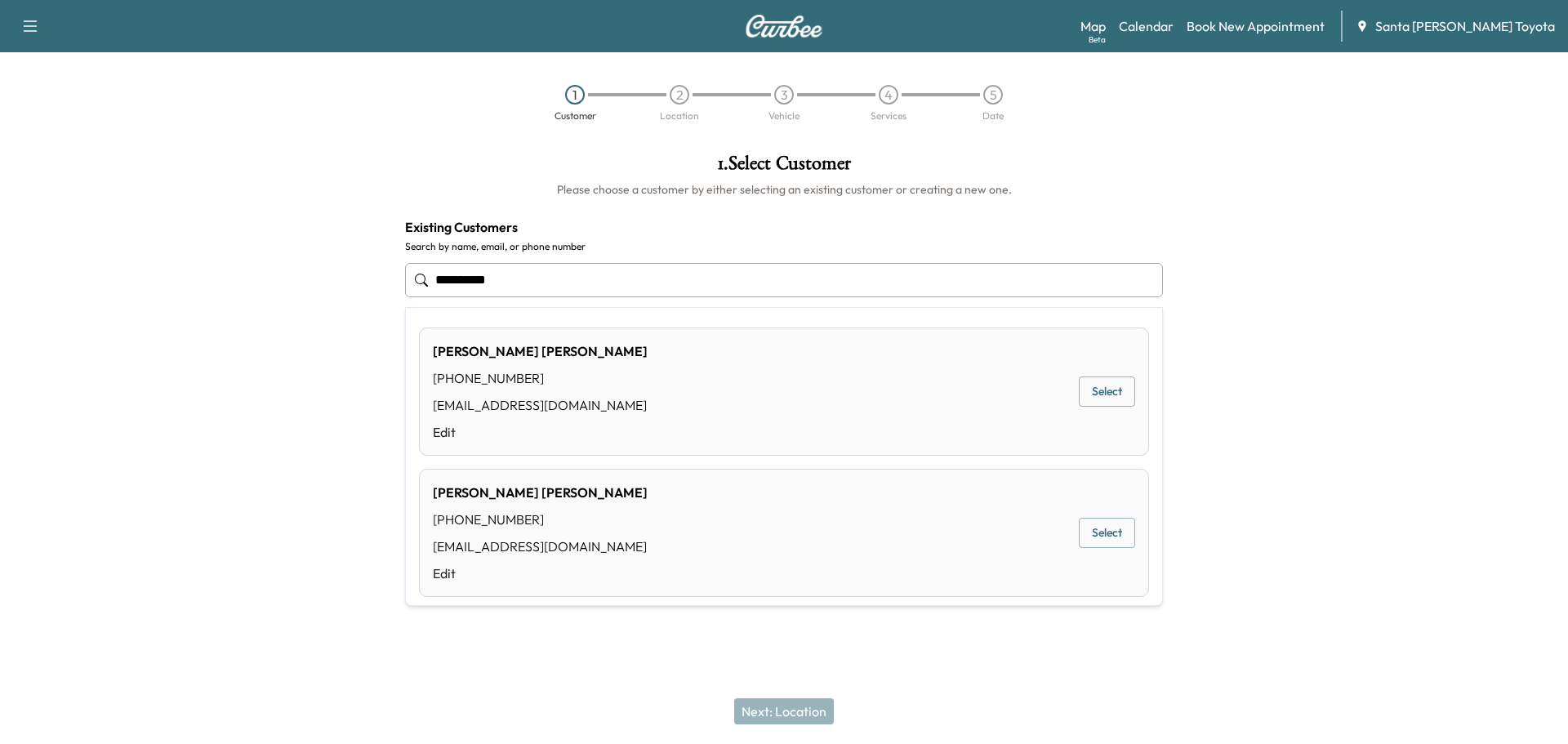
click at [1088, 390] on button "Select" at bounding box center [1106, 392] width 56 height 31
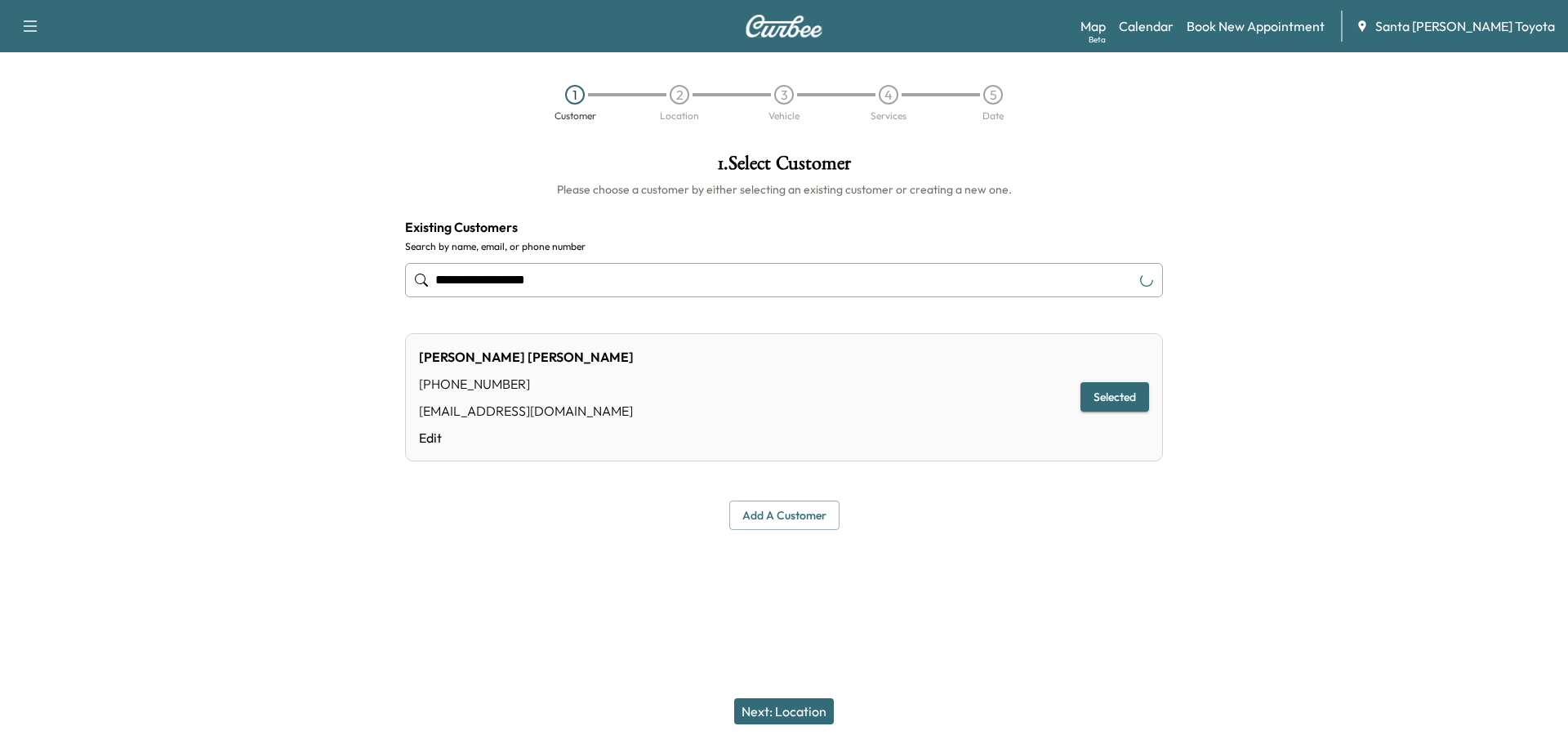
type input "**********"
click at [796, 713] on button "Next: Location" at bounding box center [784, 711] width 100 height 26
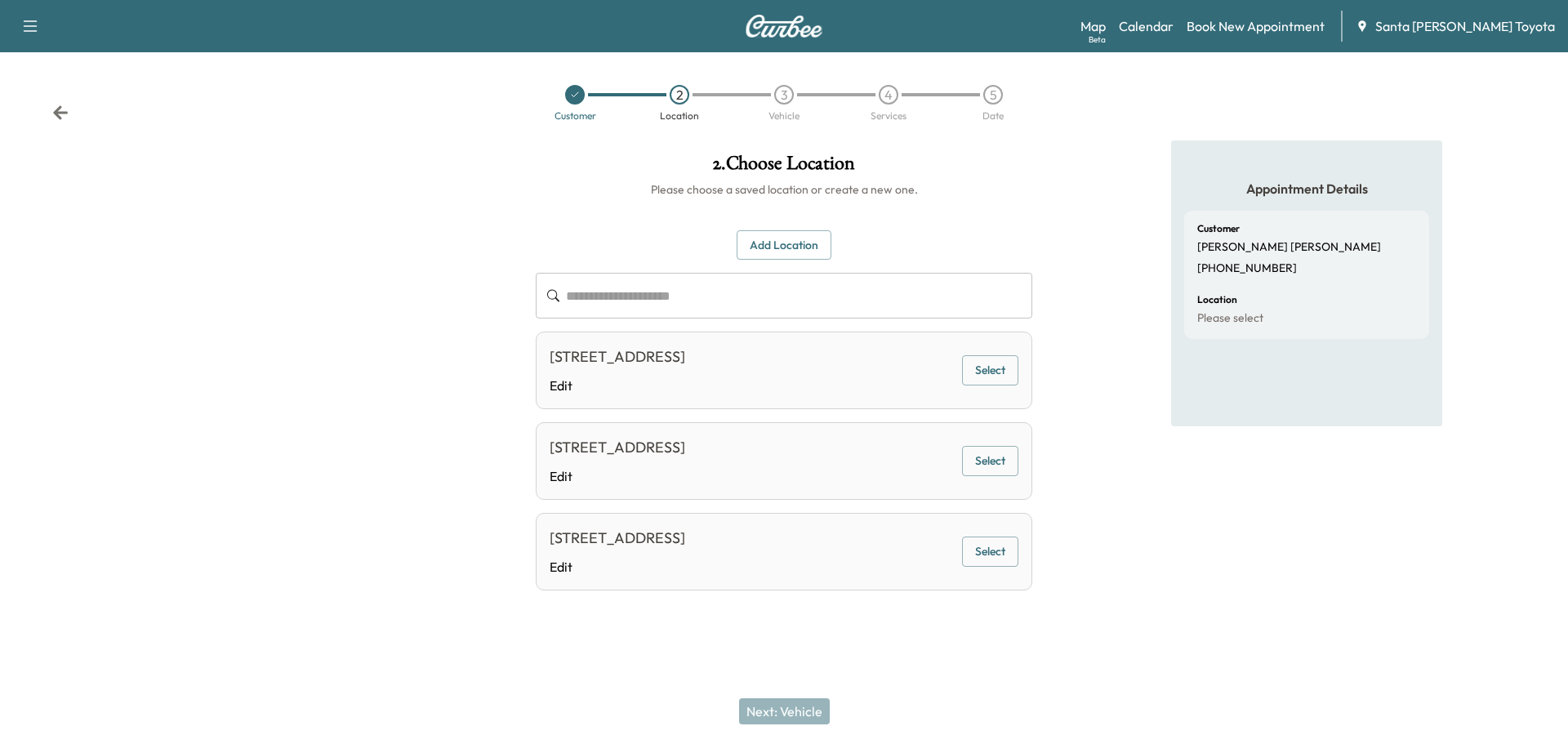
click at [987, 567] on button "Select" at bounding box center [989, 551] width 56 height 31
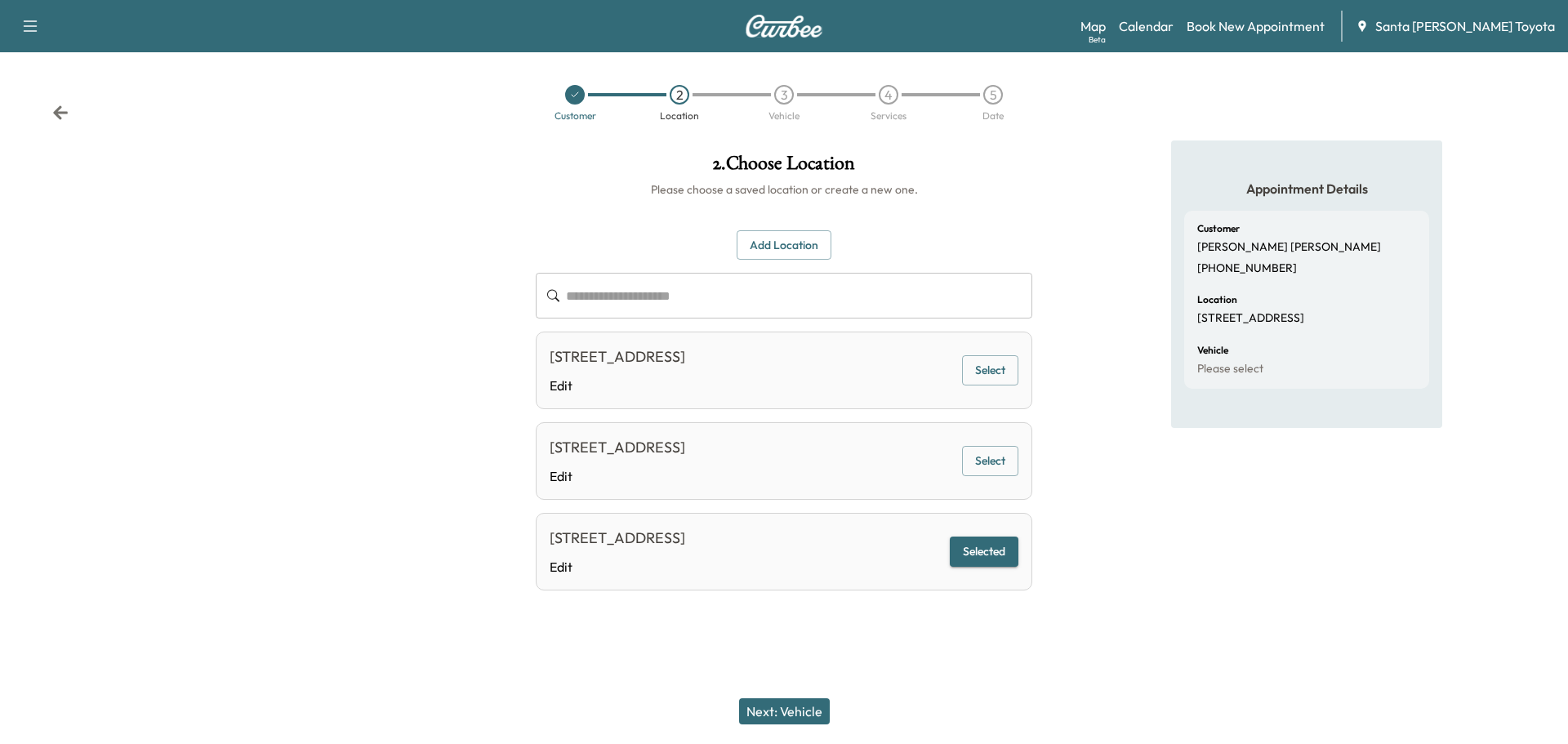
click at [808, 709] on button "Next: Vehicle" at bounding box center [784, 711] width 91 height 26
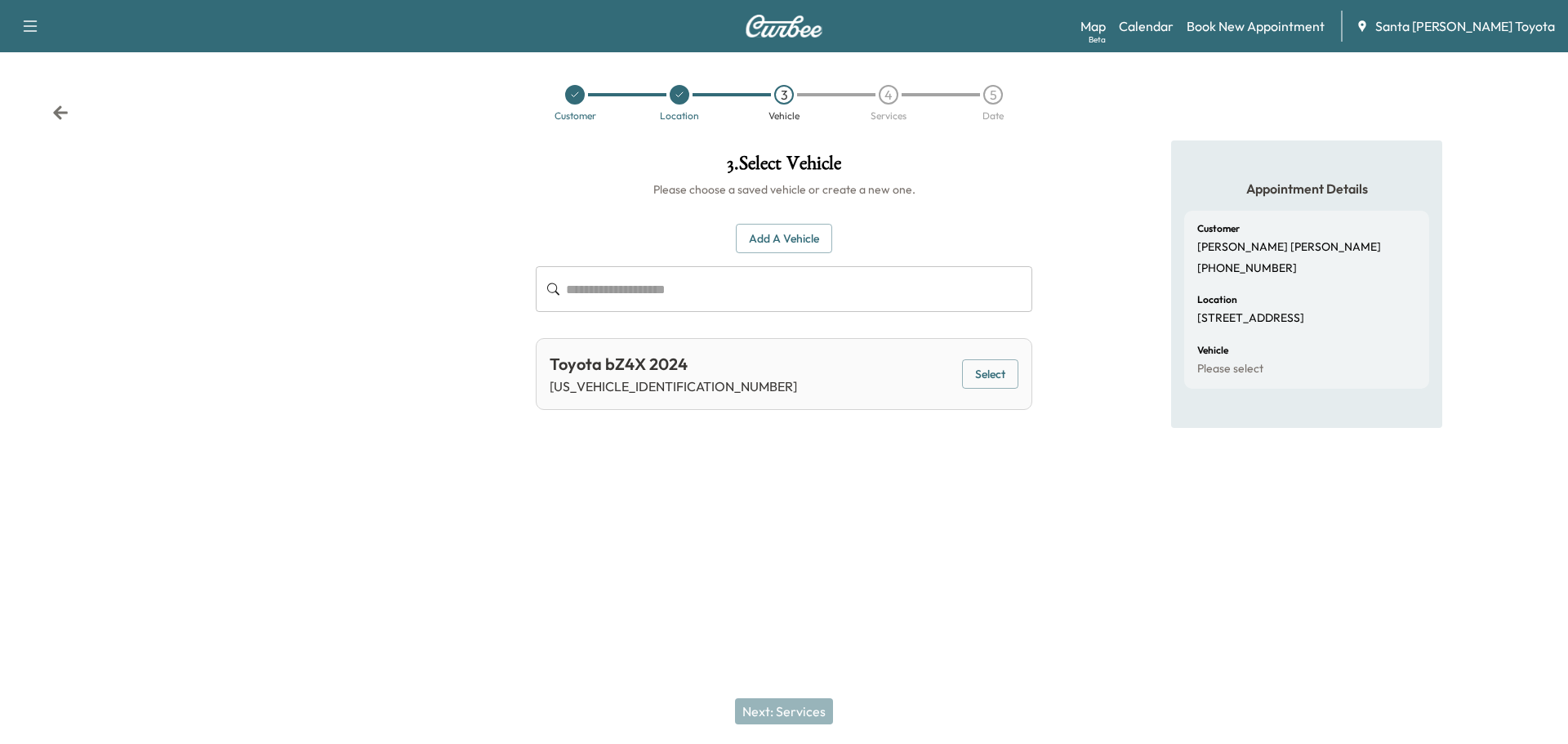
click at [1010, 367] on button "Select" at bounding box center [989, 374] width 56 height 31
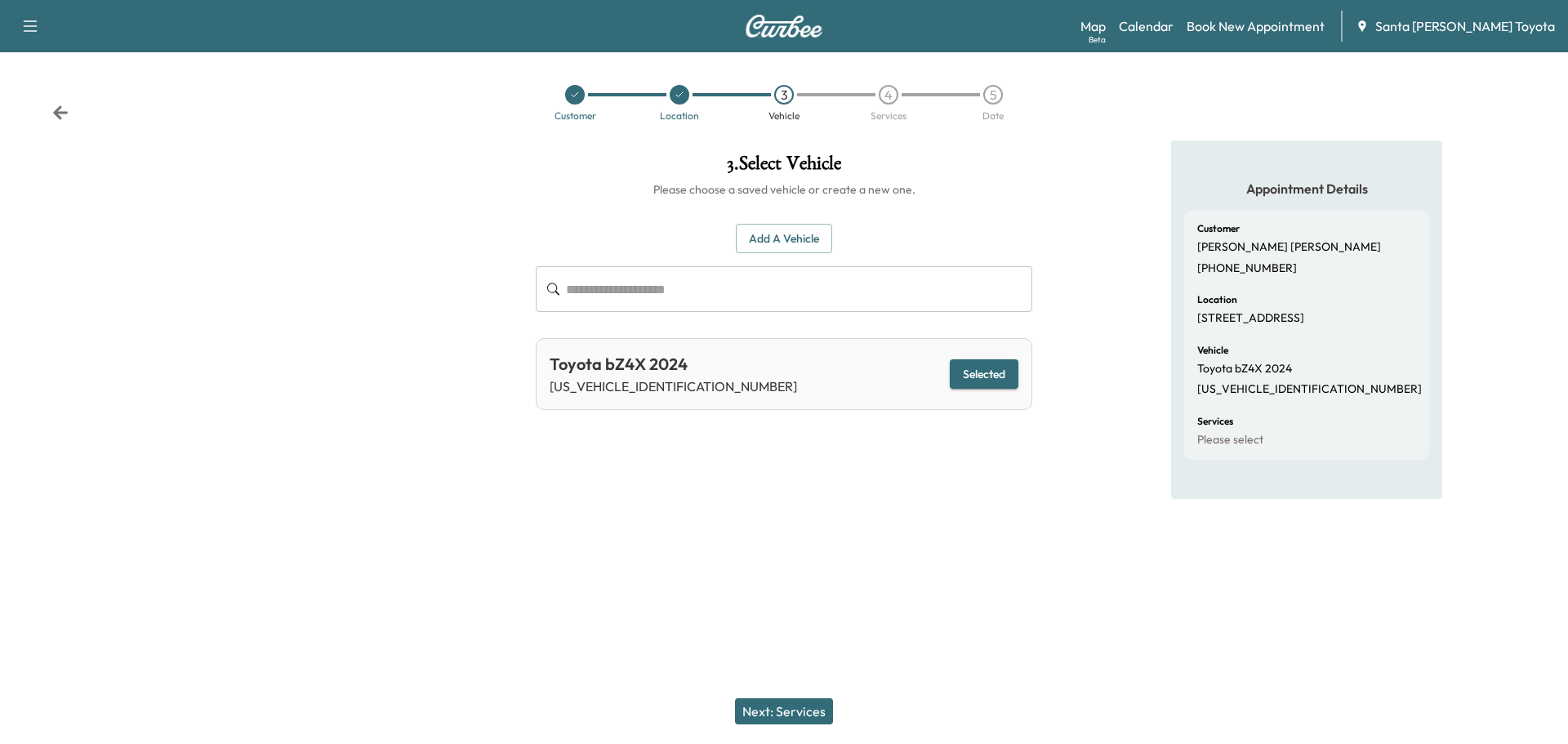
click at [785, 717] on button "Next: Services" at bounding box center [784, 711] width 98 height 26
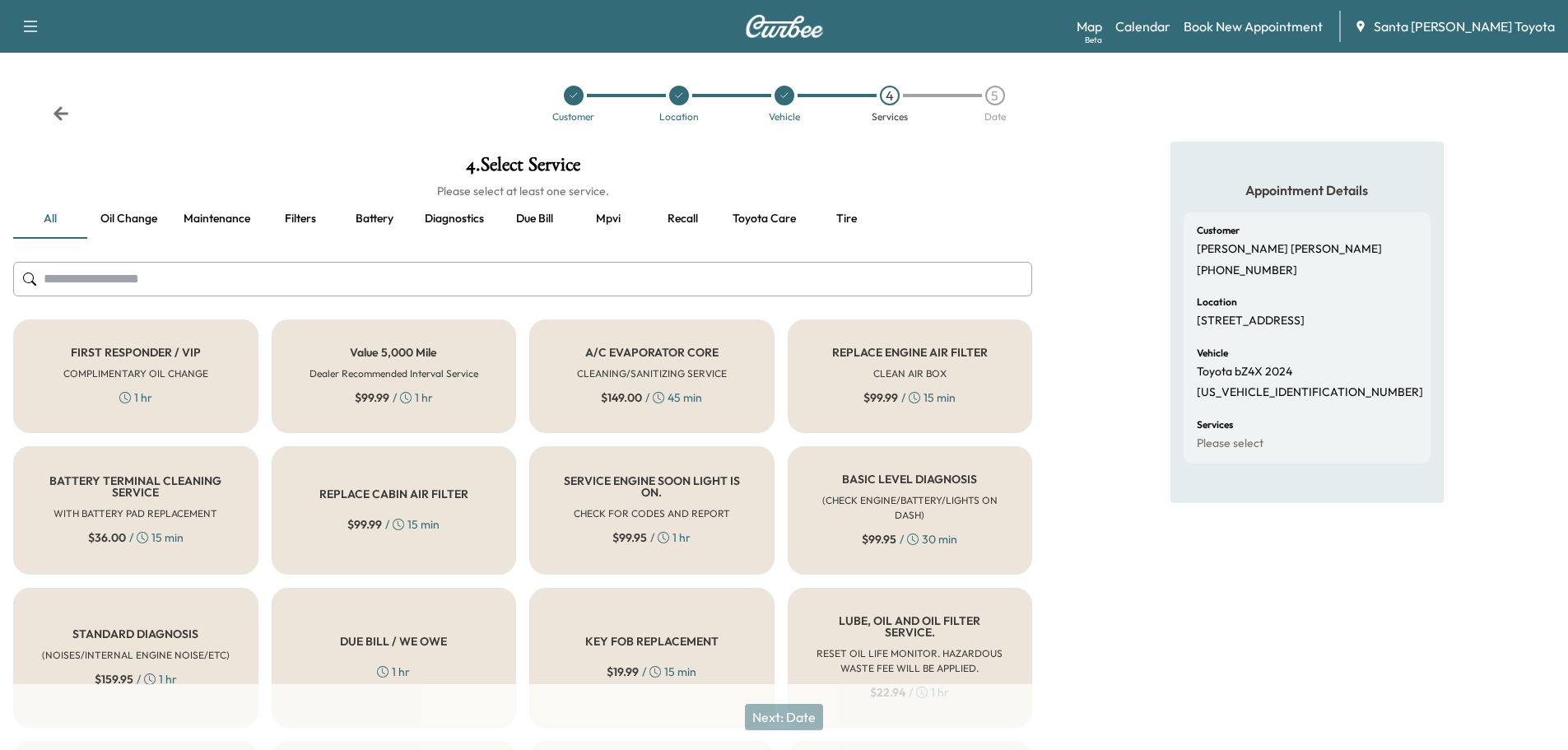
click at [305, 284] on input "text" at bounding box center [523, 278] width 1019 height 35
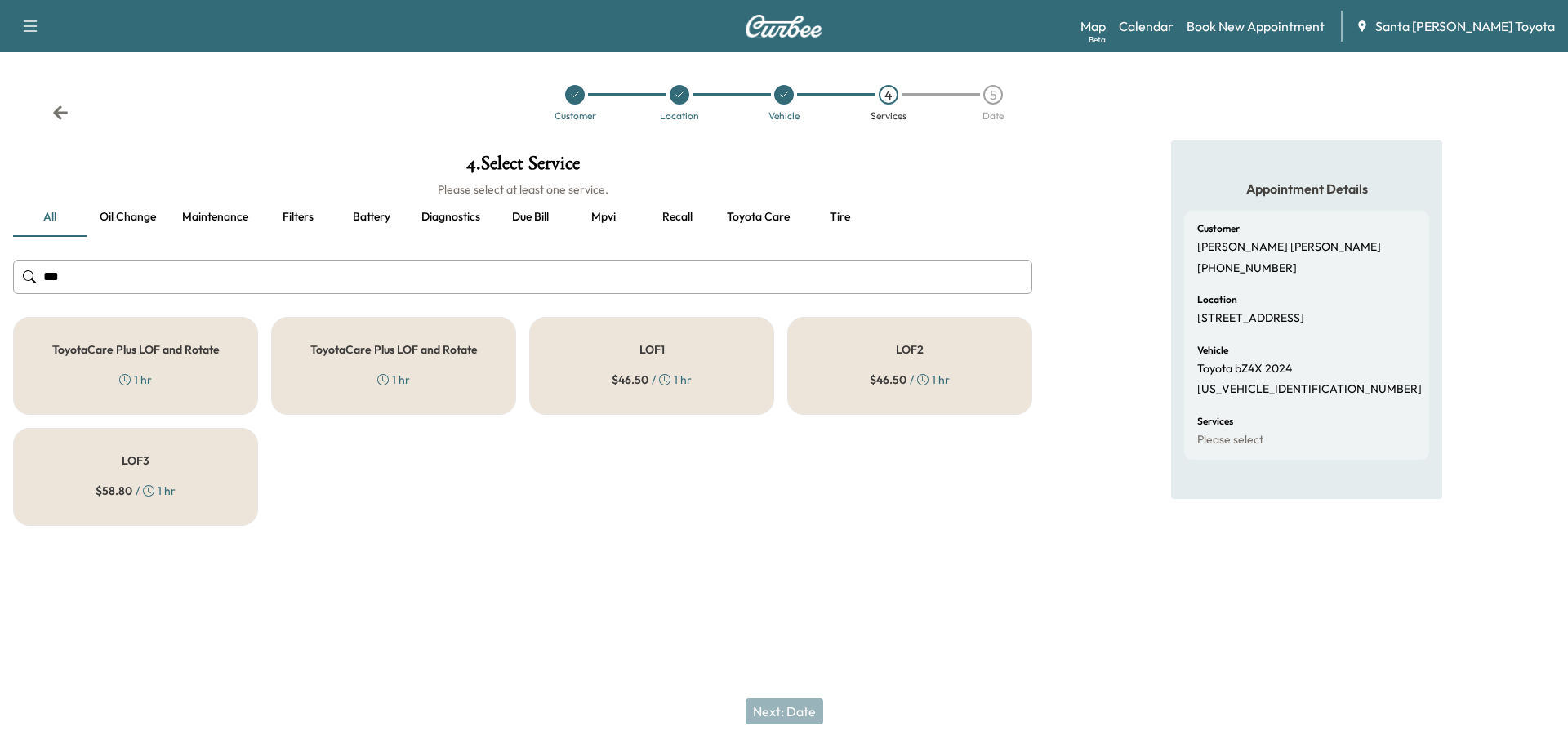
type input "***"
click at [651, 370] on div "LOF1 $ 46.50 / 1 hr" at bounding box center [652, 365] width 245 height 98
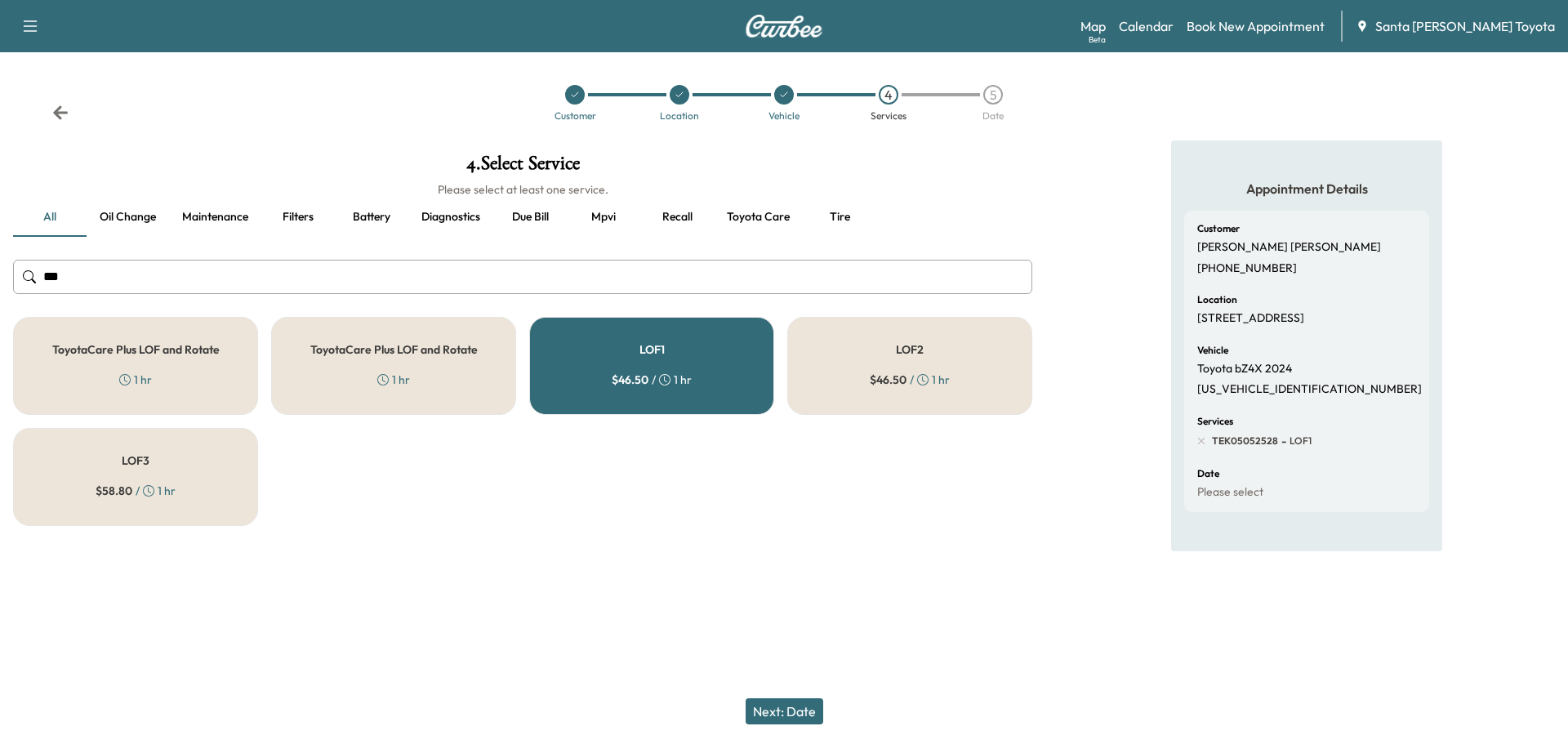
click at [788, 713] on button "Next: Date" at bounding box center [784, 711] width 77 height 26
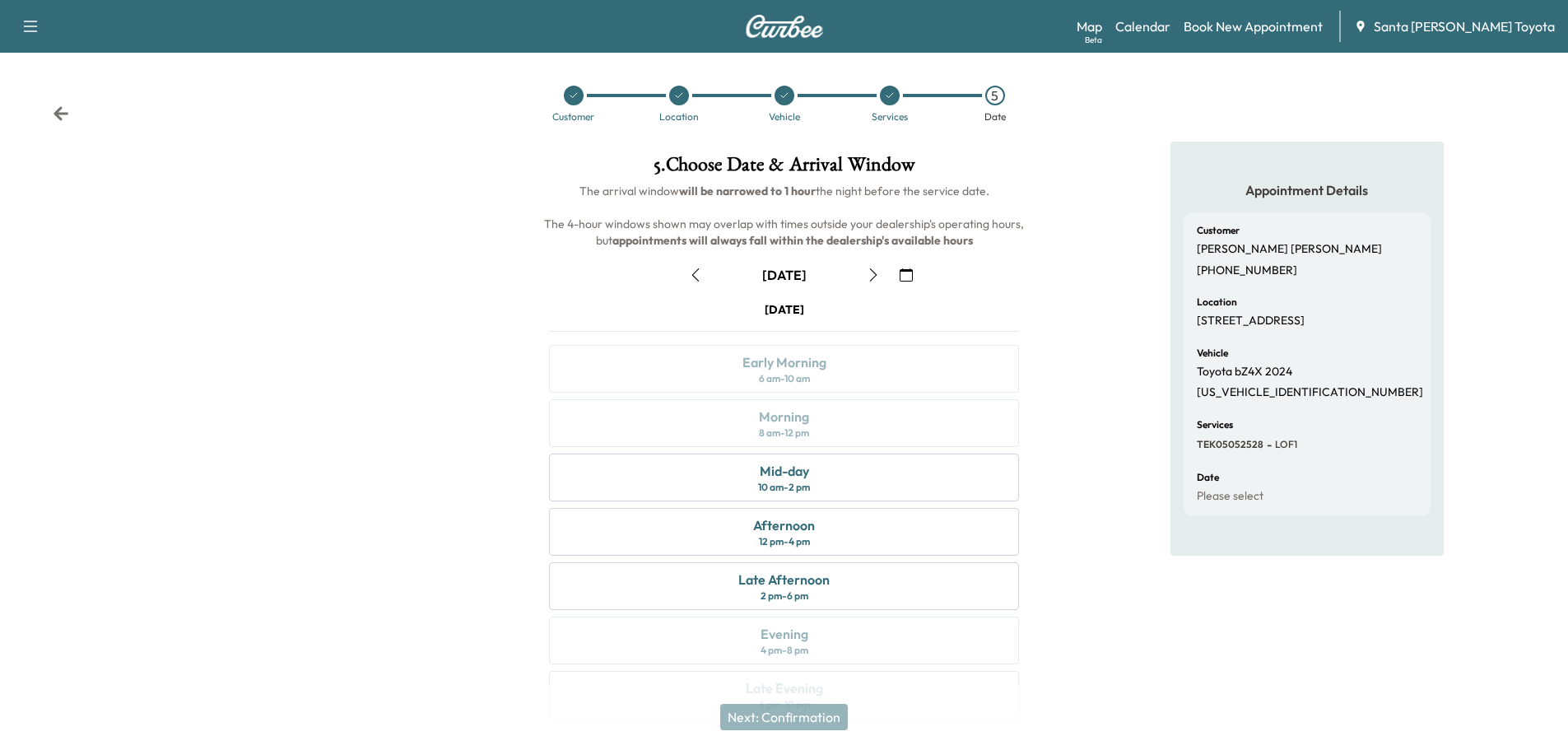
click at [867, 271] on icon "button" at bounding box center [873, 274] width 13 height 13
click at [808, 489] on div "10 am - 2 pm" at bounding box center [784, 487] width 52 height 13
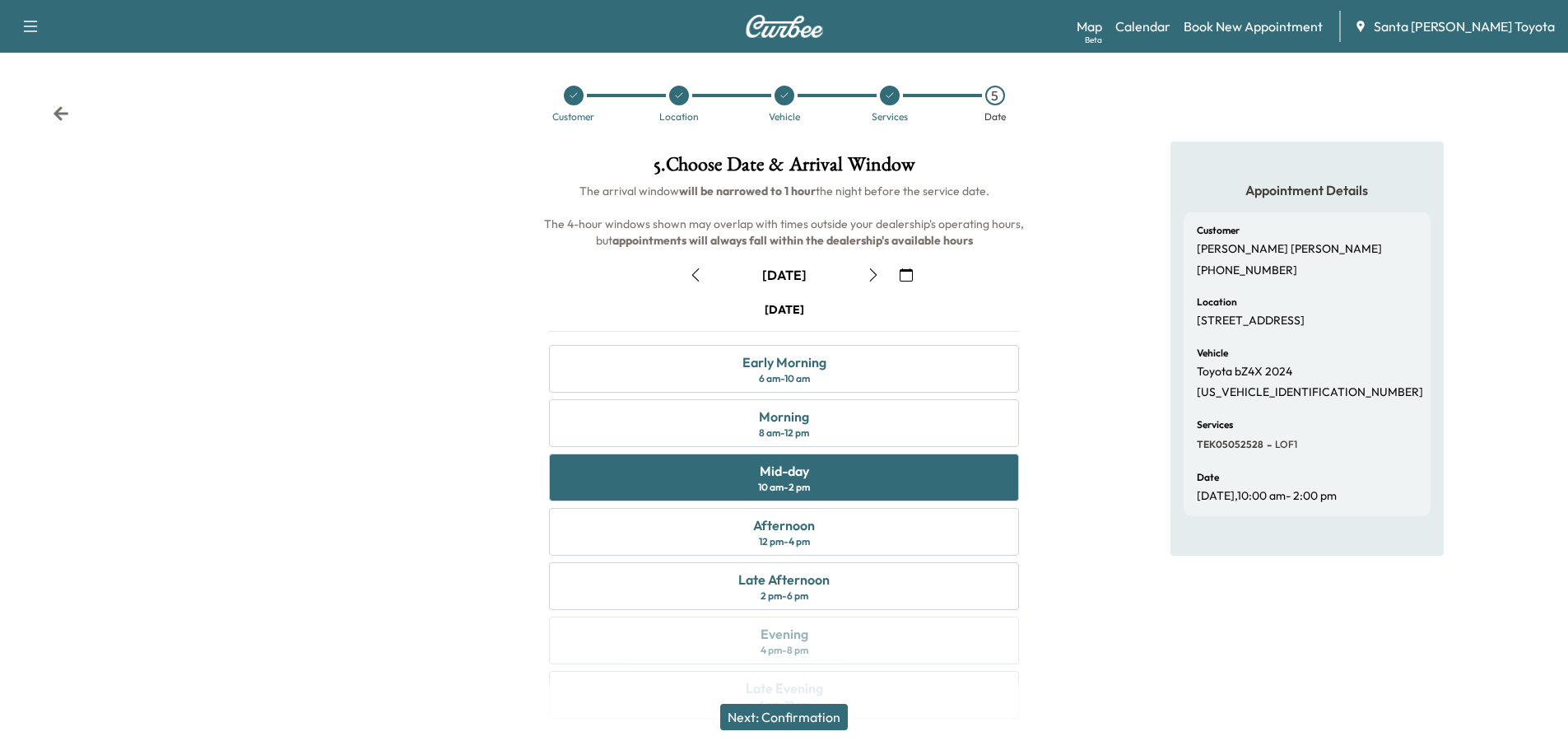
click at [794, 722] on button "Next: Confirmation" at bounding box center [784, 717] width 128 height 26
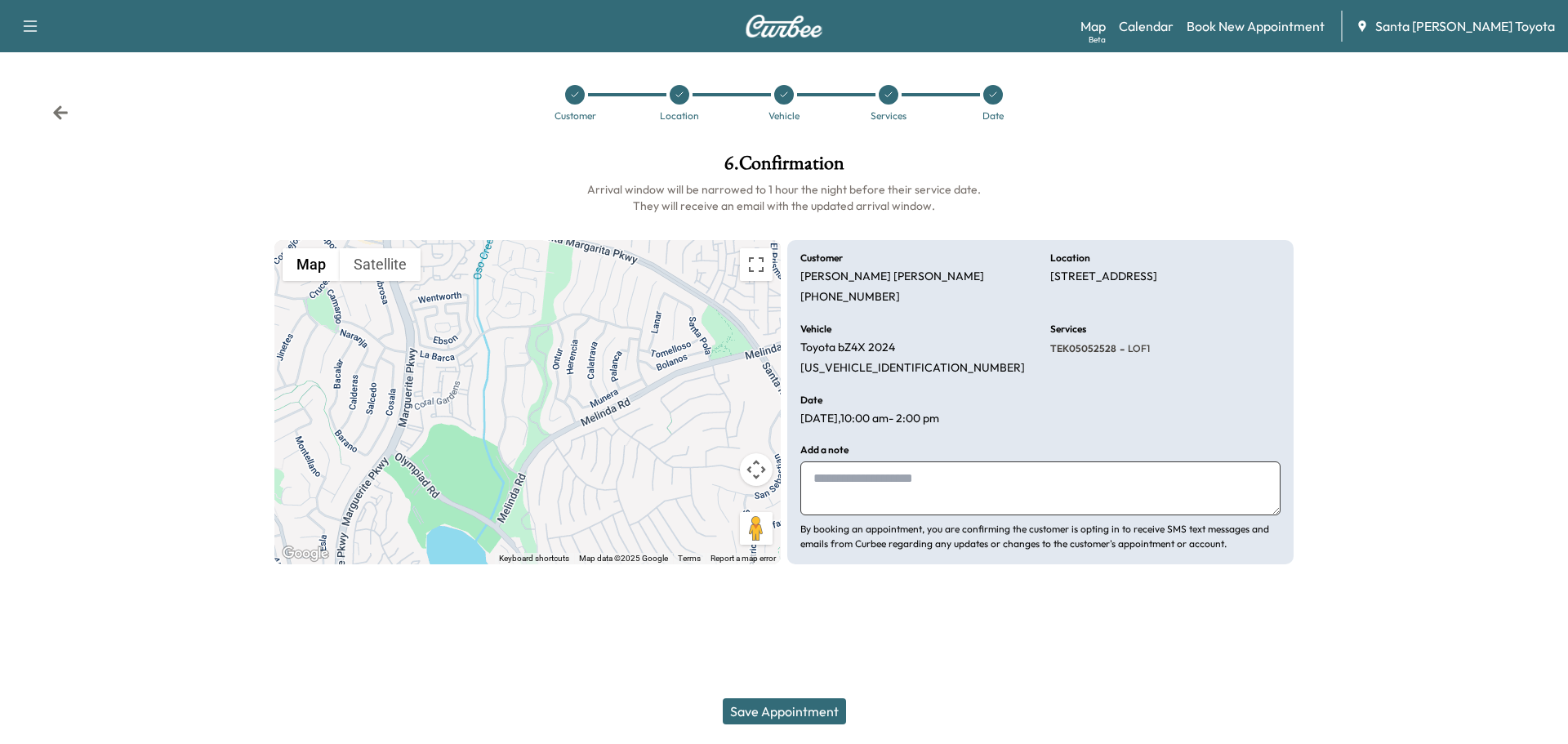
click at [784, 716] on button "Save Appointment" at bounding box center [784, 711] width 124 height 26
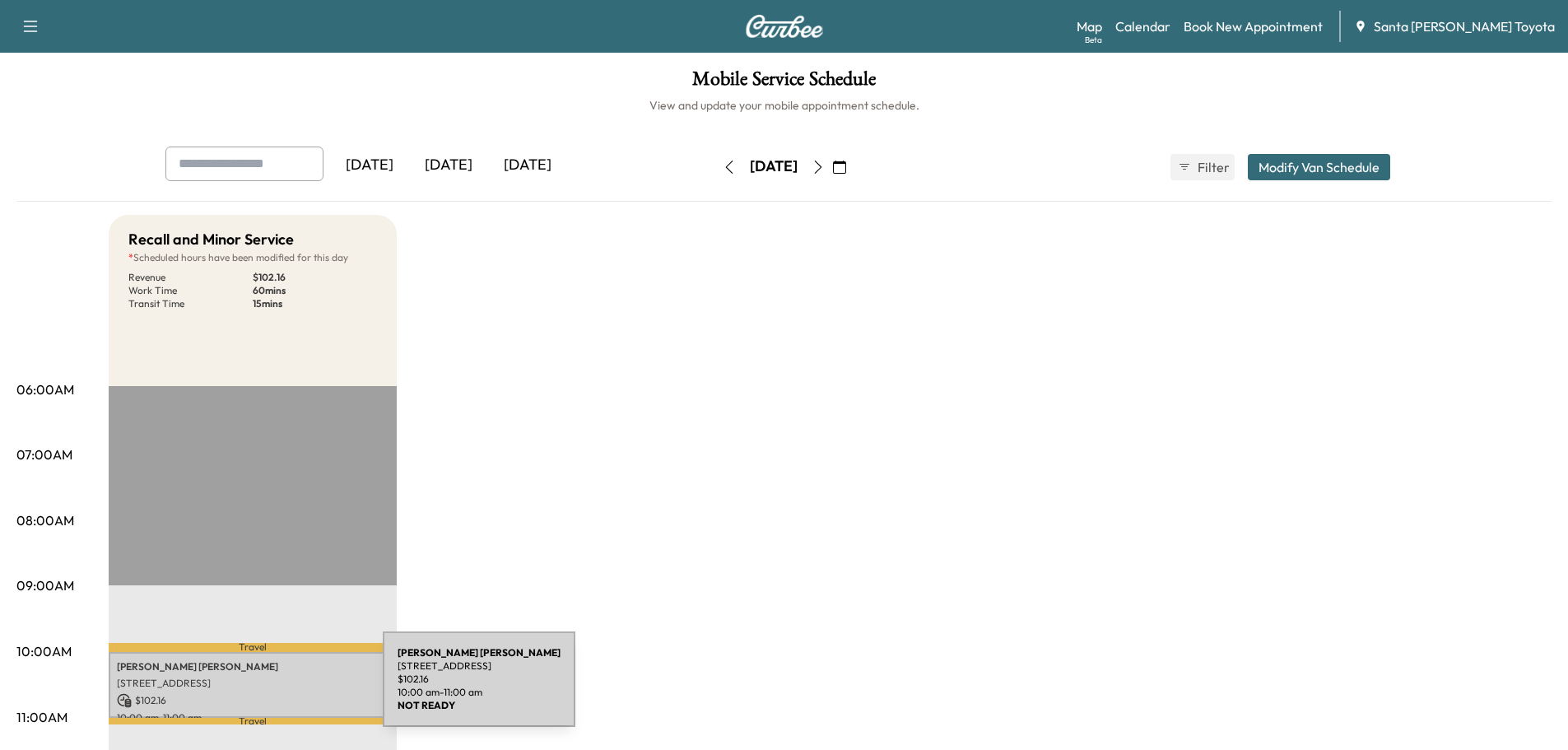
click at [259, 693] on p "$ 102.16" at bounding box center [252, 700] width 271 height 15
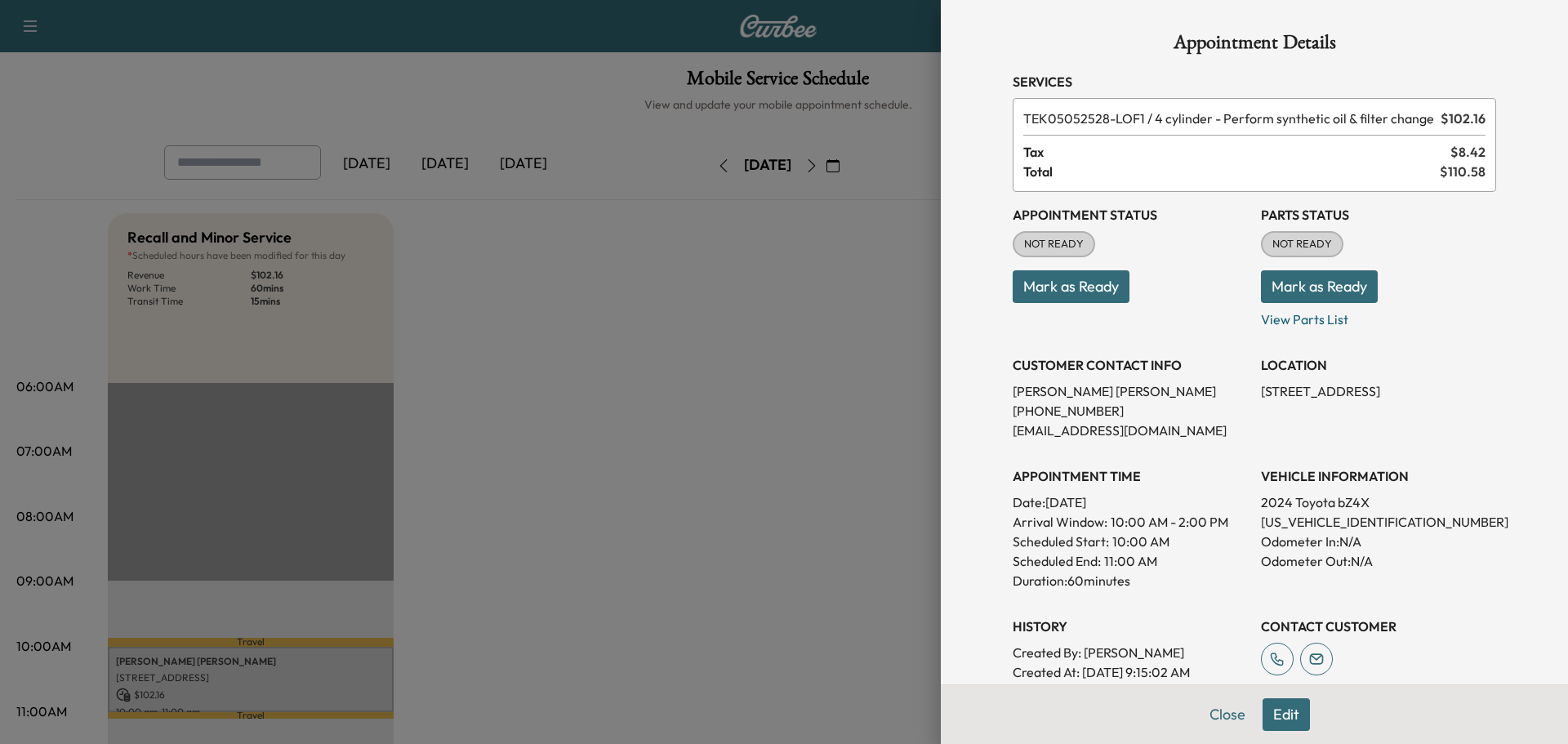
click at [1286, 709] on button "Edit" at bounding box center [1286, 714] width 47 height 33
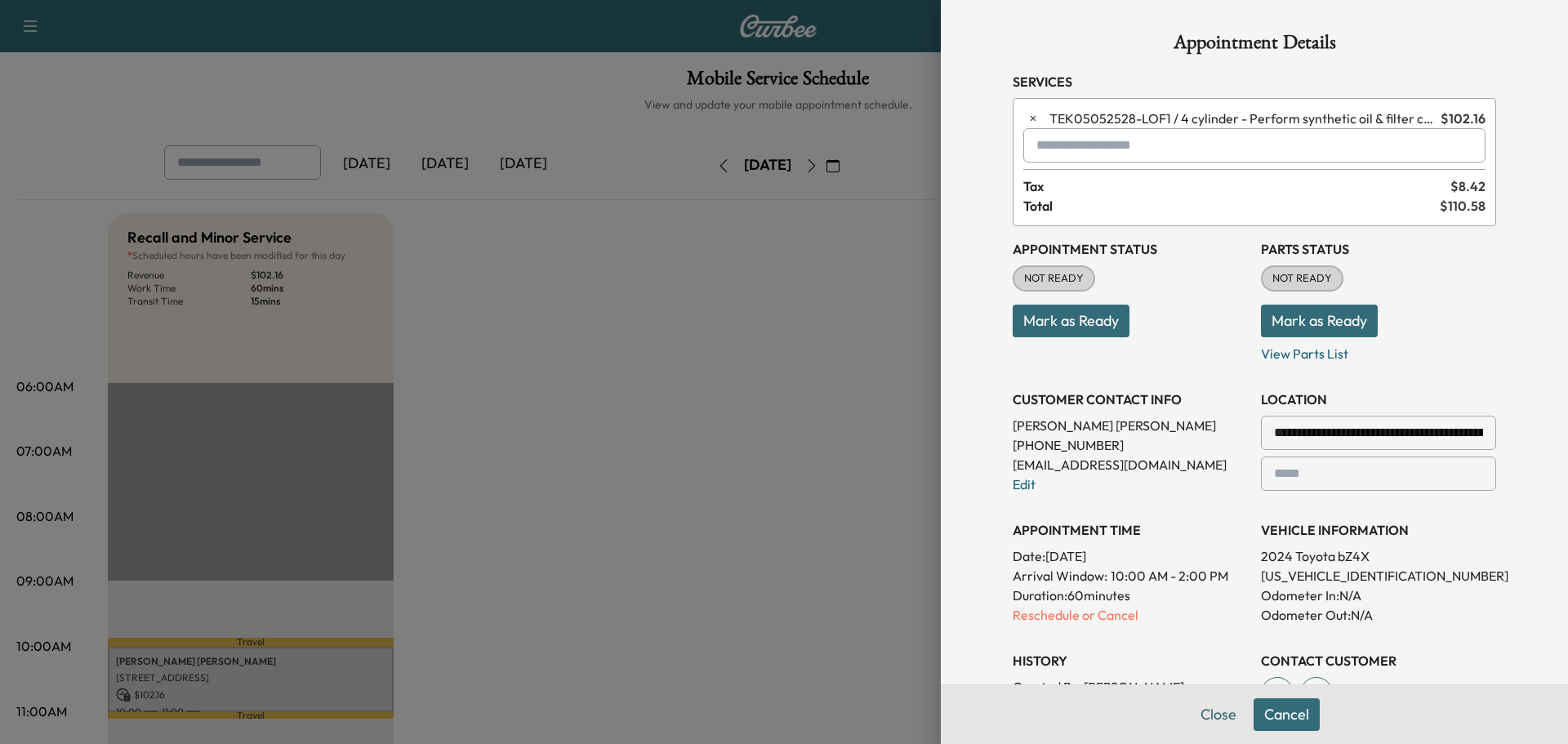
click at [1106, 616] on p "Reschedule or Cancel" at bounding box center [1131, 615] width 235 height 20
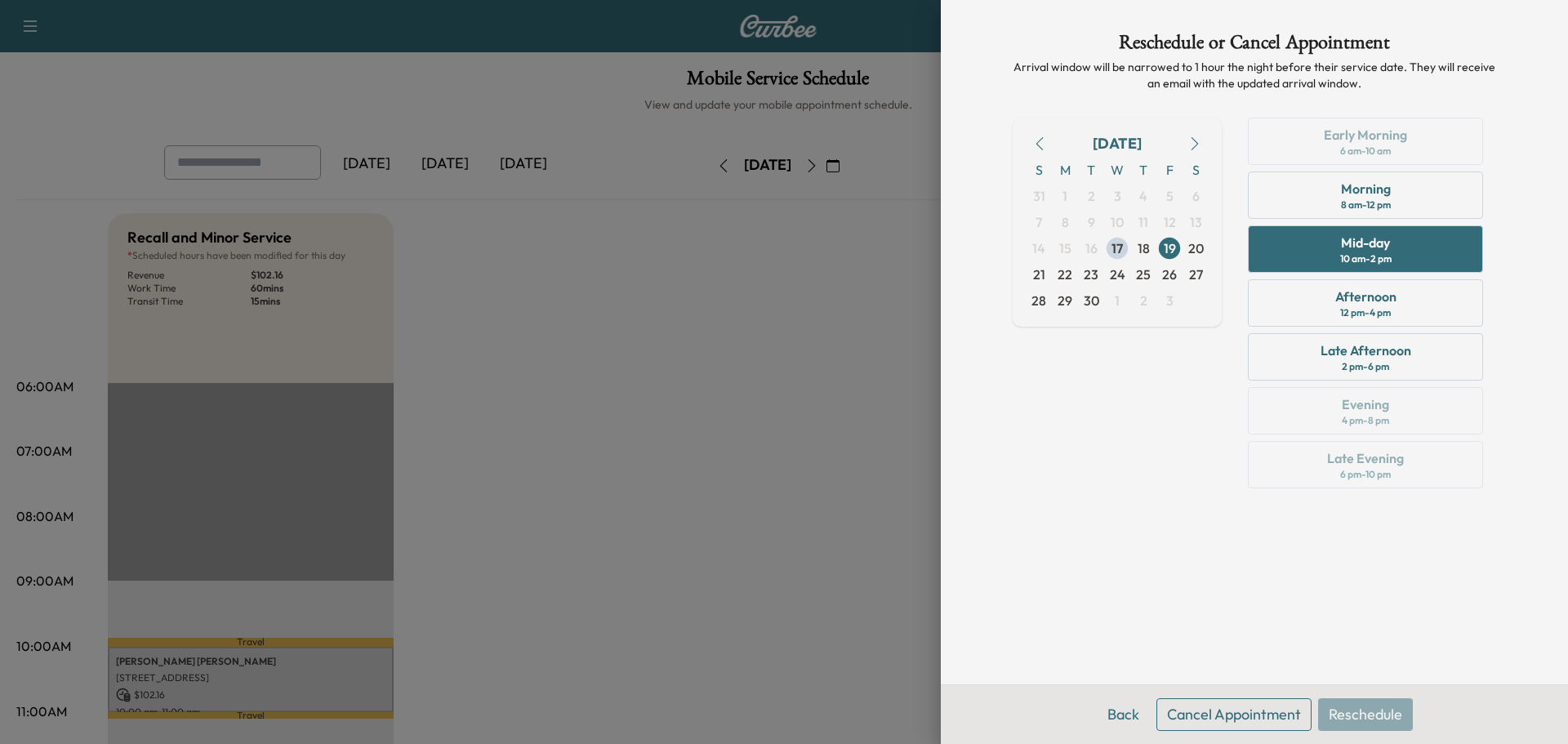
click at [1208, 704] on button "Cancel Appointment" at bounding box center [1234, 714] width 155 height 33
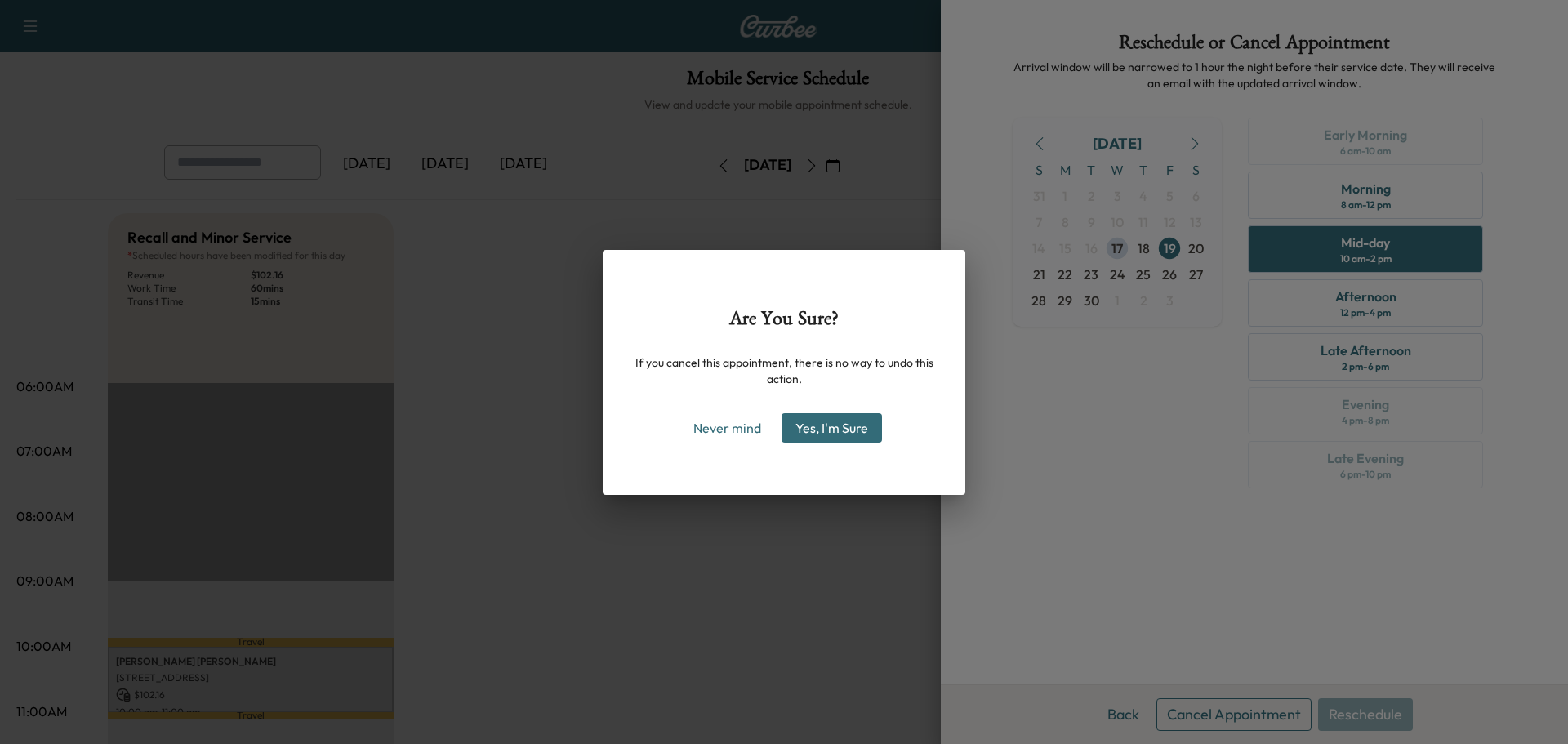
click at [831, 431] on button "Yes, I'm Sure" at bounding box center [832, 428] width 101 height 30
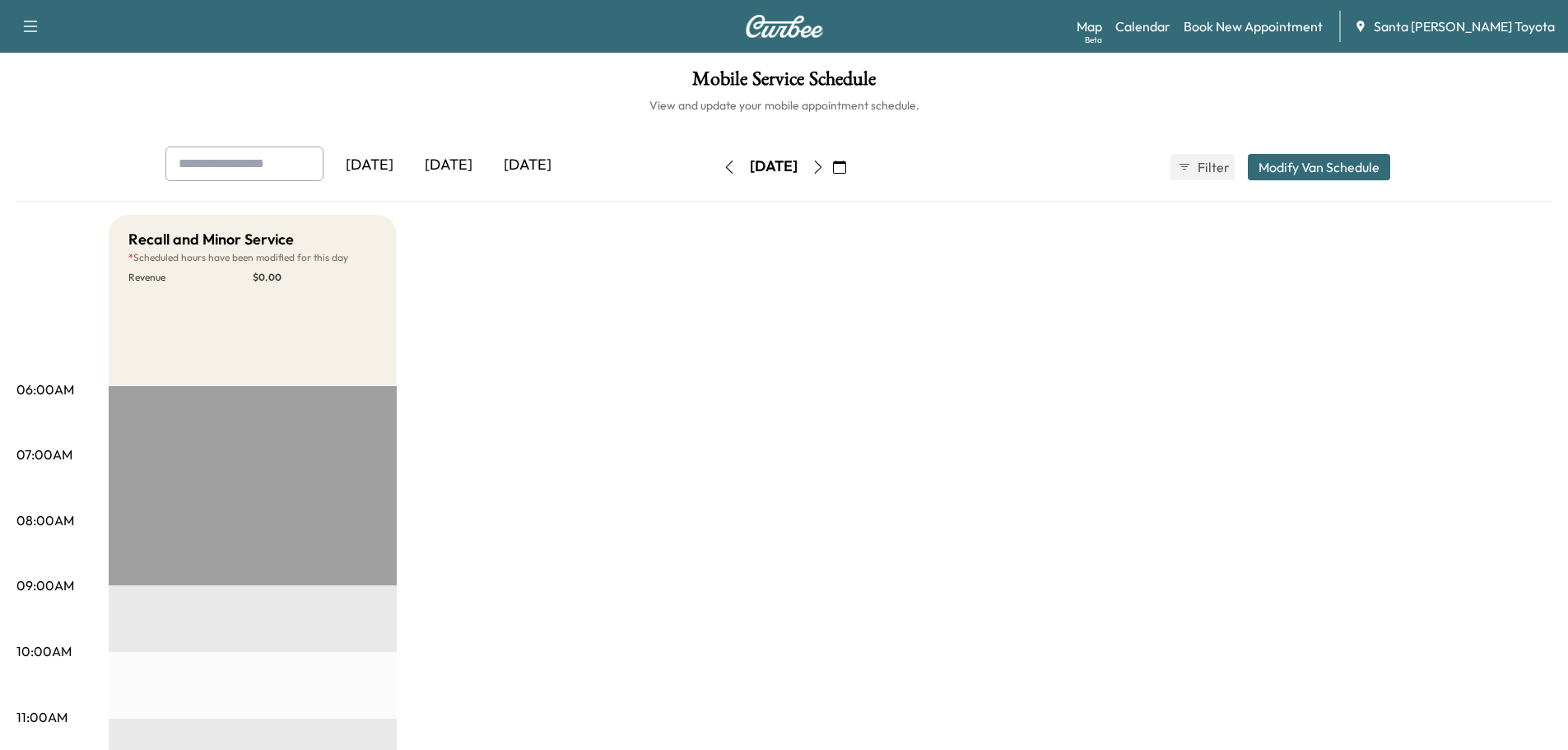
click at [723, 168] on icon "button" at bounding box center [729, 167] width 13 height 13
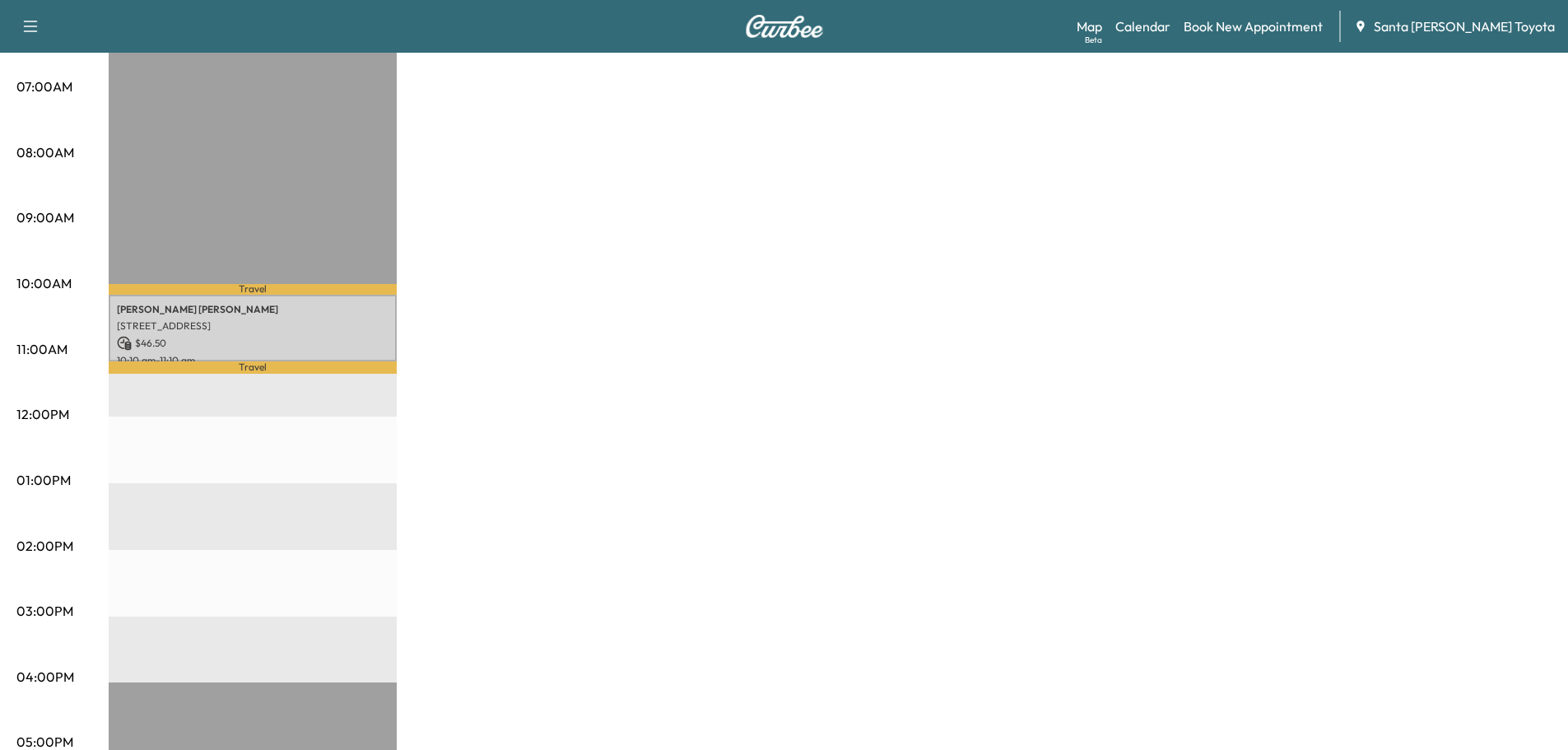
scroll to position [329, 0]
